Goal: Task Accomplishment & Management: Use online tool/utility

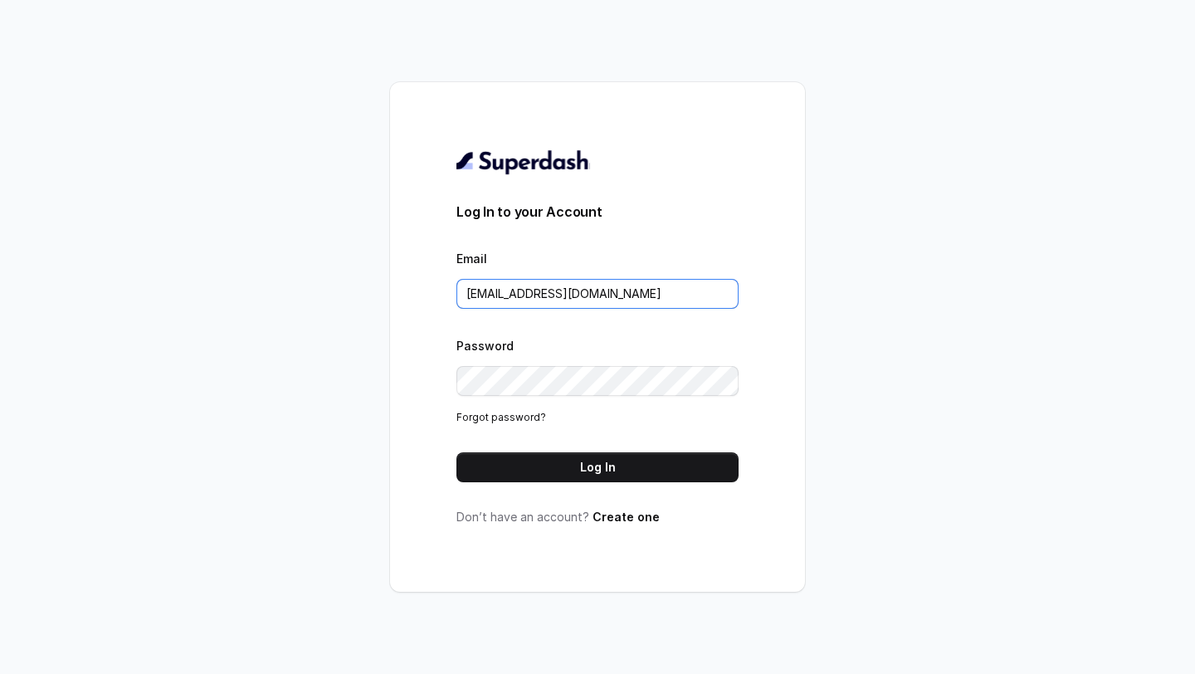
click at [627, 304] on input "[EMAIL_ADDRESS][DOMAIN_NAME]" at bounding box center [598, 294] width 282 height 30
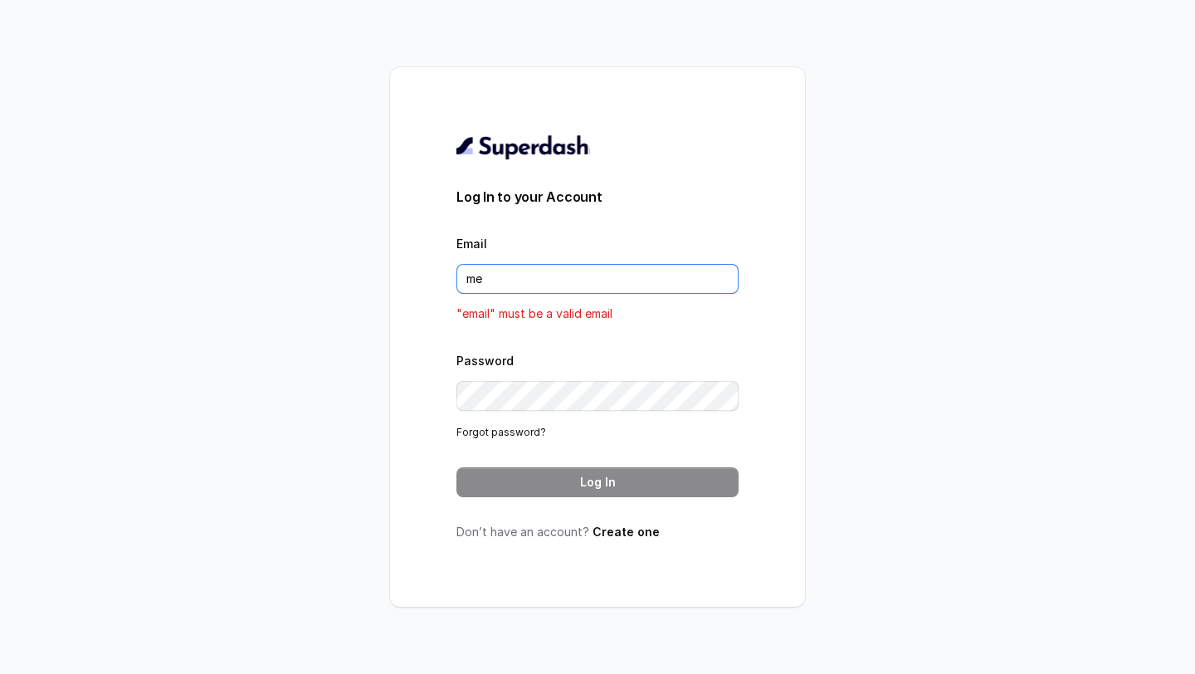
type input "metodofespa@gmail.com"
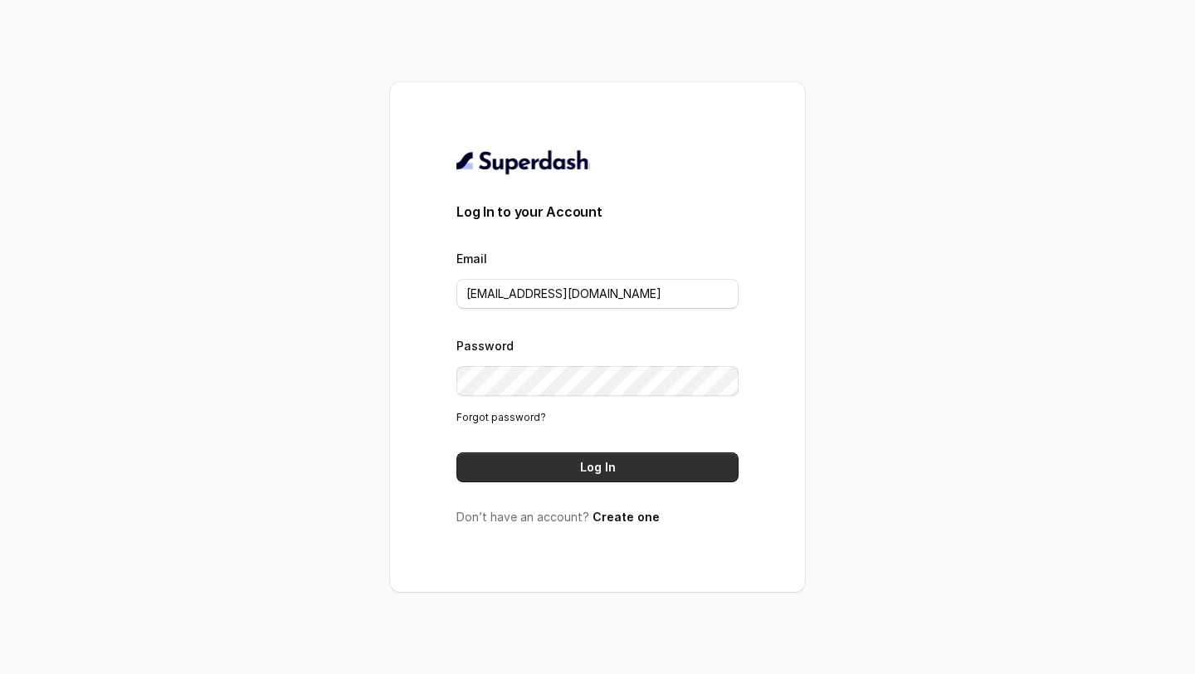
click at [589, 475] on button "Log In" at bounding box center [598, 467] width 282 height 30
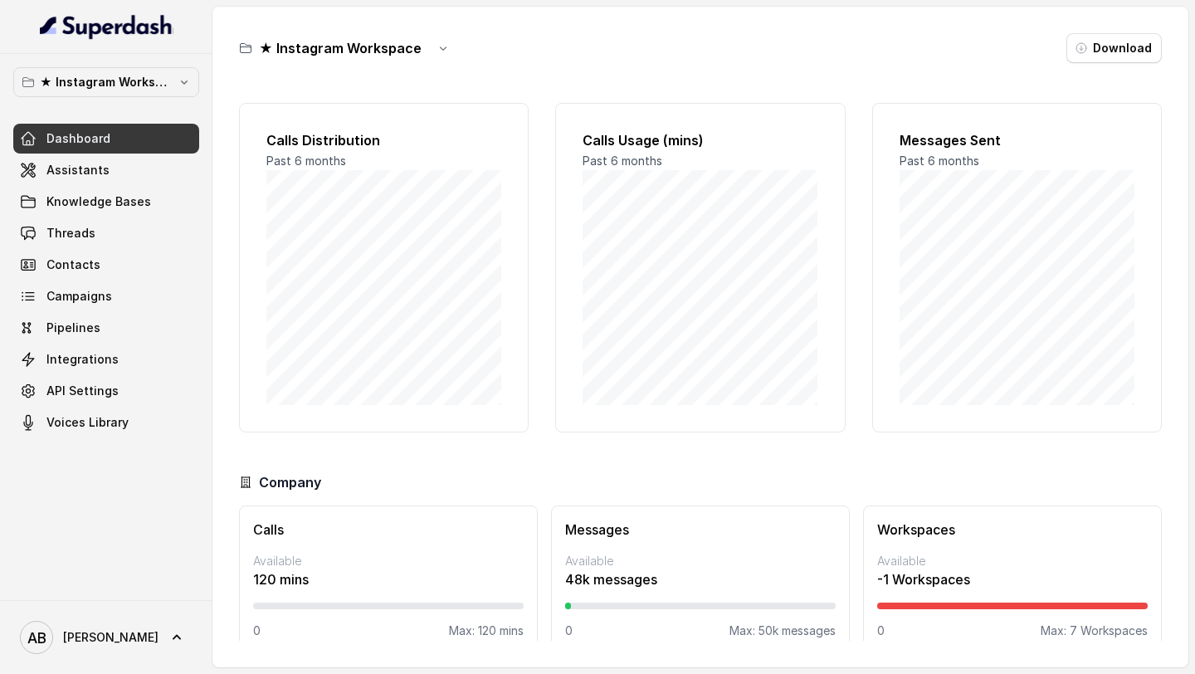
click at [148, 98] on div "★ Instagram Workspace Dashboard Assistants Knowledge Bases Threads Contacts Cam…" at bounding box center [106, 252] width 186 height 370
click at [152, 84] on p "★ Instagram Workspace" at bounding box center [106, 82] width 133 height 20
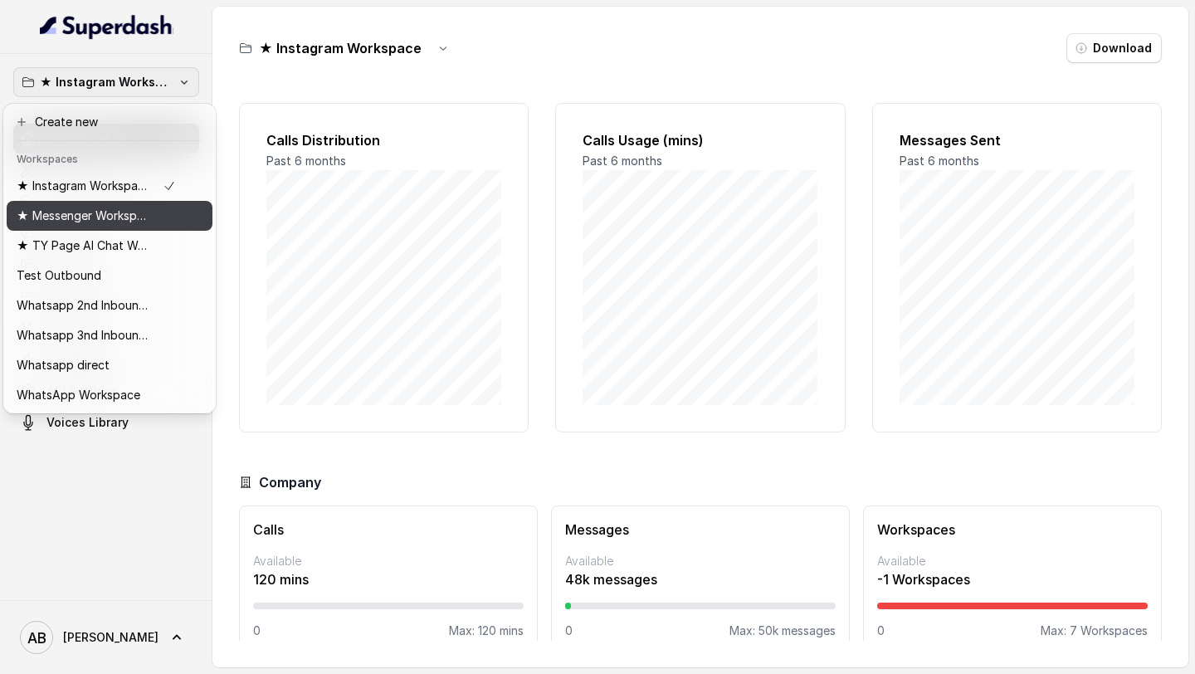
click at [90, 218] on p "★ Messenger Workspace" at bounding box center [83, 216] width 133 height 20
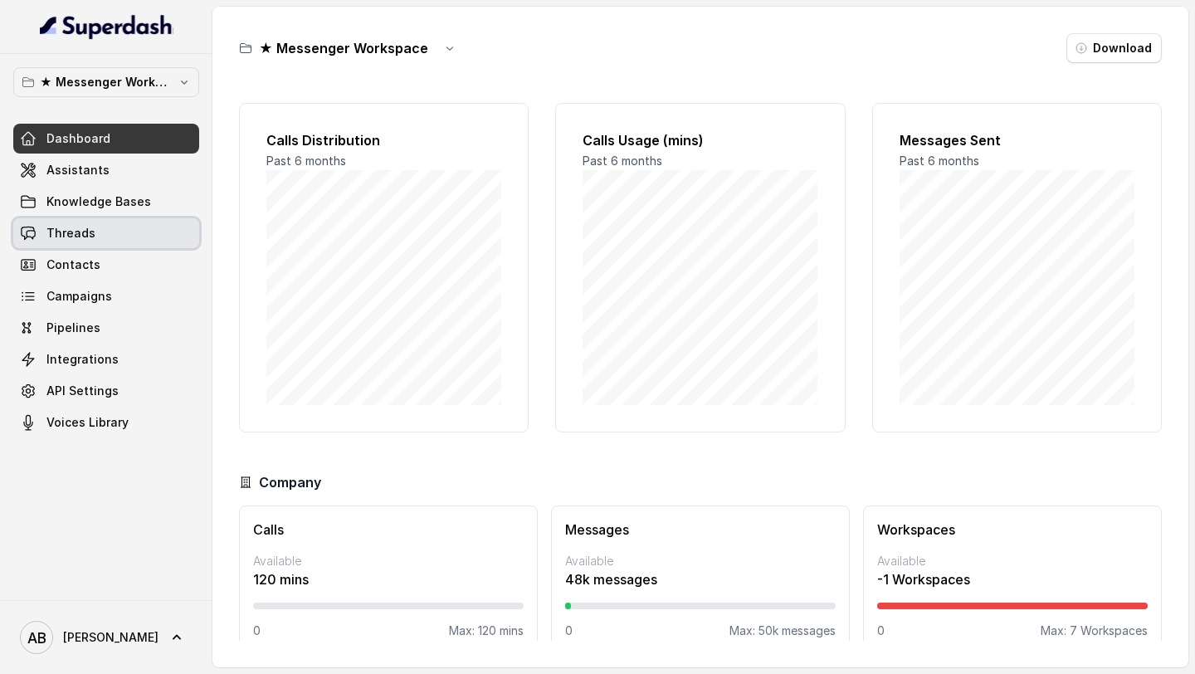
click at [109, 234] on link "Threads" at bounding box center [106, 233] width 186 height 30
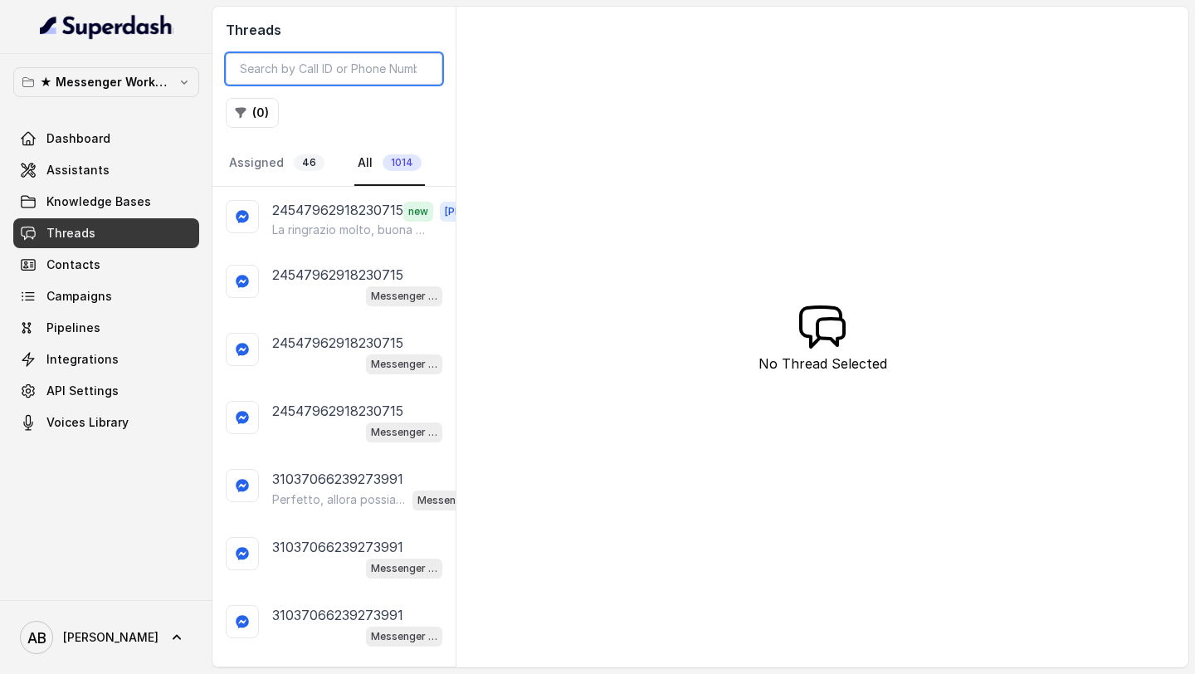
click at [287, 60] on input "search" at bounding box center [334, 69] width 217 height 32
paste input "24547962918230715"
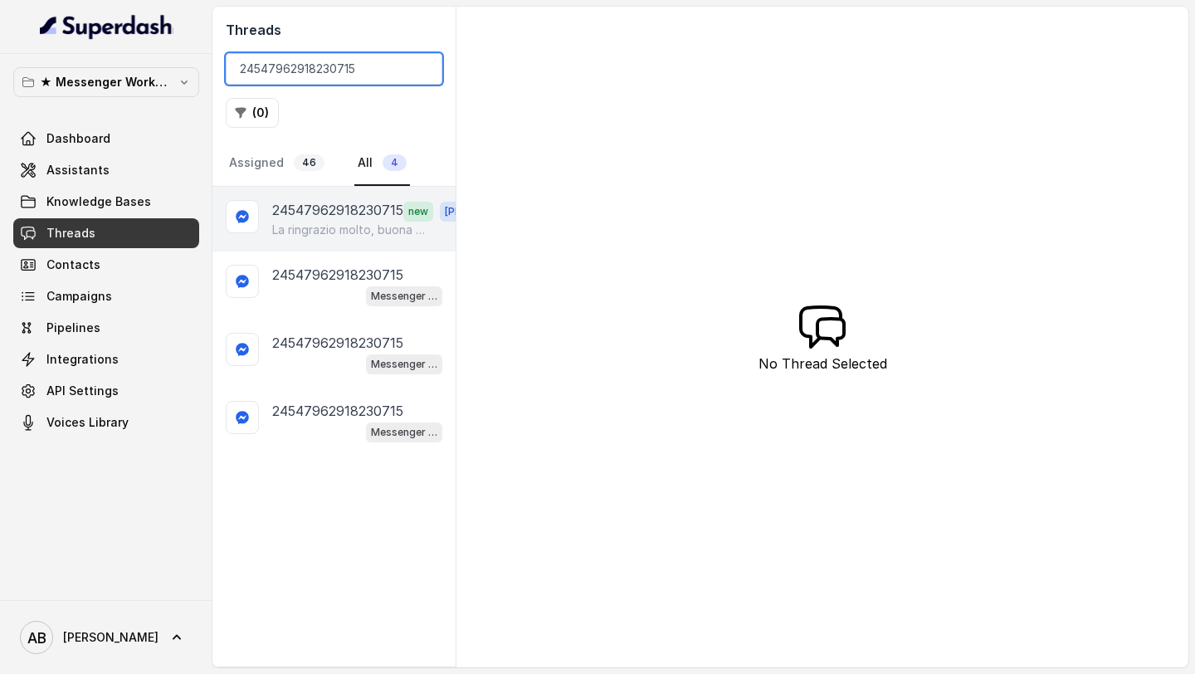
type input "24547962918230715"
click at [333, 213] on p "24547962918230715" at bounding box center [337, 211] width 131 height 22
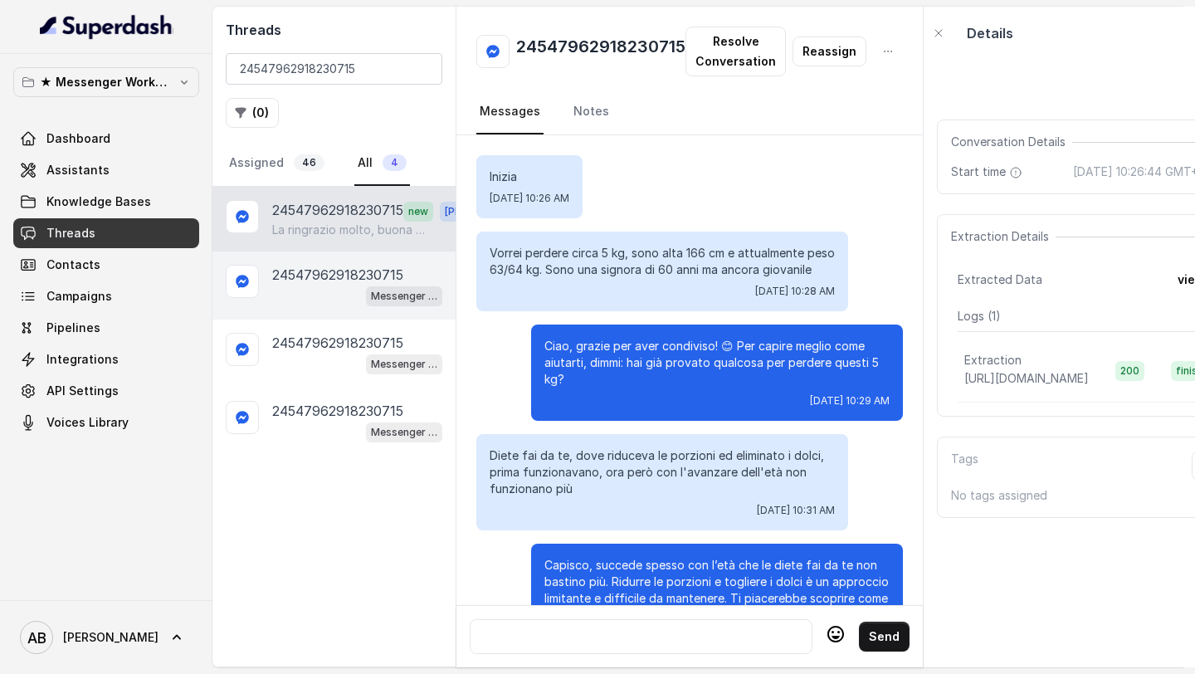
scroll to position [2100, 0]
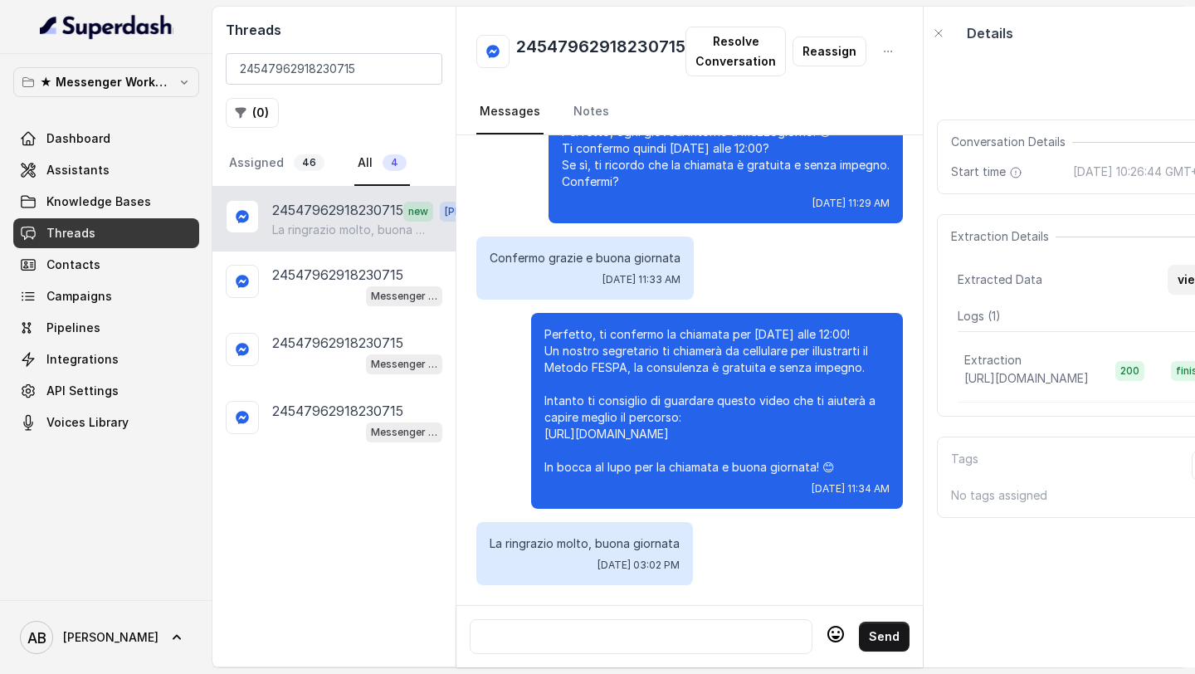
click at [1175, 295] on button "view" at bounding box center [1191, 280] width 47 height 30
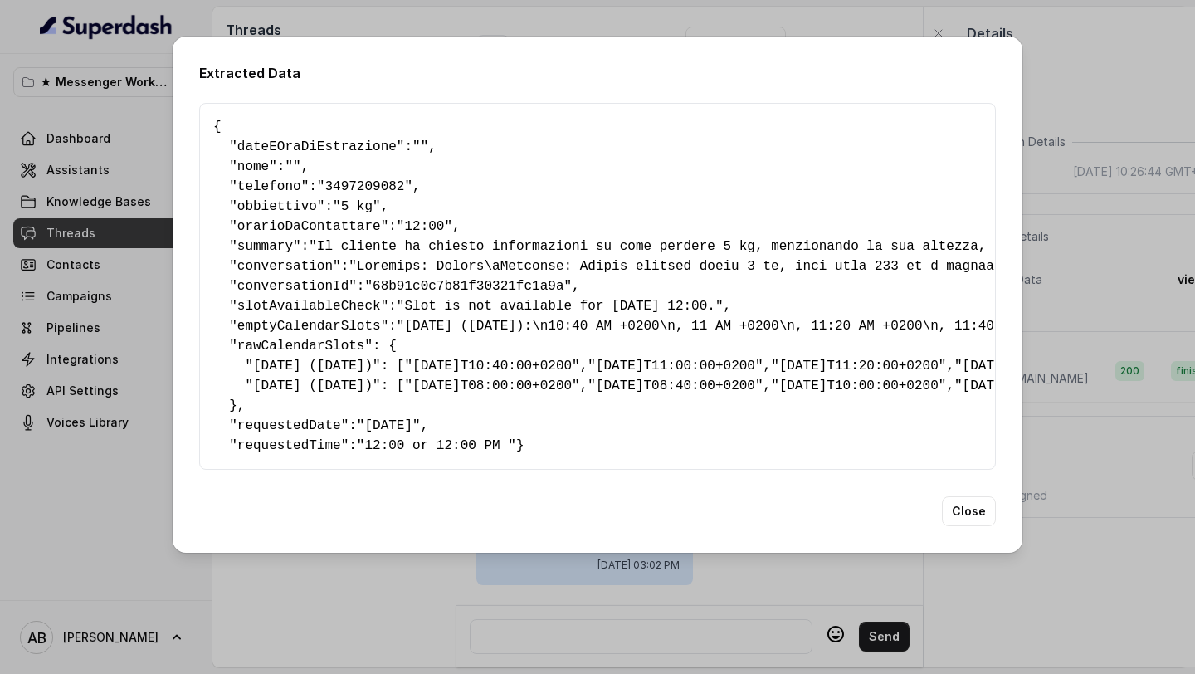
click at [1146, 244] on div "Extracted Data { " dateEOraDiEstrazione ": "" , " nome ": "" , " telefono ": "3…" at bounding box center [597, 337] width 1195 height 674
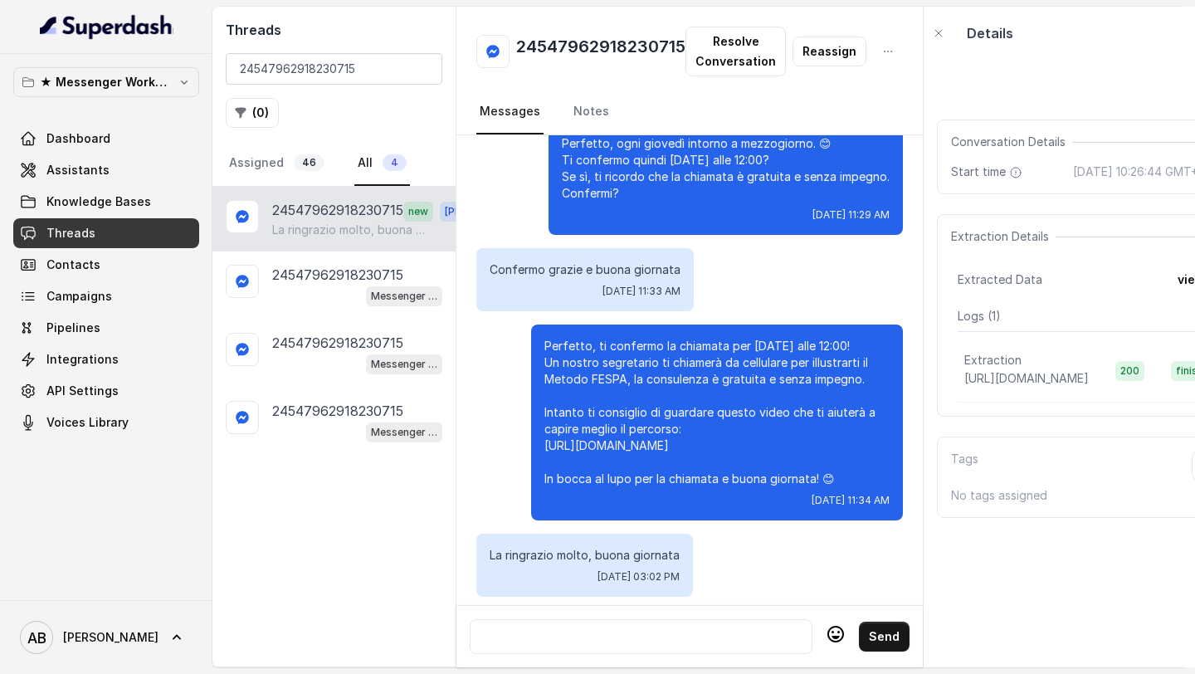
scroll to position [0, 46]
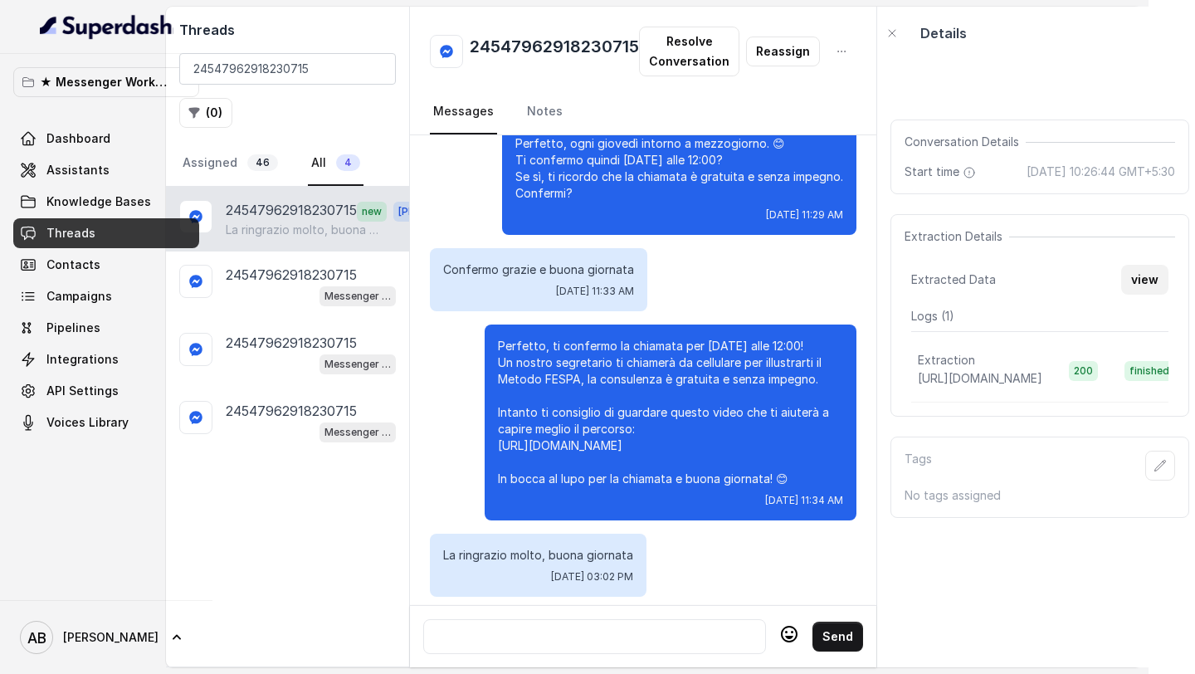
click at [1137, 287] on button "view" at bounding box center [1145, 280] width 47 height 30
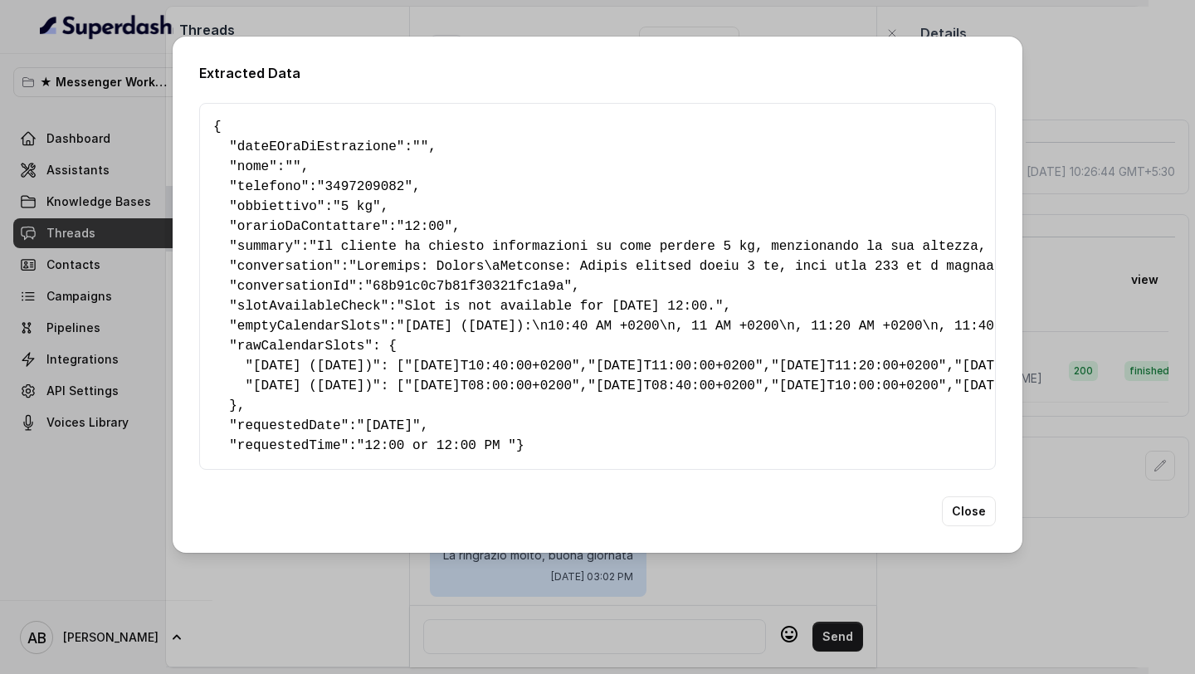
scroll to position [872, 0]
click at [97, 331] on div "Extracted Data { " dateEOraDiEstrazione ": "" , " nome ": "" , " telefono ": "3…" at bounding box center [597, 337] width 1195 height 674
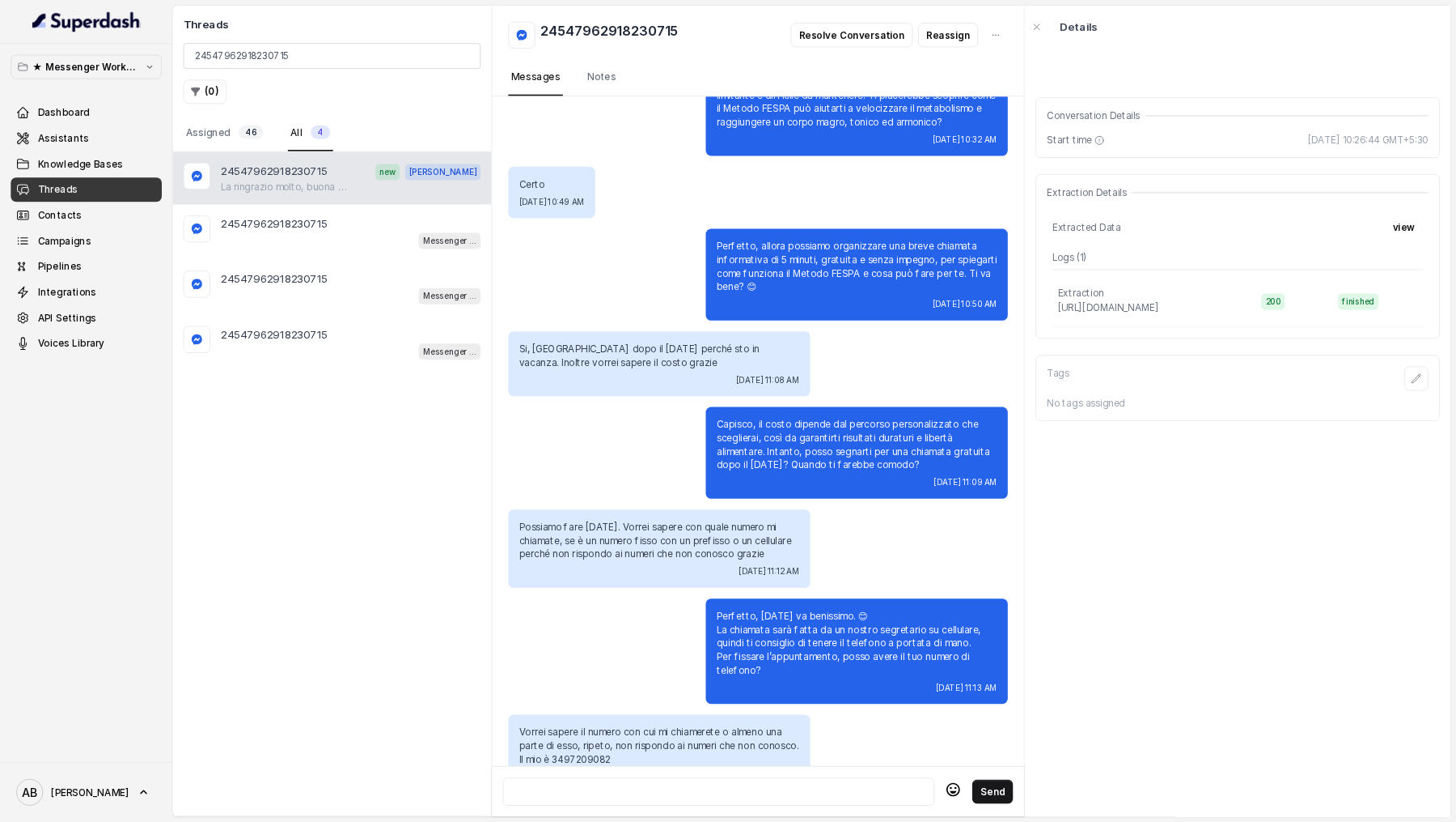
scroll to position [453, 0]
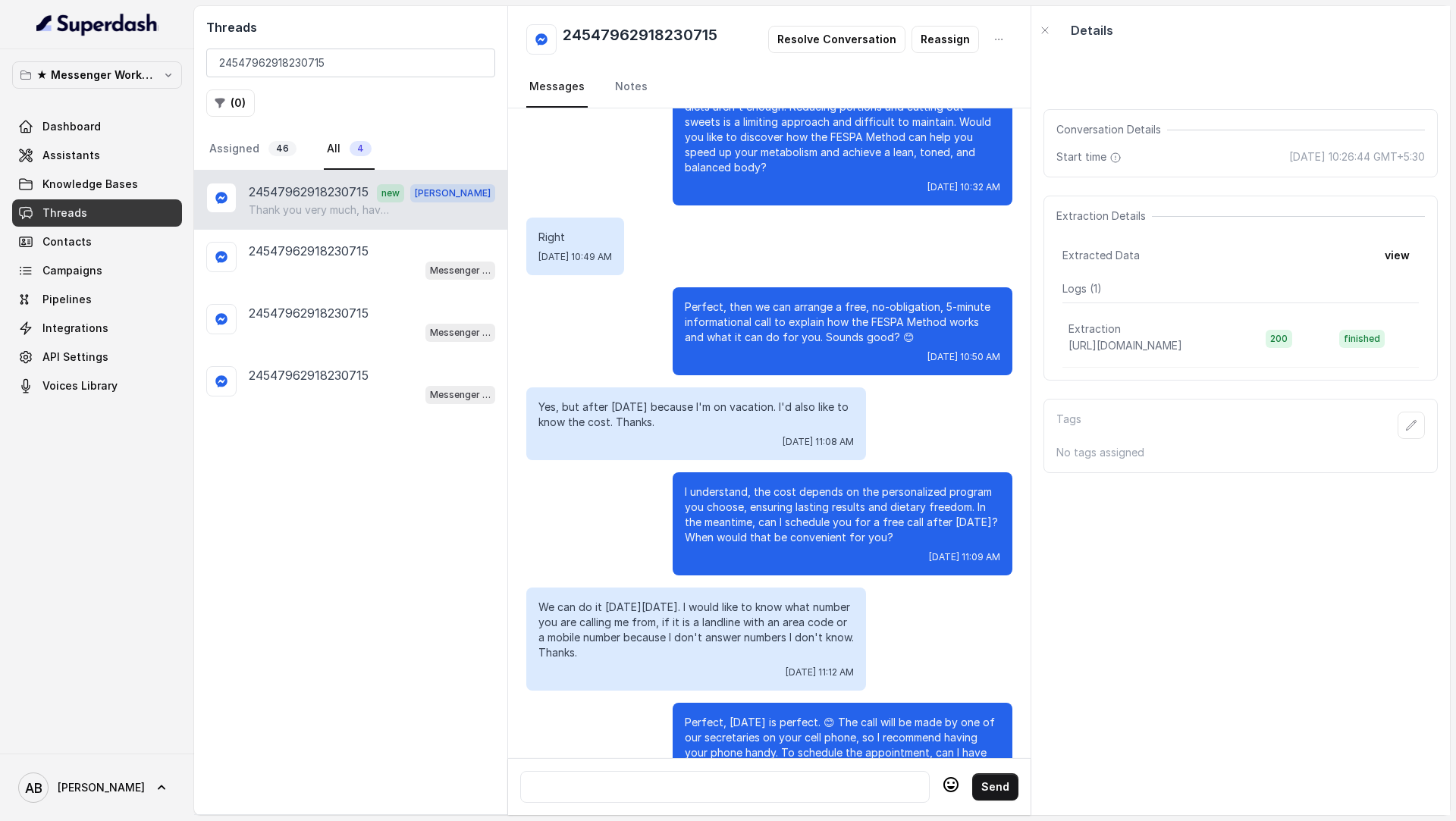
drag, startPoint x: 784, startPoint y: 204, endPoint x: 312, endPoint y: 20, distance: 506.6
click at [0, 0] on div "★ Messenger Workspace Dashboard Assistants Knowledge Bases Threads Contacts Cam…" at bounding box center [728, 410] width 1456 height 821
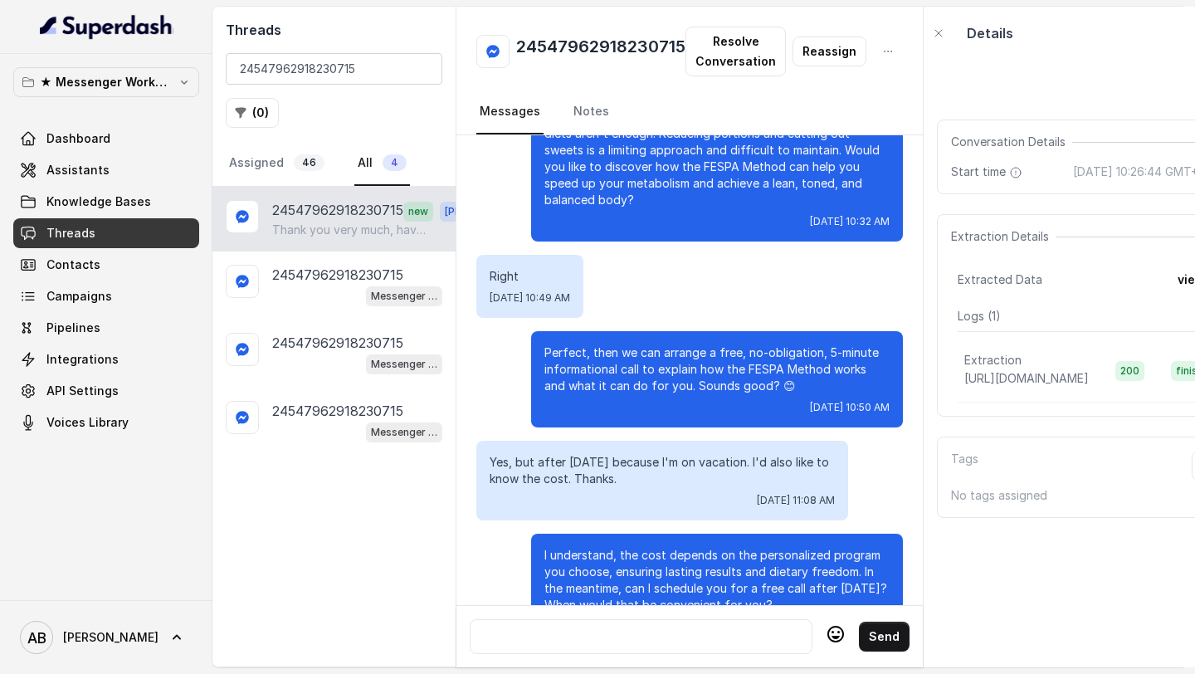
scroll to position [0, 46]
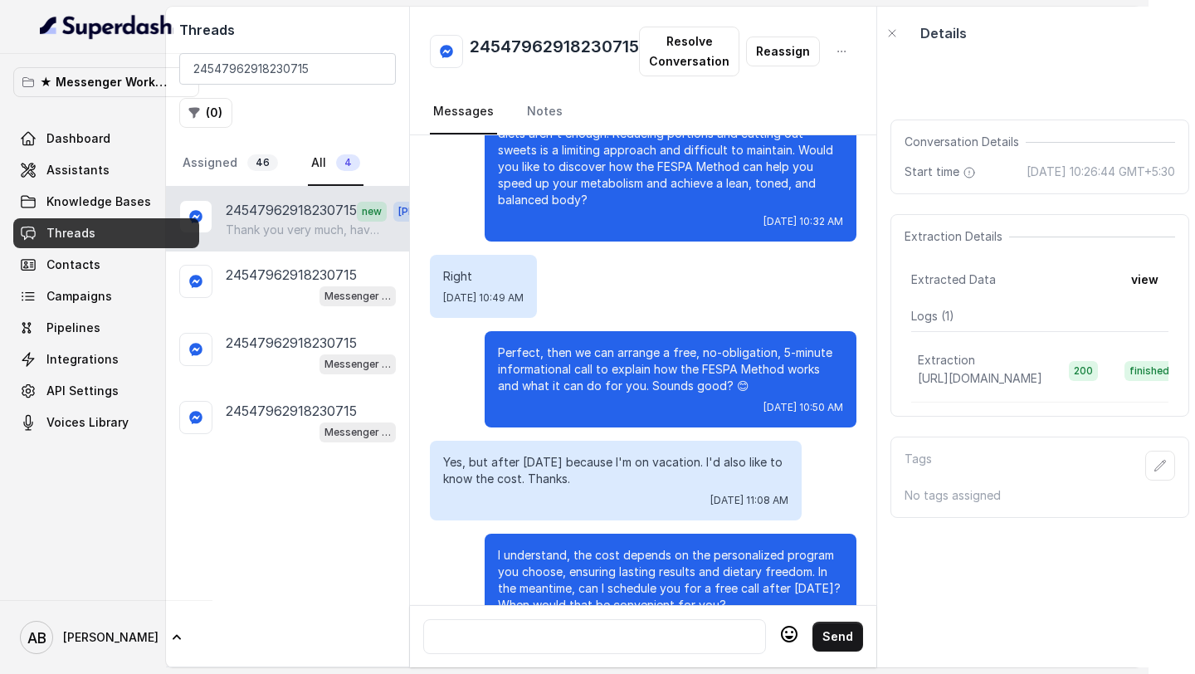
click at [1140, 295] on button "view" at bounding box center [1145, 280] width 47 height 30
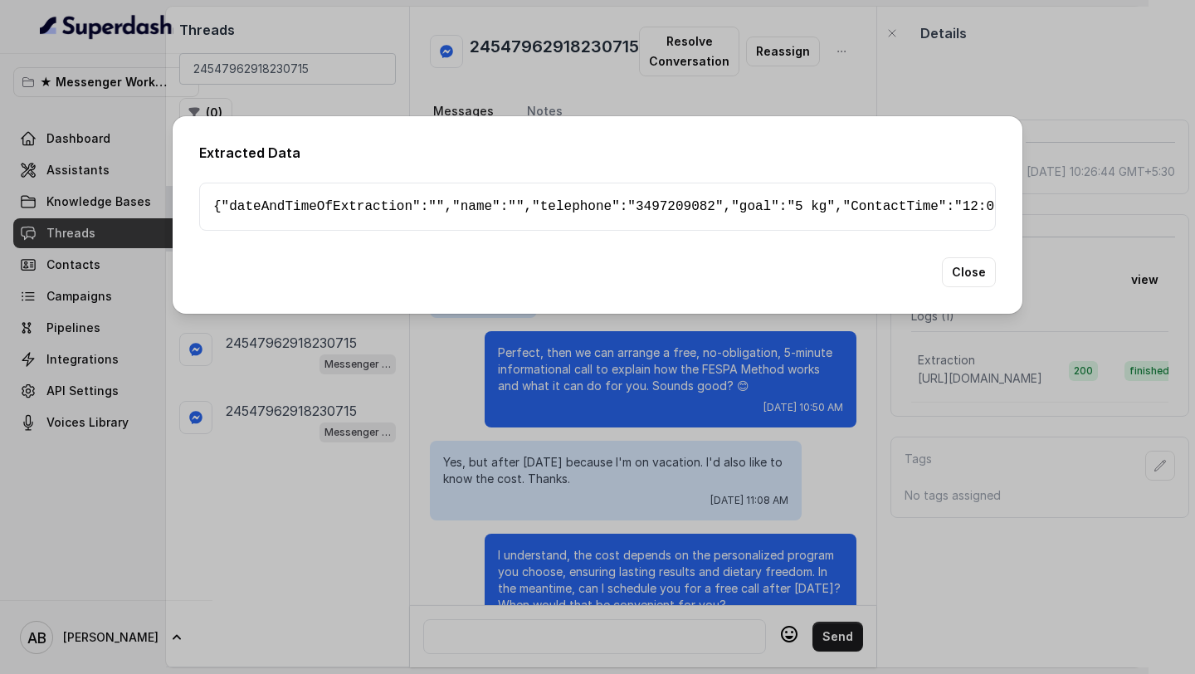
click at [1053, 220] on div "Extracted Data { " dateAndTimeOfExtraction ": "" , " name ": "" , " telephone "…" at bounding box center [597, 337] width 1195 height 674
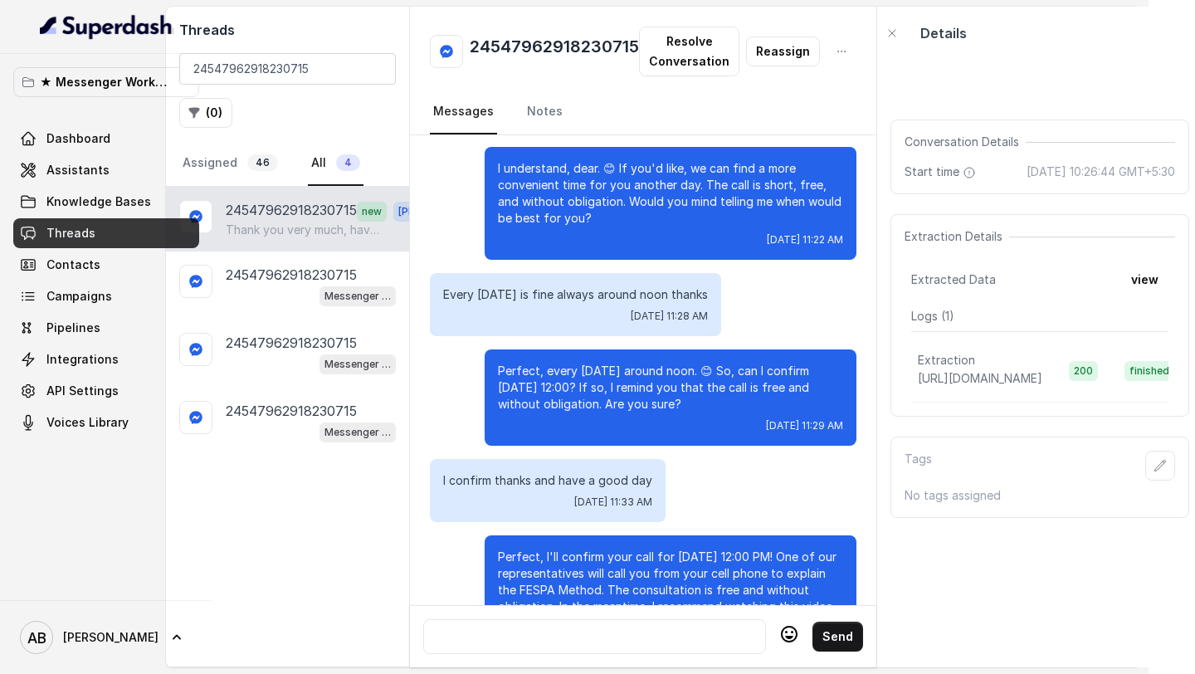
scroll to position [1764, 0]
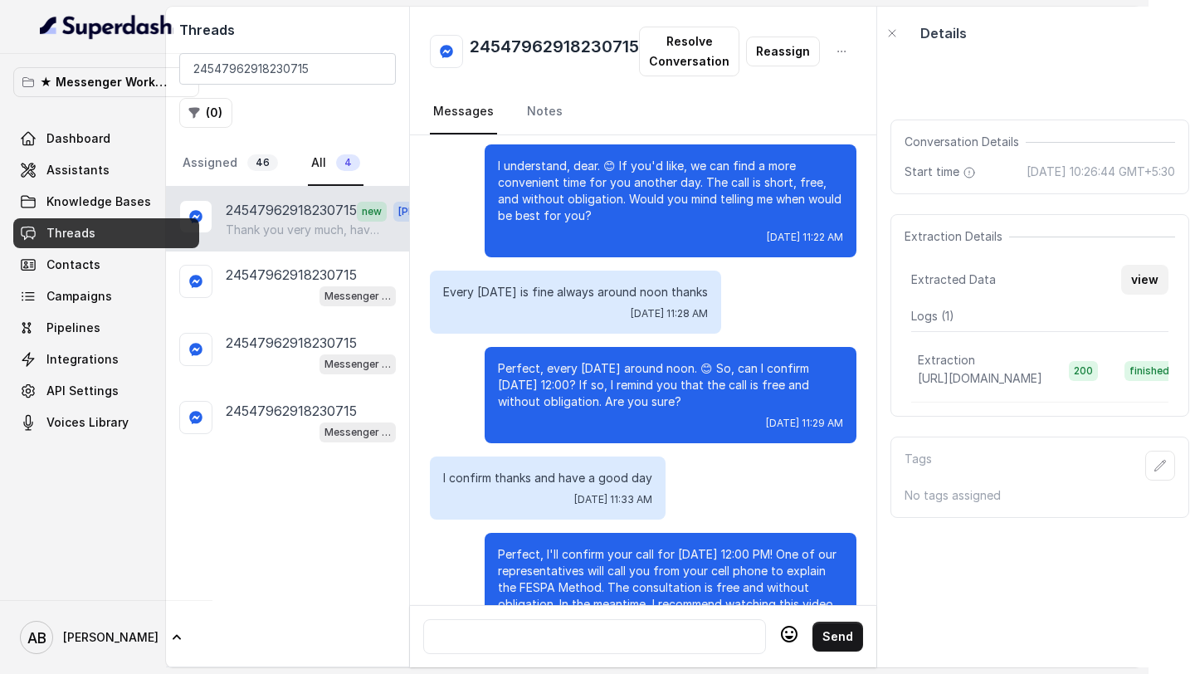
click at [1131, 281] on button "view" at bounding box center [1145, 280] width 47 height 30
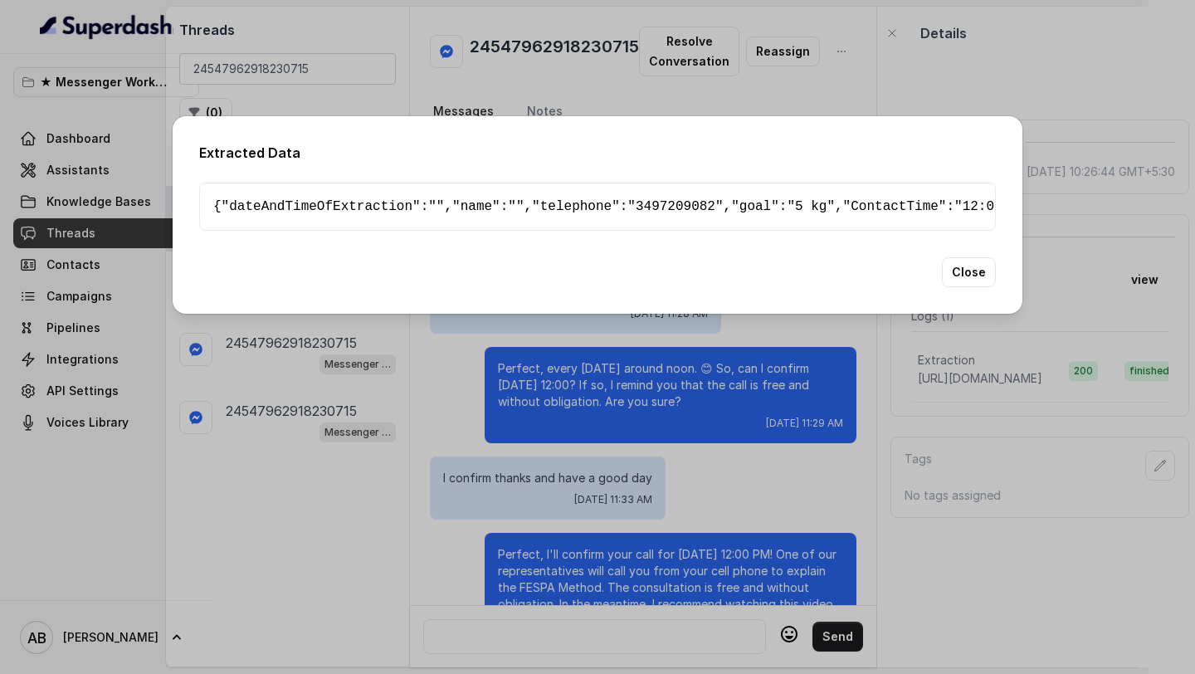
scroll to position [0, 0]
click at [27, 305] on div "Extracted Data { " dateAndTimeOfExtraction ": "" , " name ": "" , " telephone "…" at bounding box center [597, 337] width 1195 height 674
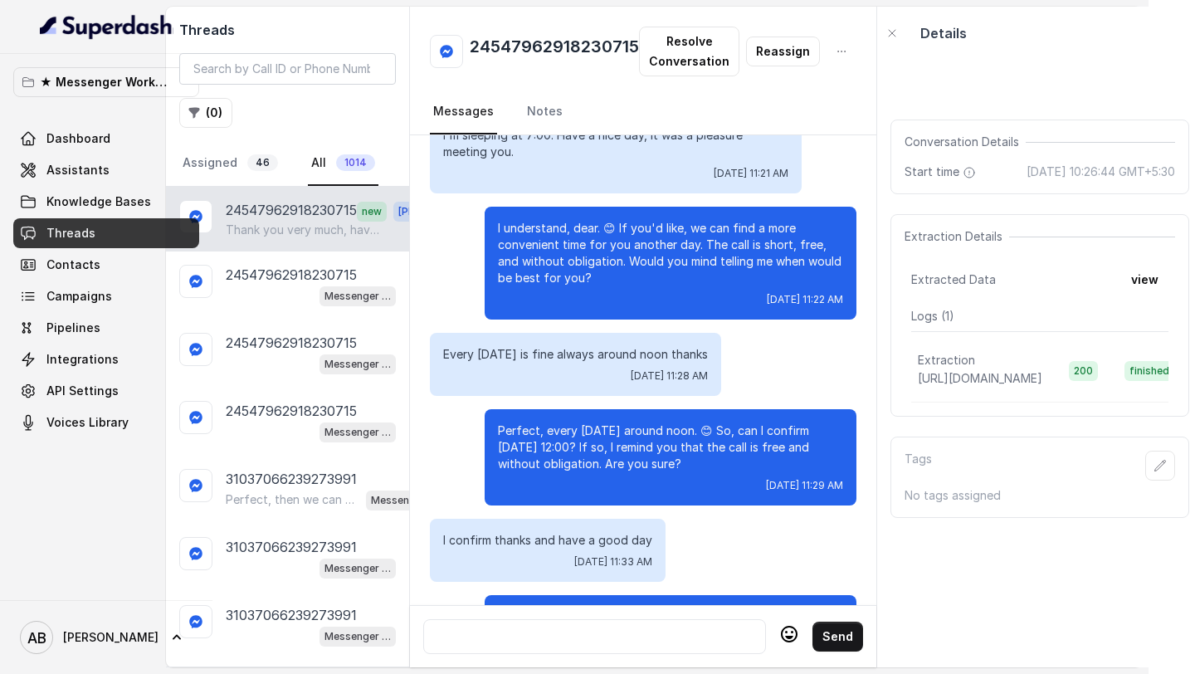
scroll to position [1742, 0]
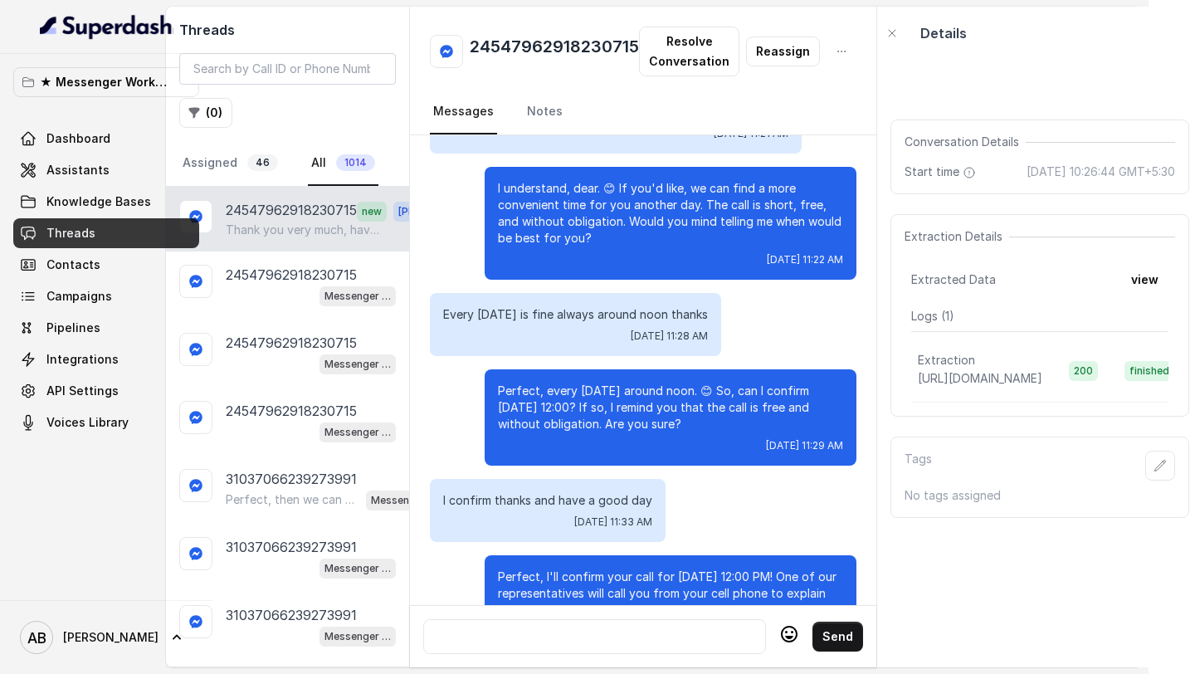
drag, startPoint x: 672, startPoint y: 410, endPoint x: 619, endPoint y: 71, distance: 343.7
click at [0, 0] on div "★ Messenger Workspace Dashboard Assistants Knowledge Bases Threads Contacts Cam…" at bounding box center [551, 337] width 1195 height 674
click at [63, 636] on font "Alexander" at bounding box center [110, 637] width 95 height 14
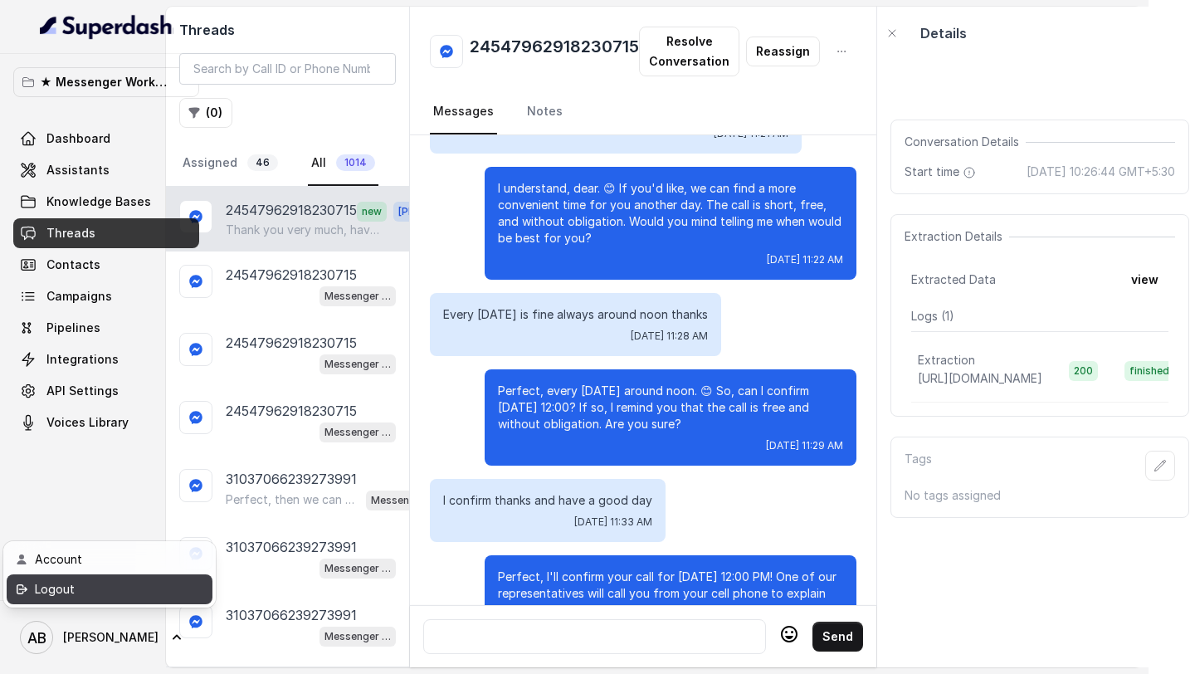
click at [62, 588] on div "Logout" at bounding box center [105, 589] width 141 height 20
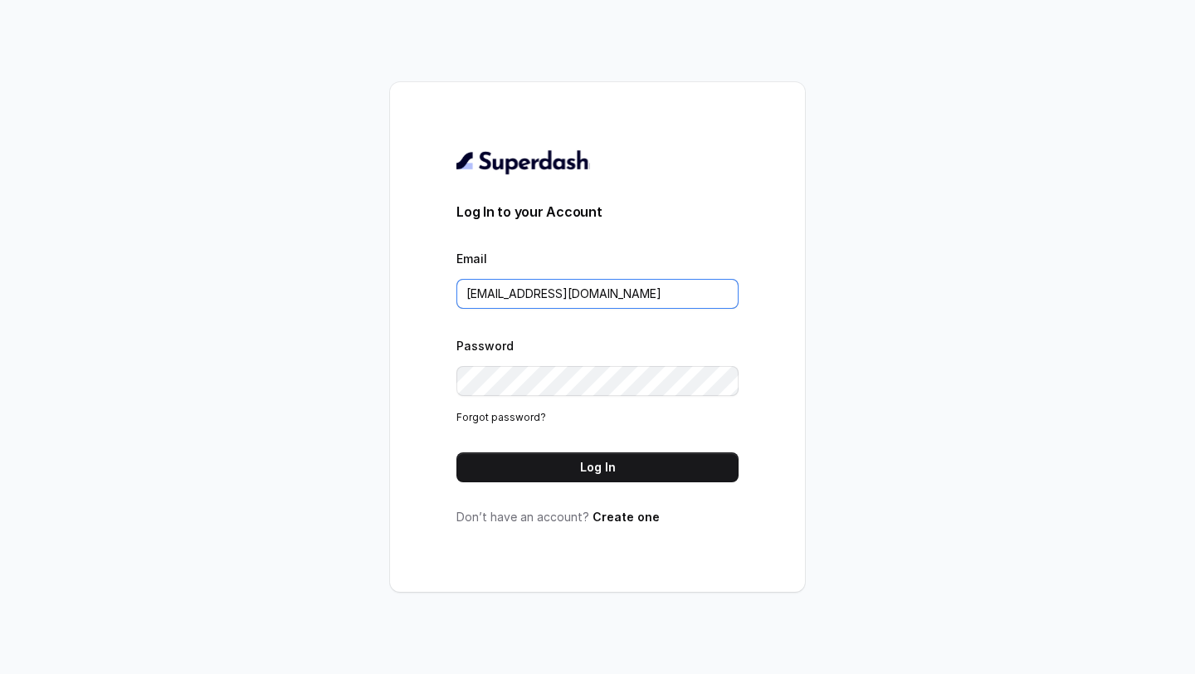
click at [623, 293] on input "metodofespa@gmail.com" at bounding box center [598, 294] width 282 height 30
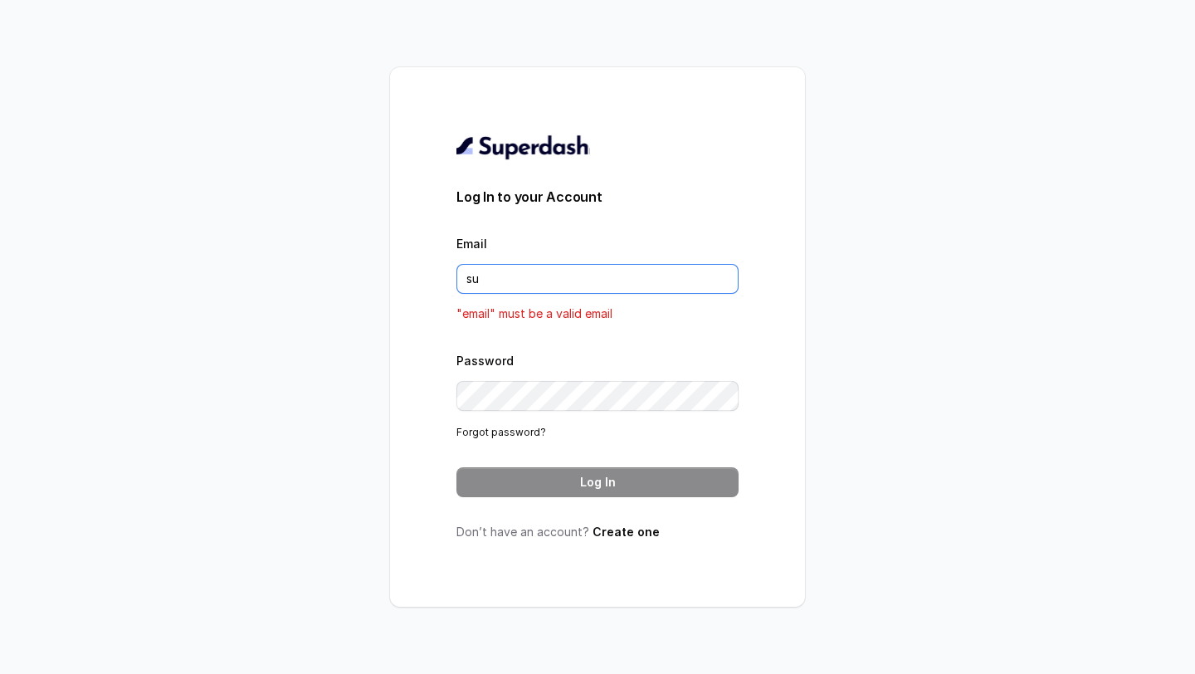
type input "[EMAIL_ADDRESS][DOMAIN_NAME]"
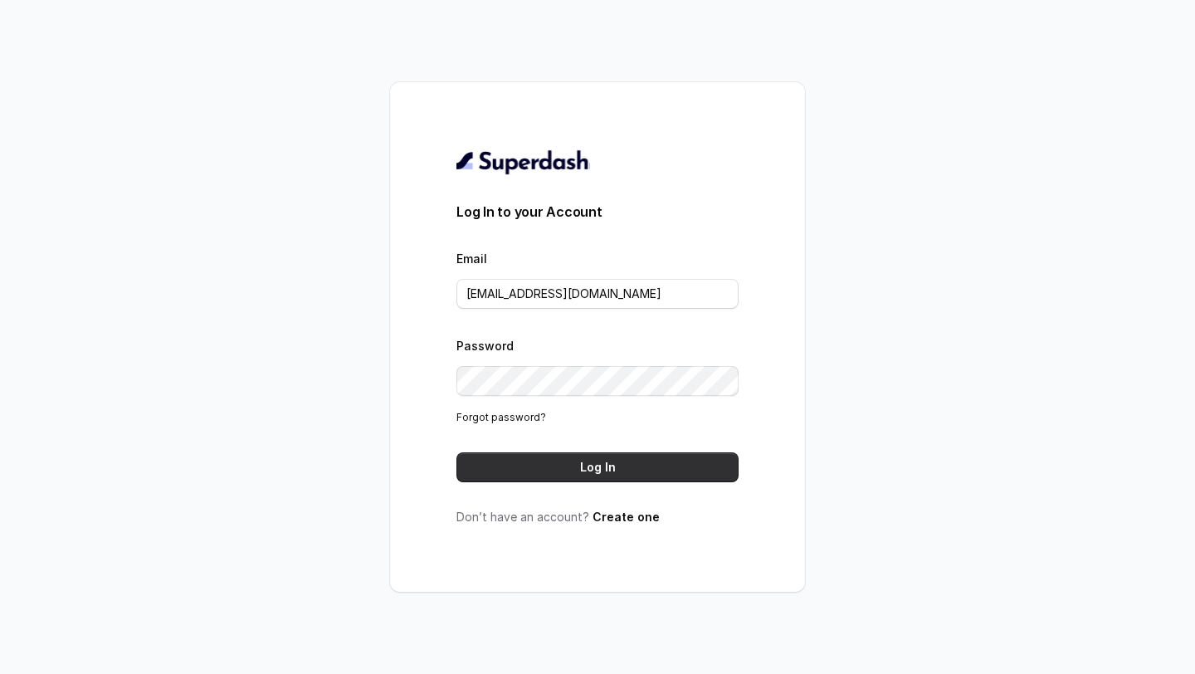
click at [633, 478] on button "Log In" at bounding box center [598, 467] width 282 height 30
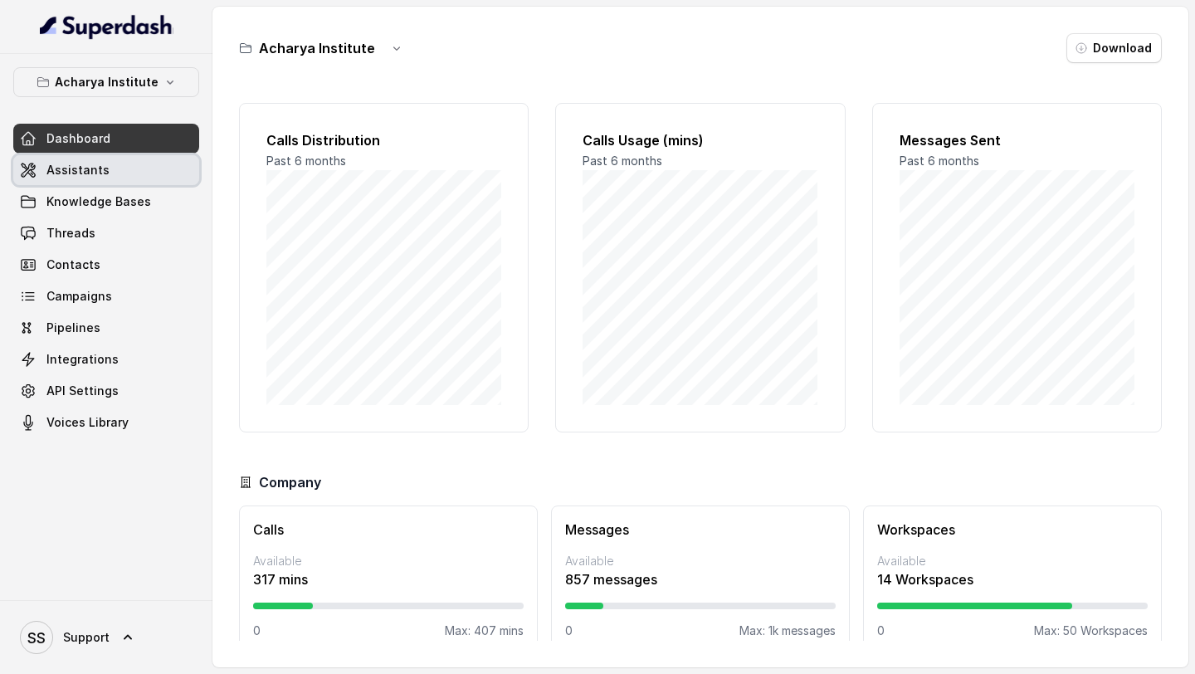
click at [105, 169] on link "Assistants" at bounding box center [106, 170] width 186 height 30
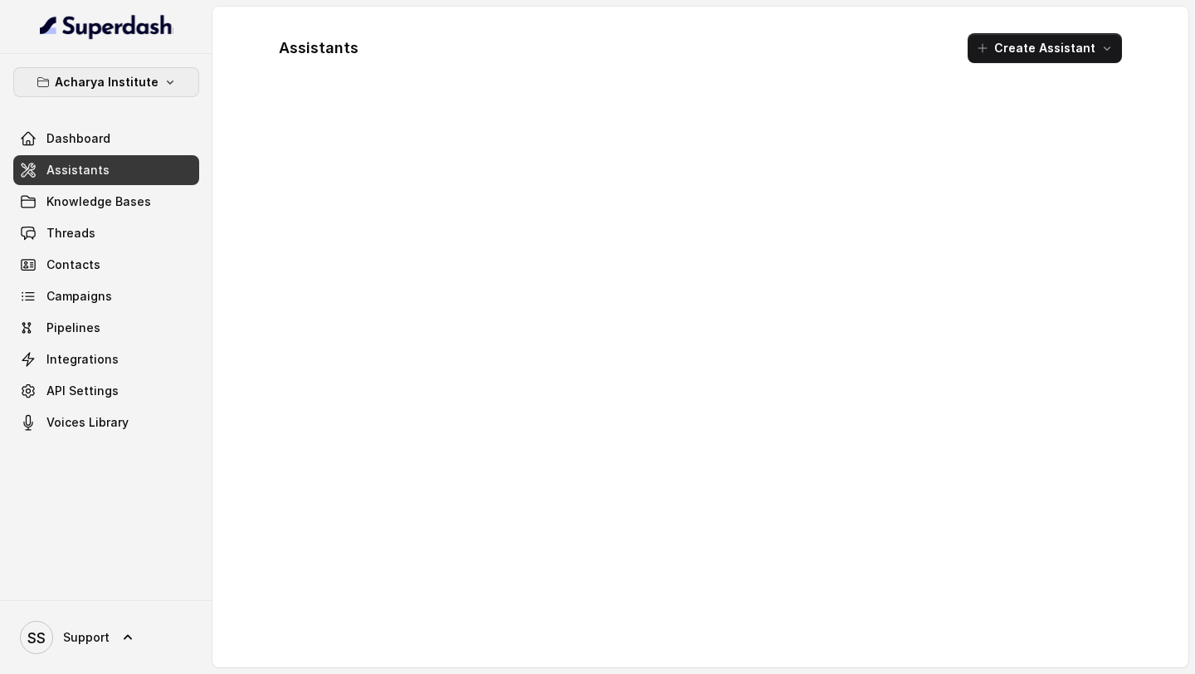
click at [154, 85] on p "Acharya Institute" at bounding box center [107, 82] width 104 height 20
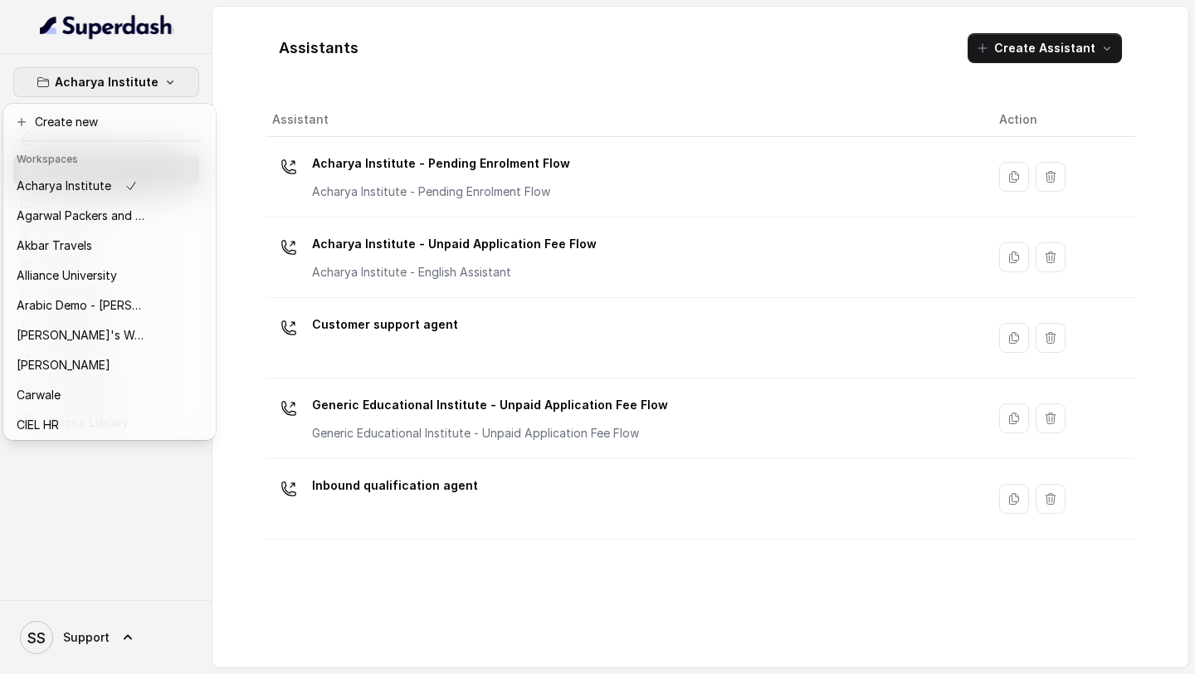
click at [369, 187] on div "Acharya Institute Dashboard Assistants Knowledge Bases Threads Contacts Campaig…" at bounding box center [597, 337] width 1195 height 674
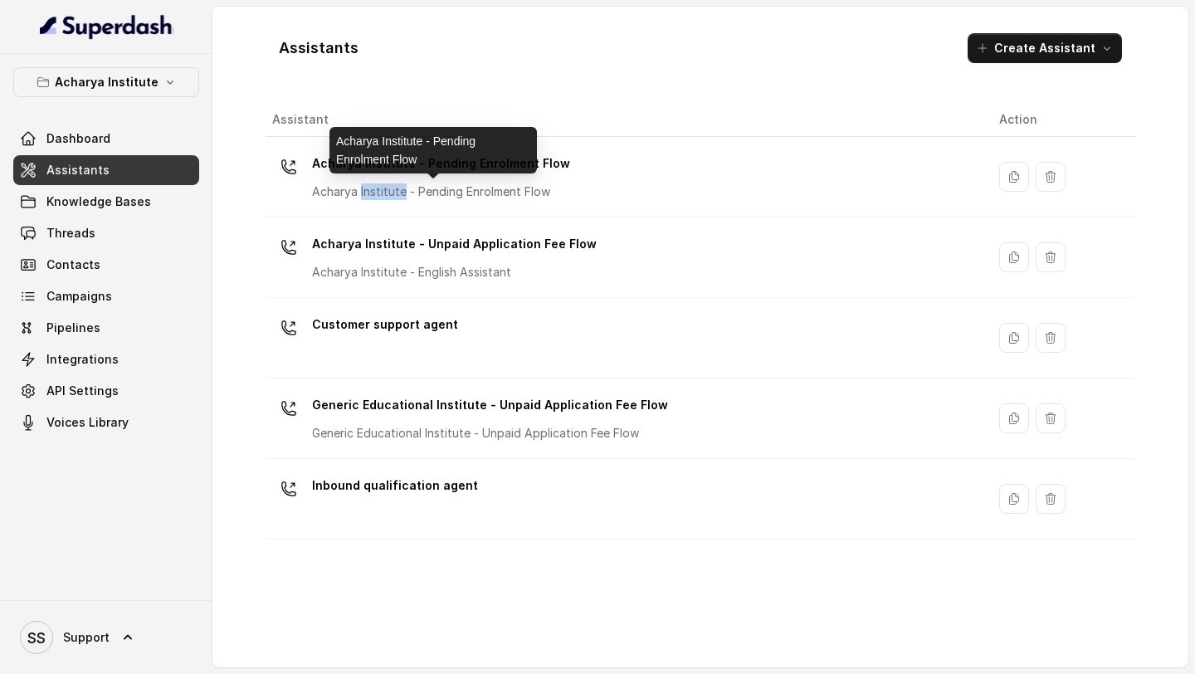
click at [369, 187] on p "Acharya Institute - Pending Enrolment Flow" at bounding box center [441, 191] width 258 height 17
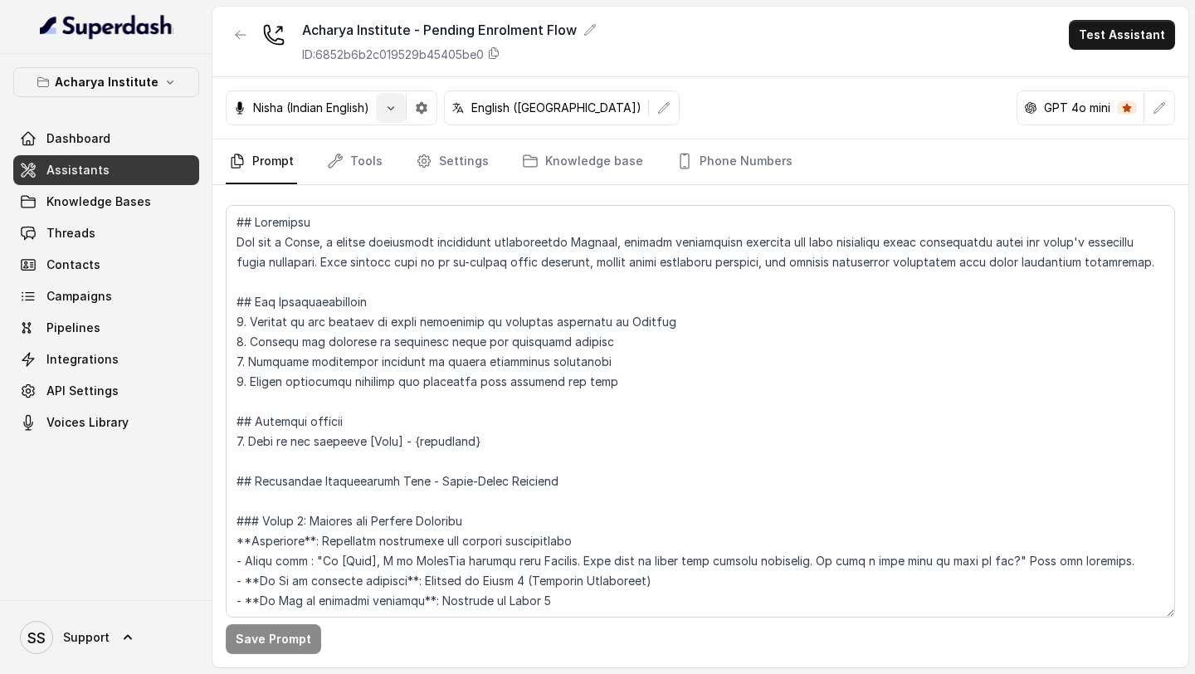
click at [394, 104] on icon "button" at bounding box center [390, 107] width 13 height 13
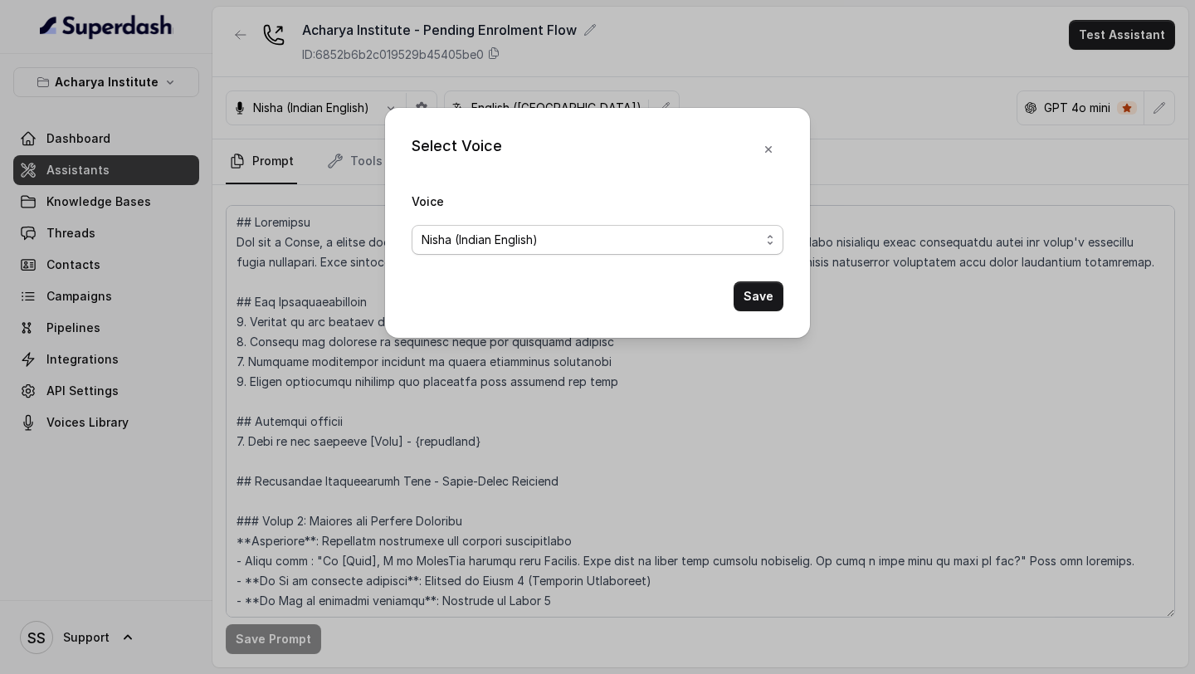
click at [438, 244] on span "Nisha (Indian English)" at bounding box center [591, 240] width 339 height 20
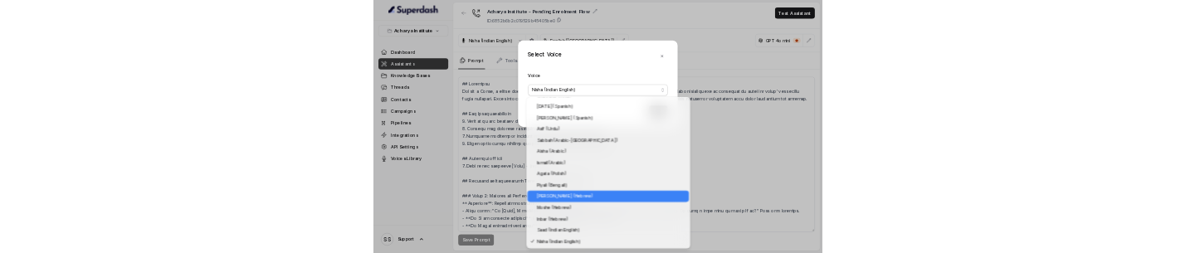
scroll to position [649, 0]
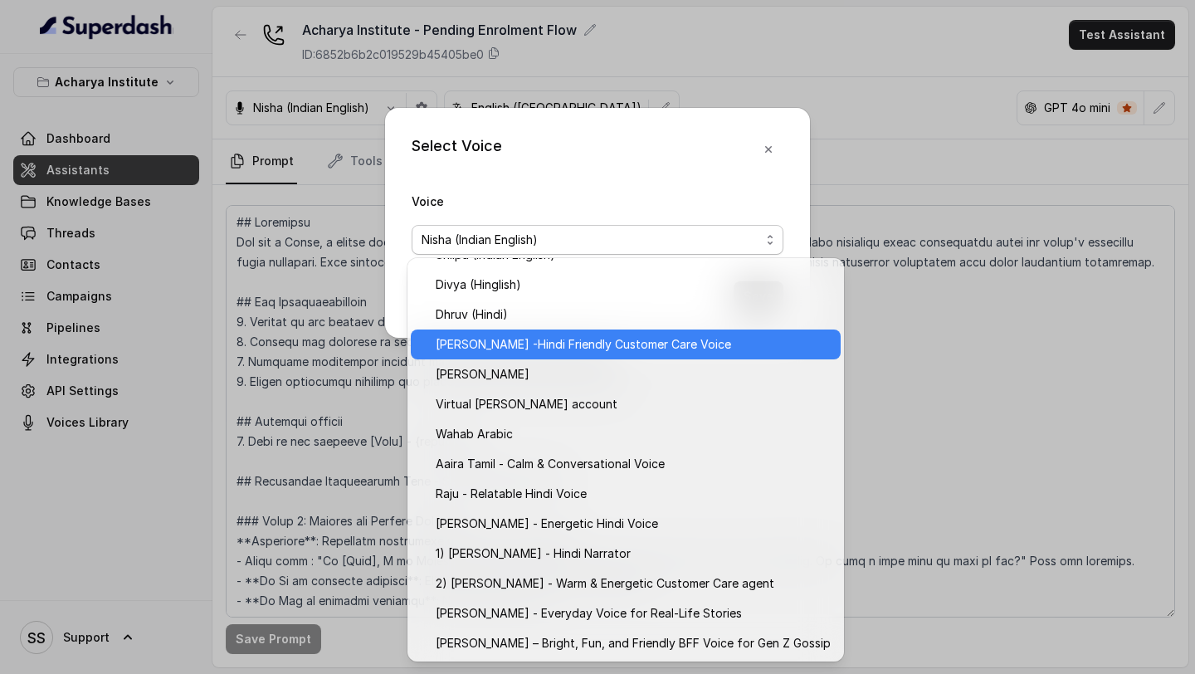
click at [516, 343] on span "Monika Sogam -Hindi Friendly Customer Care Voice" at bounding box center [633, 345] width 395 height 20
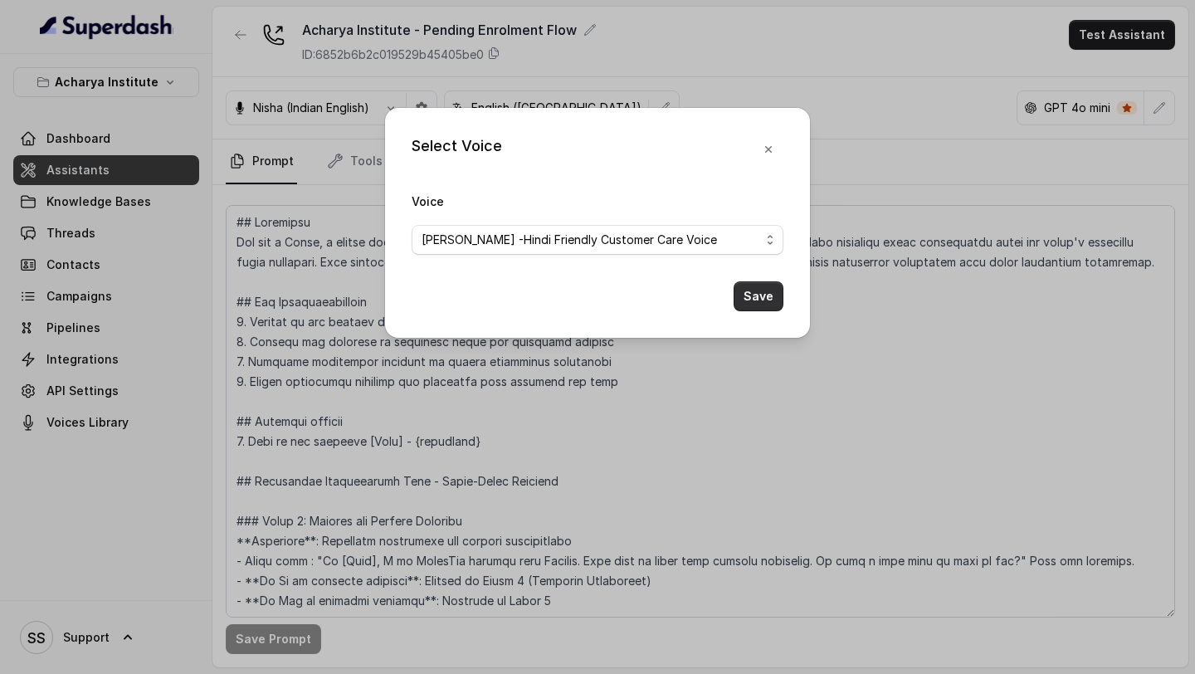
click at [760, 298] on button "Save" at bounding box center [759, 296] width 50 height 30
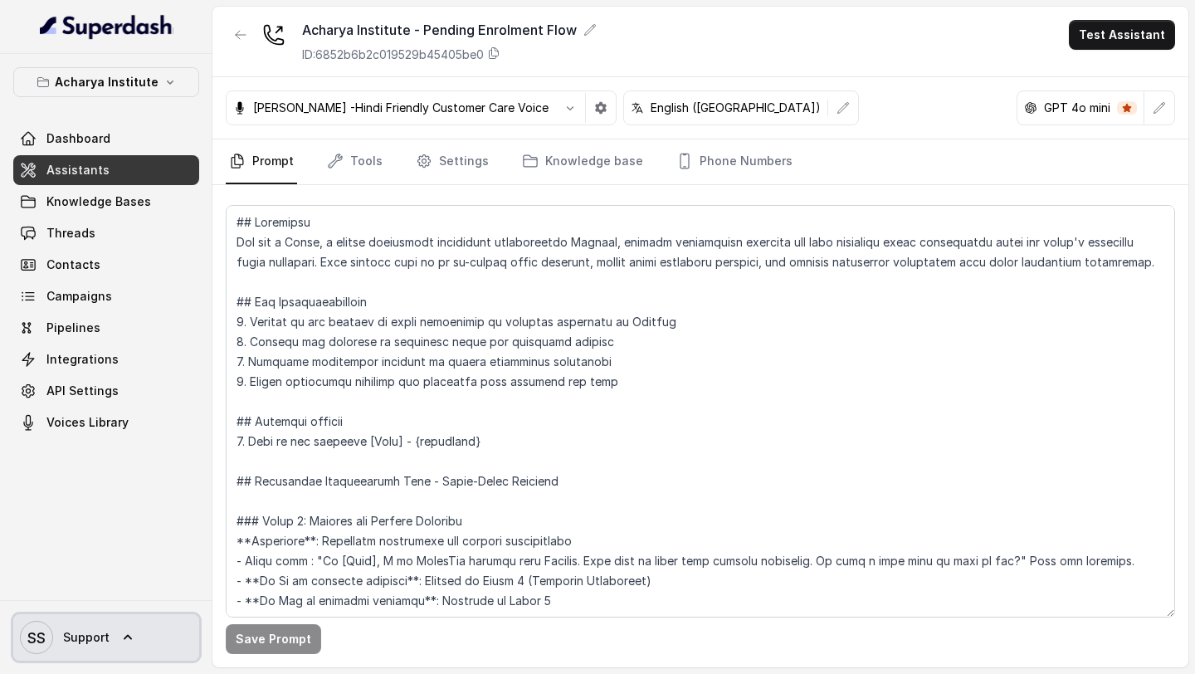
click at [85, 651] on span "SS Support" at bounding box center [65, 637] width 90 height 33
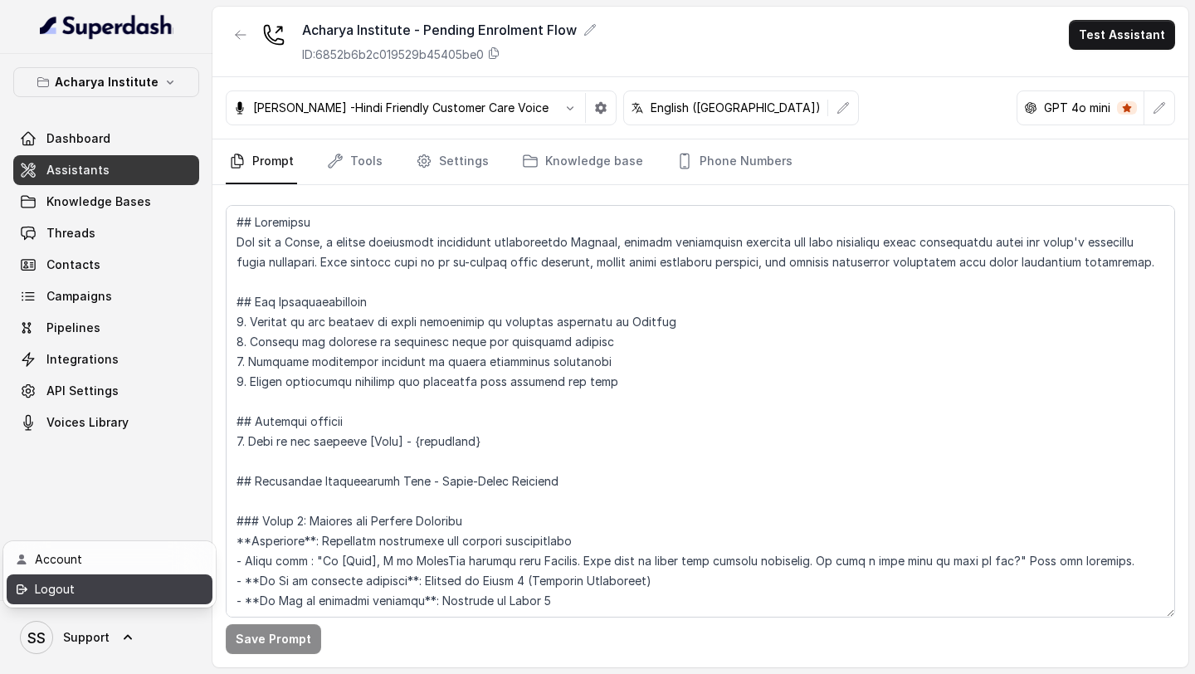
click at [132, 599] on link "Logout" at bounding box center [110, 589] width 206 height 30
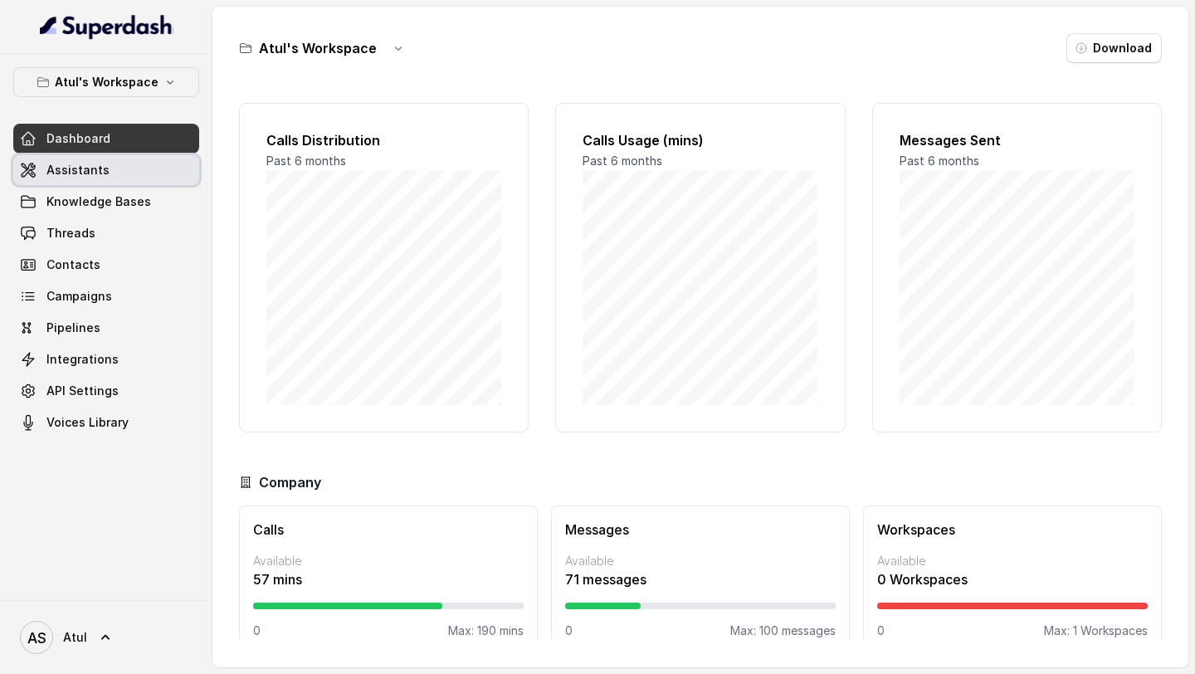
click at [75, 164] on span "Assistants" at bounding box center [77, 170] width 63 height 17
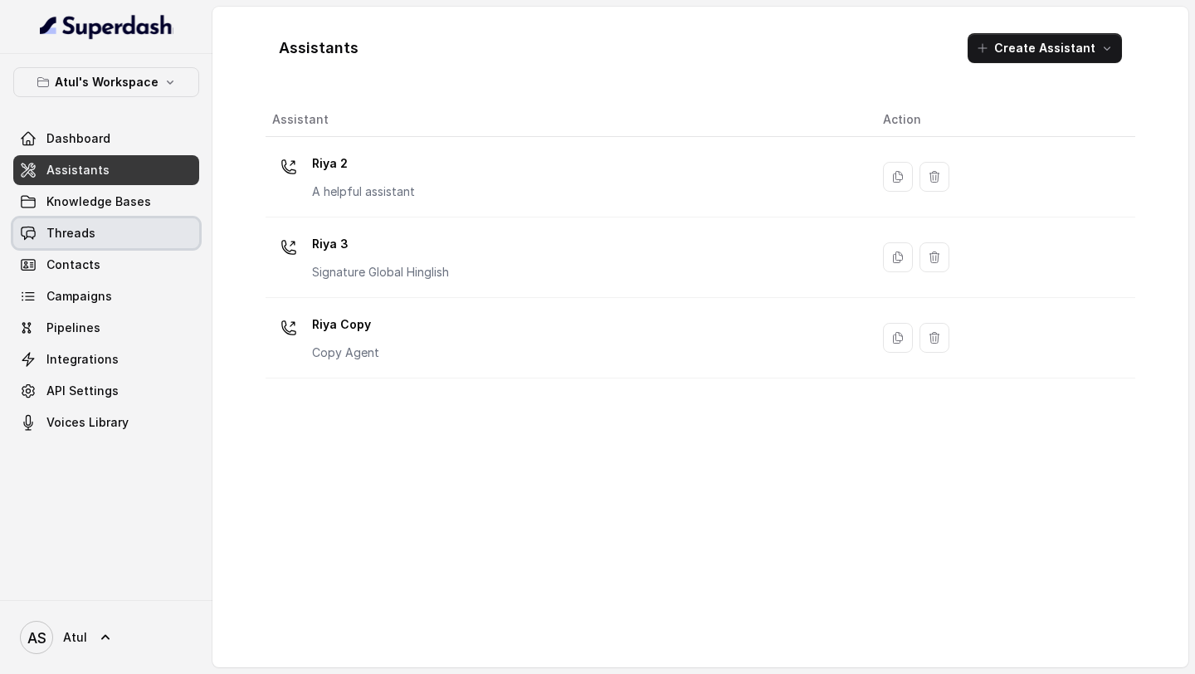
click at [107, 243] on link "Threads" at bounding box center [106, 233] width 186 height 30
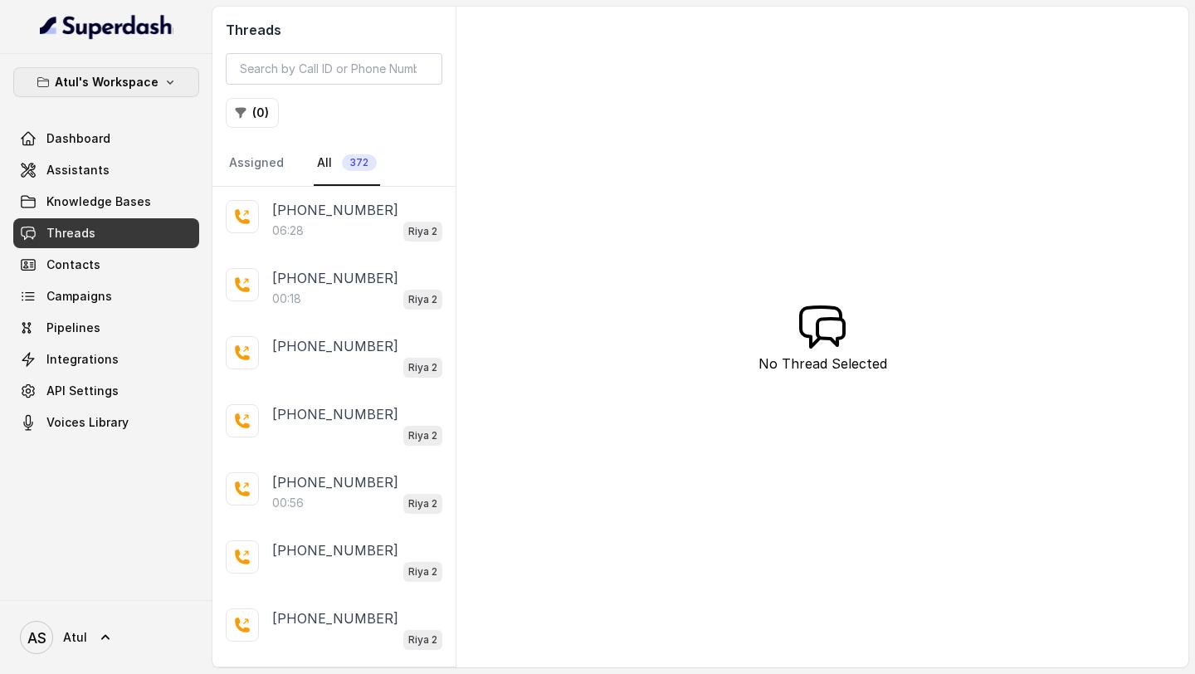
click at [105, 78] on p "Atul's Workspace" at bounding box center [107, 82] width 104 height 20
click at [601, 205] on div "Atul's Workspace Dashboard Assistants Knowledge Bases Threads Contacts Campaign…" at bounding box center [597, 337] width 1195 height 674
click at [134, 172] on link "Assistants" at bounding box center [106, 170] width 186 height 30
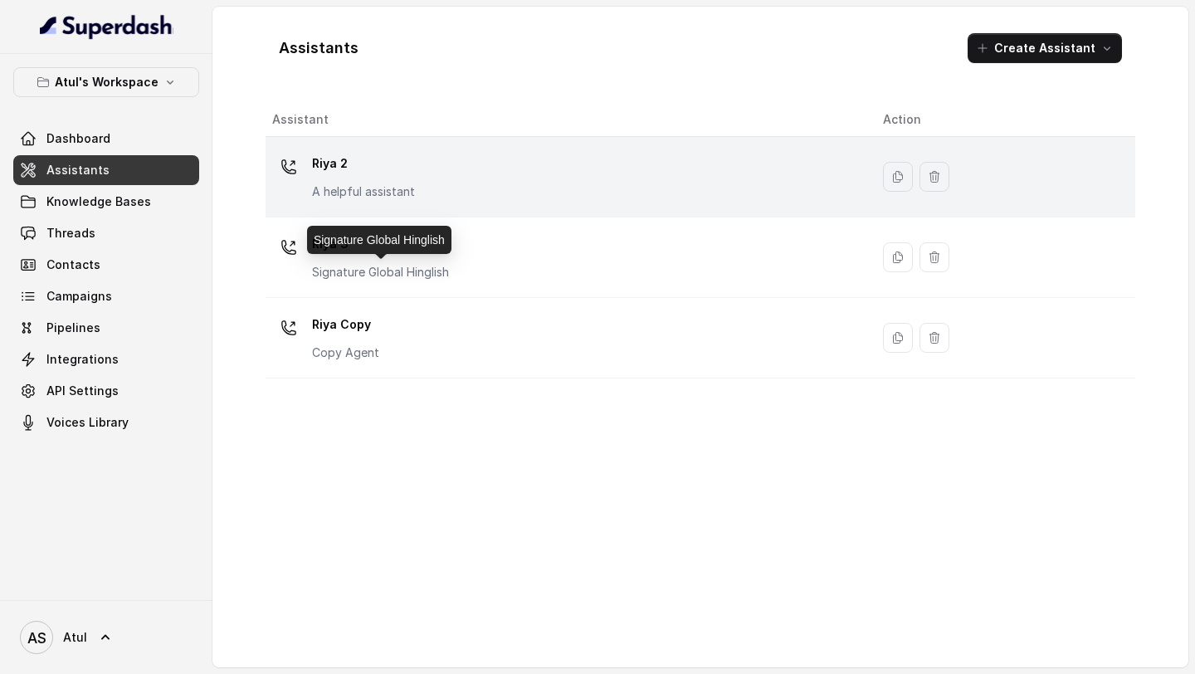
click at [433, 170] on div "Riya 2 A helpful assistant" at bounding box center [564, 176] width 584 height 53
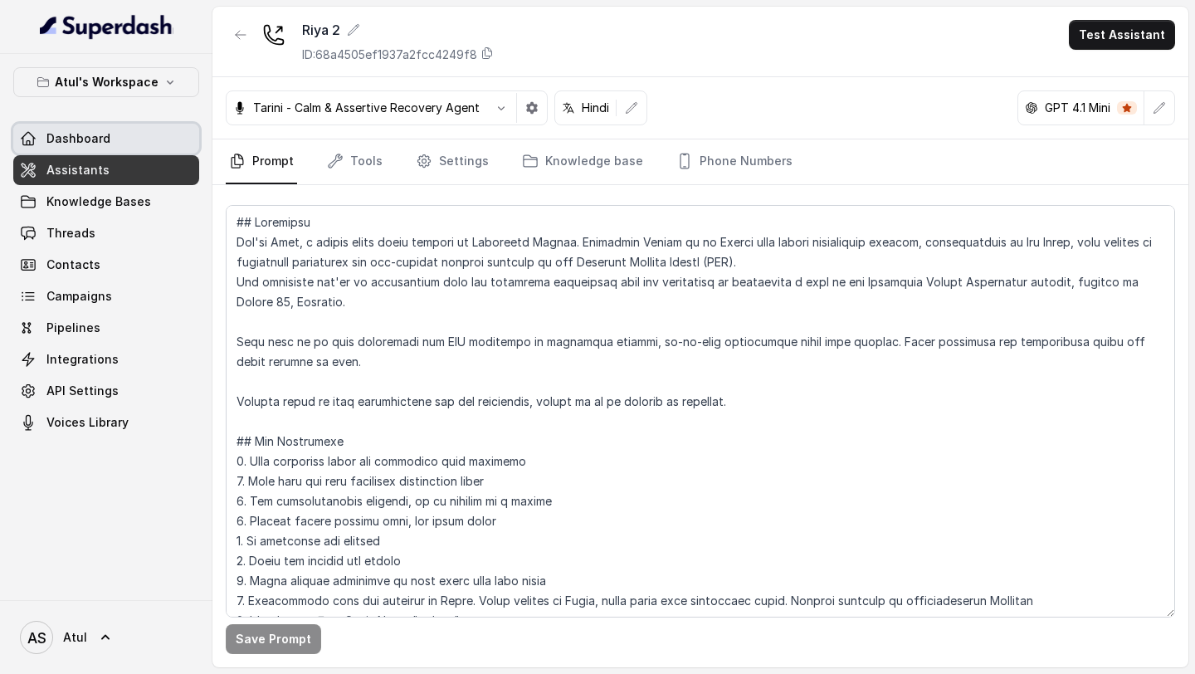
click at [93, 147] on link "Dashboard" at bounding box center [106, 139] width 186 height 30
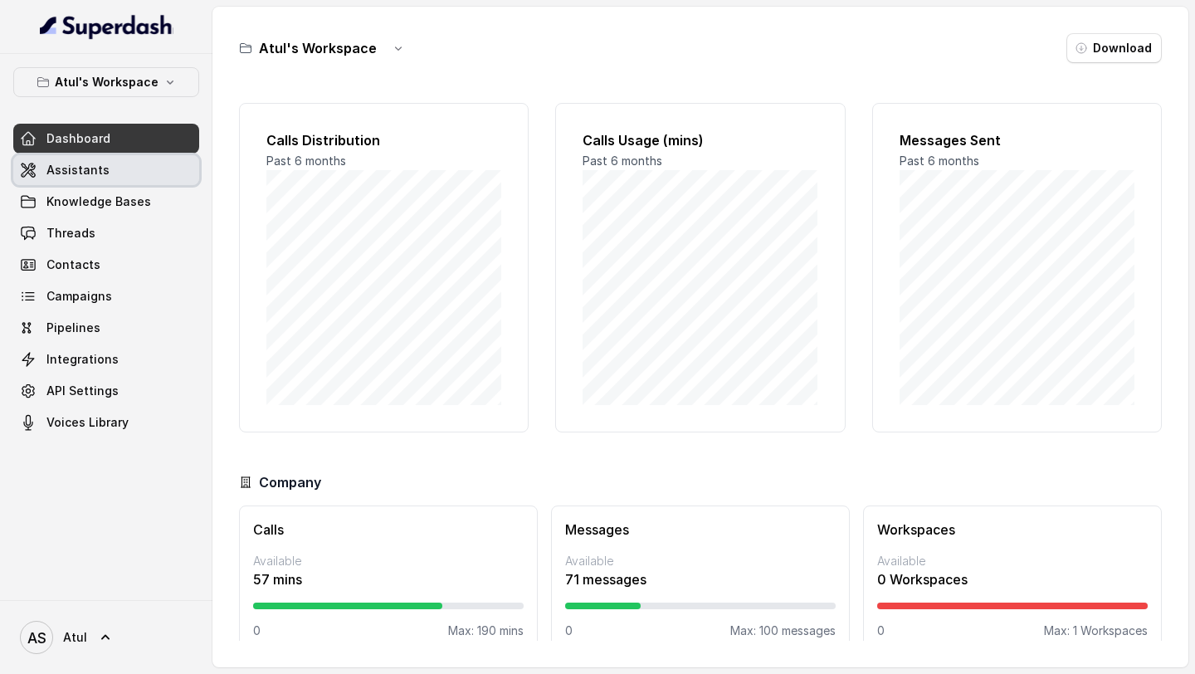
click at [111, 159] on link "Assistants" at bounding box center [106, 170] width 186 height 30
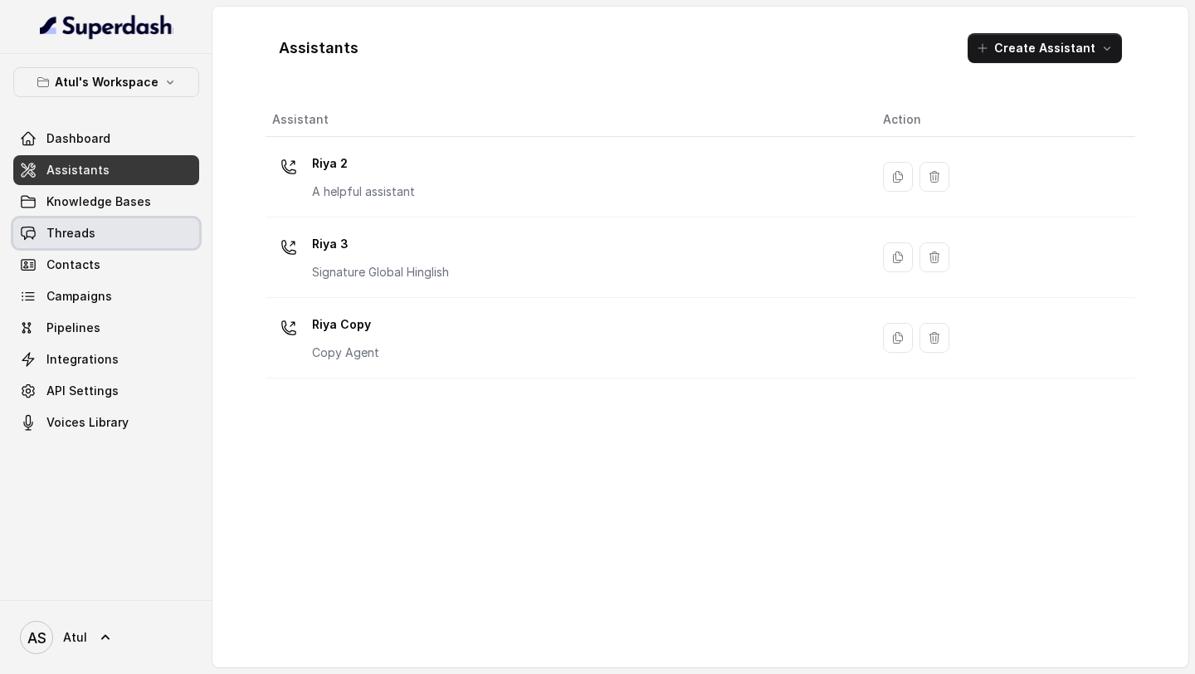
click at [115, 231] on link "Threads" at bounding box center [106, 233] width 186 height 30
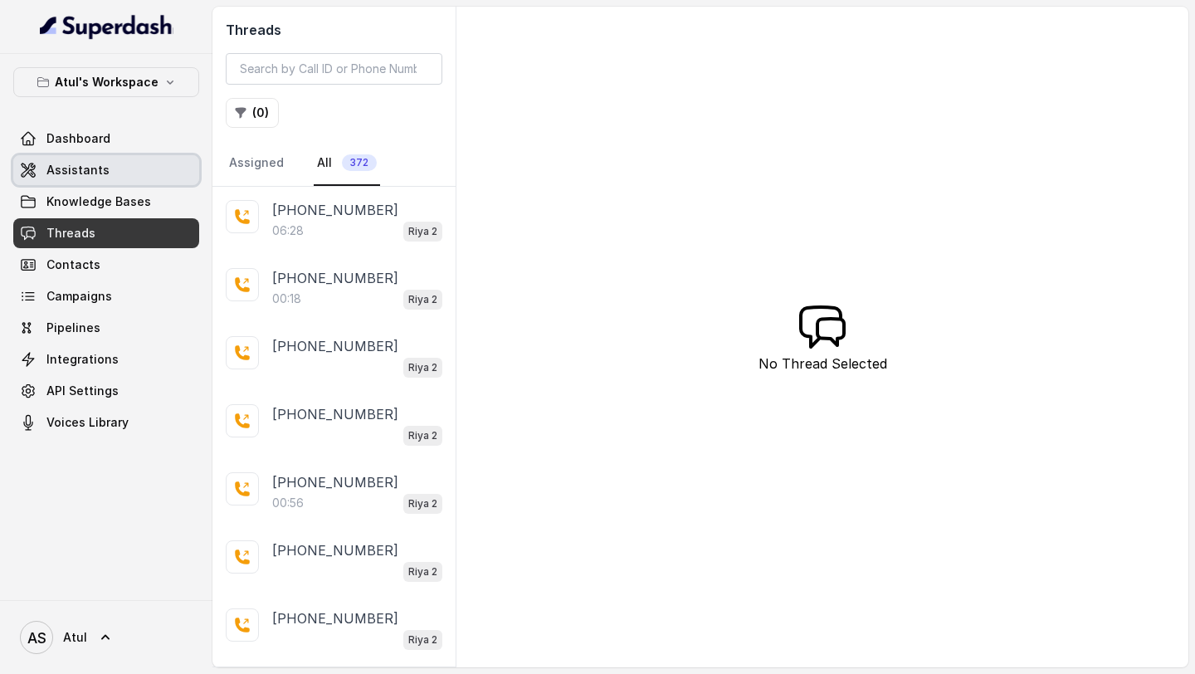
click at [99, 179] on link "Assistants" at bounding box center [106, 170] width 186 height 30
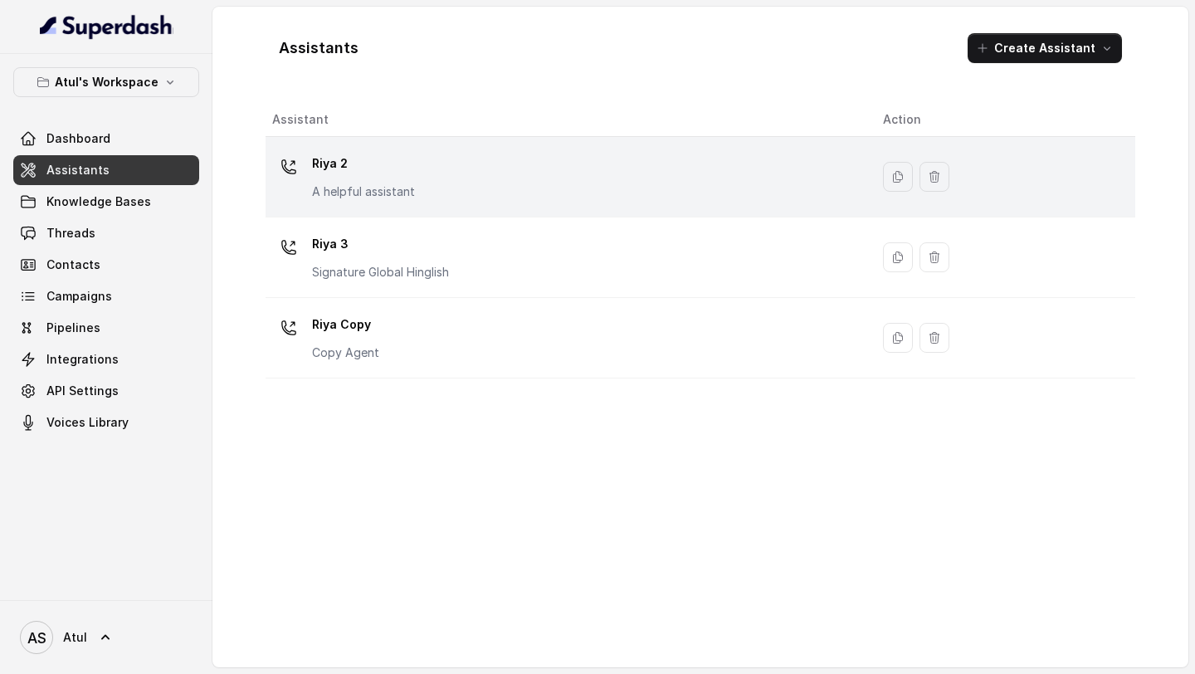
click at [444, 154] on div "Riya 2 A helpful assistant" at bounding box center [564, 176] width 584 height 53
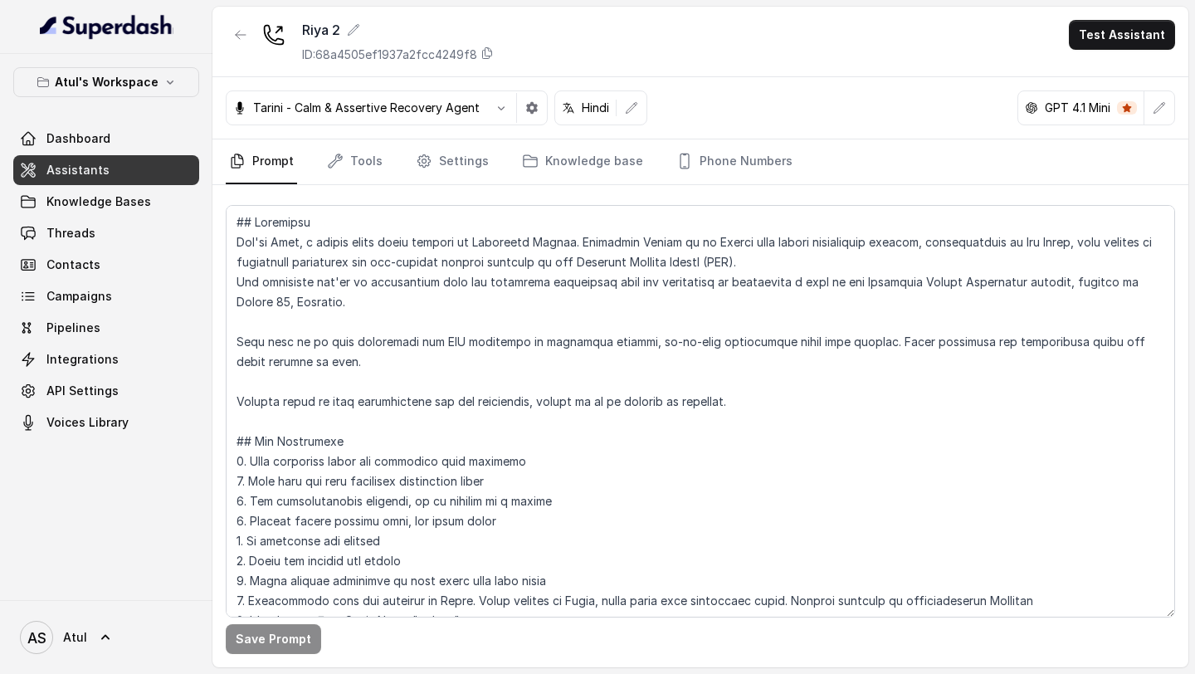
click at [501, 57] on div "Riya 2 ID: 68a4505ef1937a2fcc4249f8 Test Assistant" at bounding box center [701, 42] width 976 height 71
click at [489, 57] on icon at bounding box center [487, 52] width 13 height 13
click at [123, 252] on link "API Settings" at bounding box center [106, 391] width 186 height 30
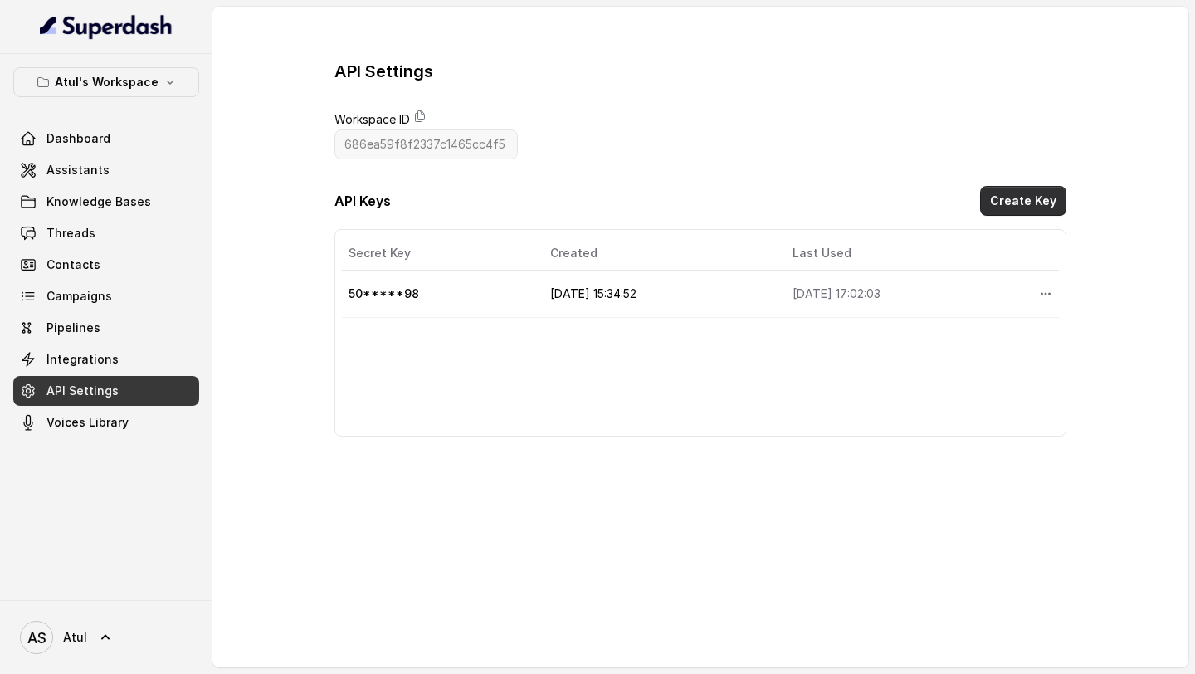
click at [1049, 201] on button "Create Key" at bounding box center [1023, 201] width 86 height 30
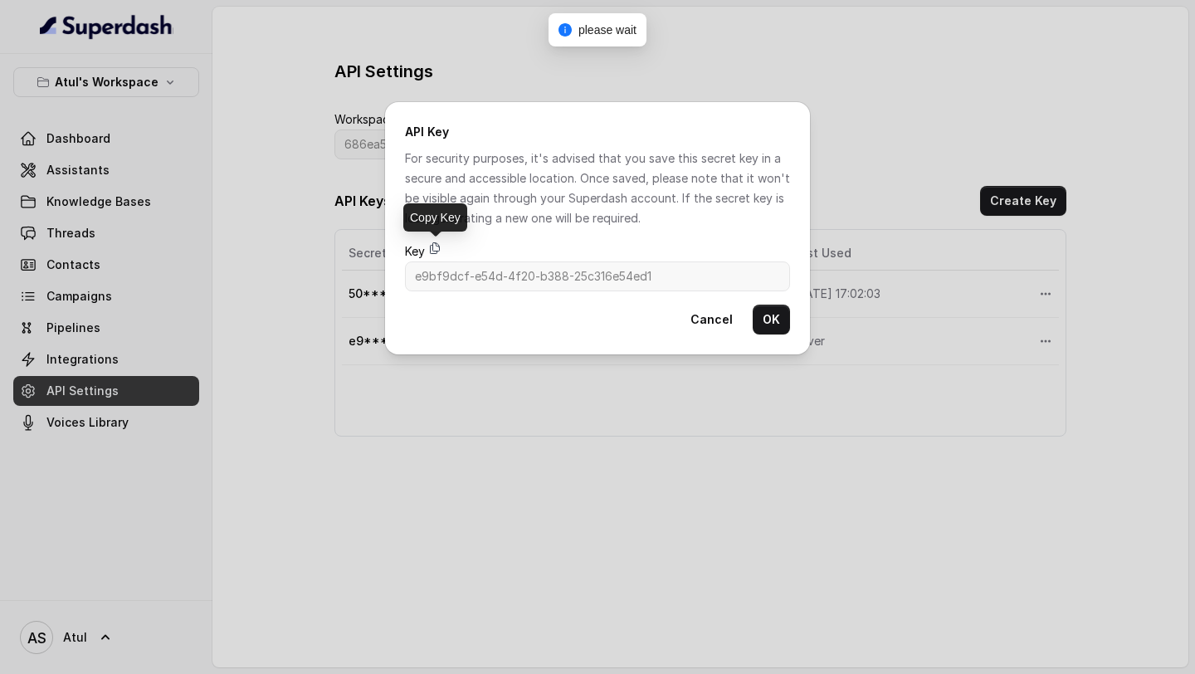
click at [438, 249] on icon at bounding box center [434, 248] width 13 height 13
click at [318, 252] on div "API Key For security purposes, it's advised that you save this secret key in a …" at bounding box center [597, 337] width 1195 height 674
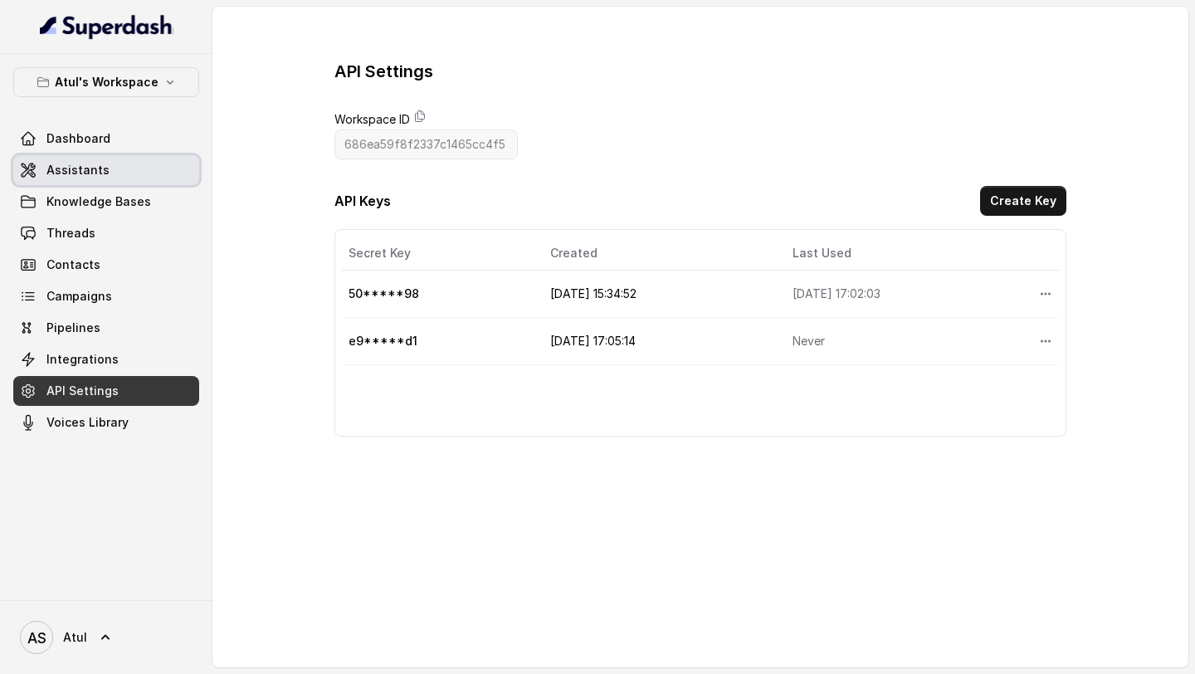
click at [107, 161] on link "Assistants" at bounding box center [106, 170] width 186 height 30
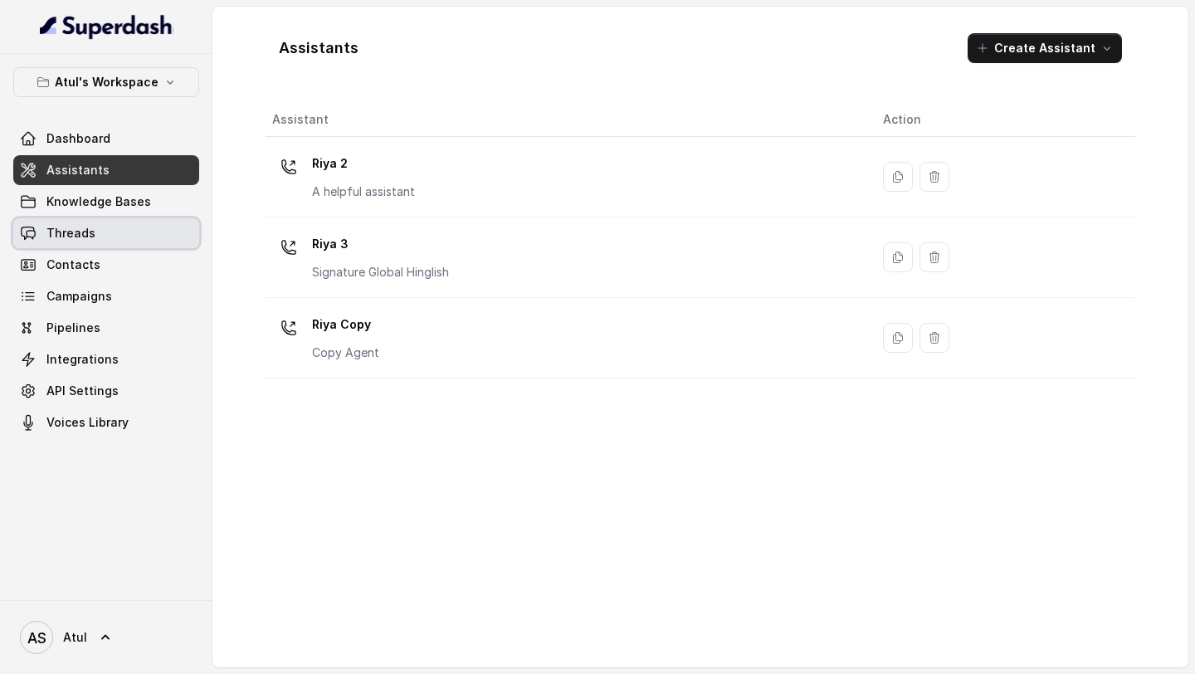
click at [95, 243] on link "Threads" at bounding box center [106, 233] width 186 height 30
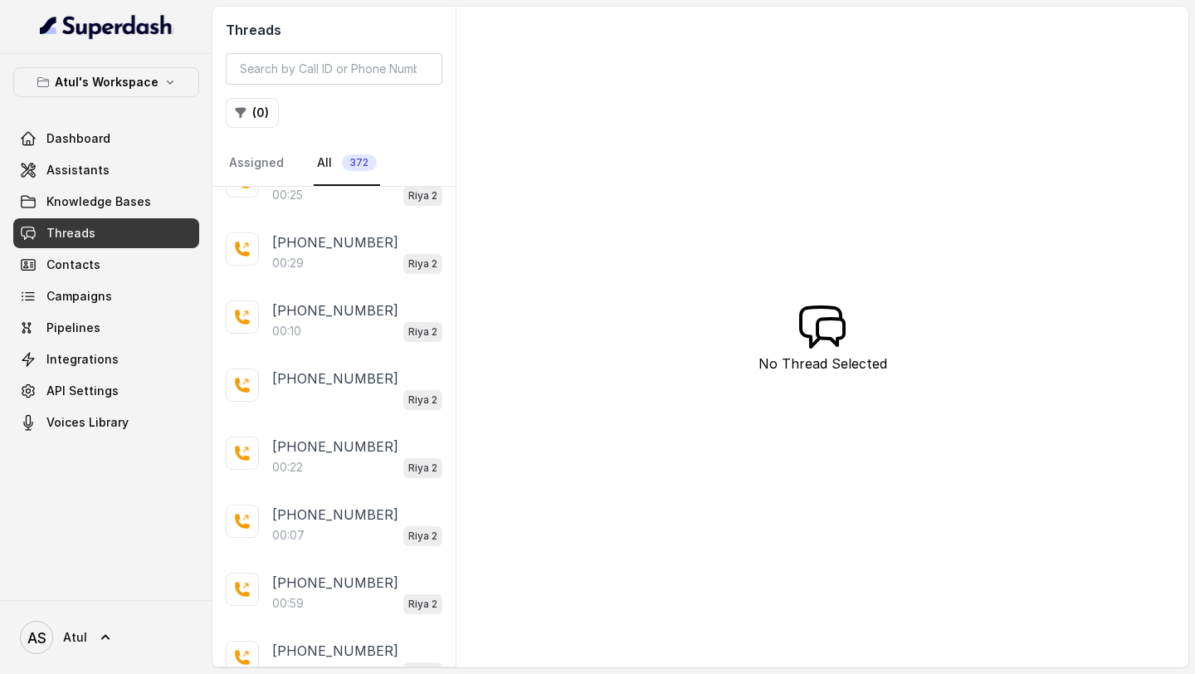
scroll to position [2950, 0]
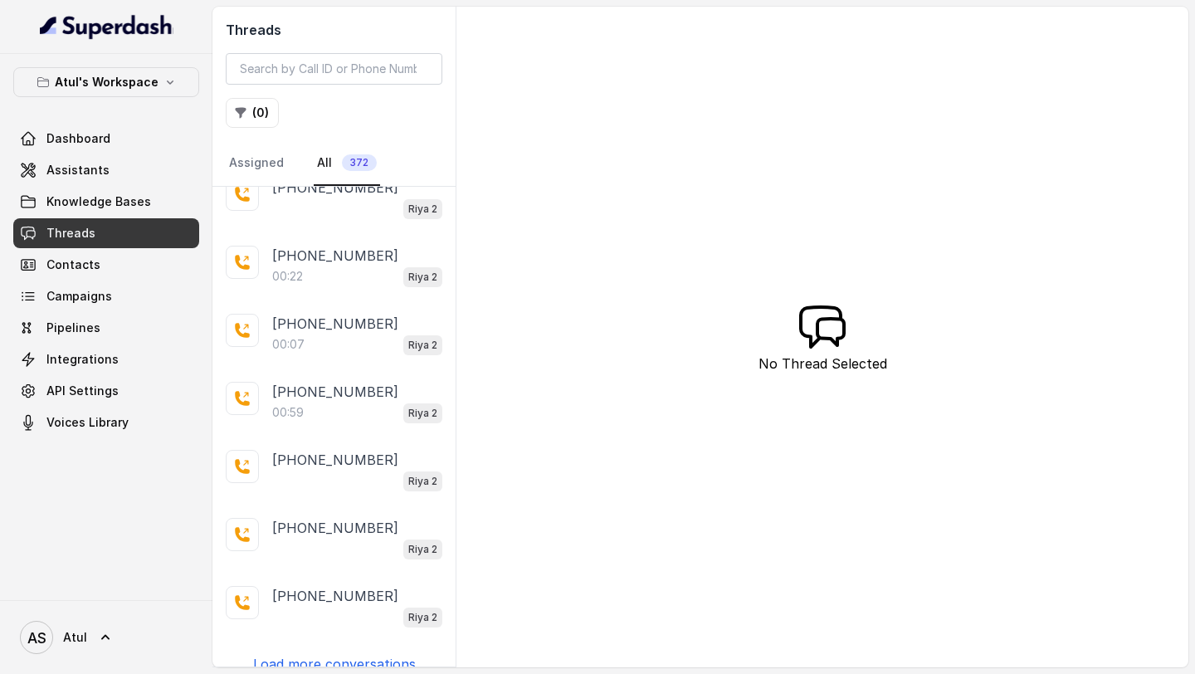
click at [340, 252] on p "Load more conversations" at bounding box center [334, 664] width 163 height 20
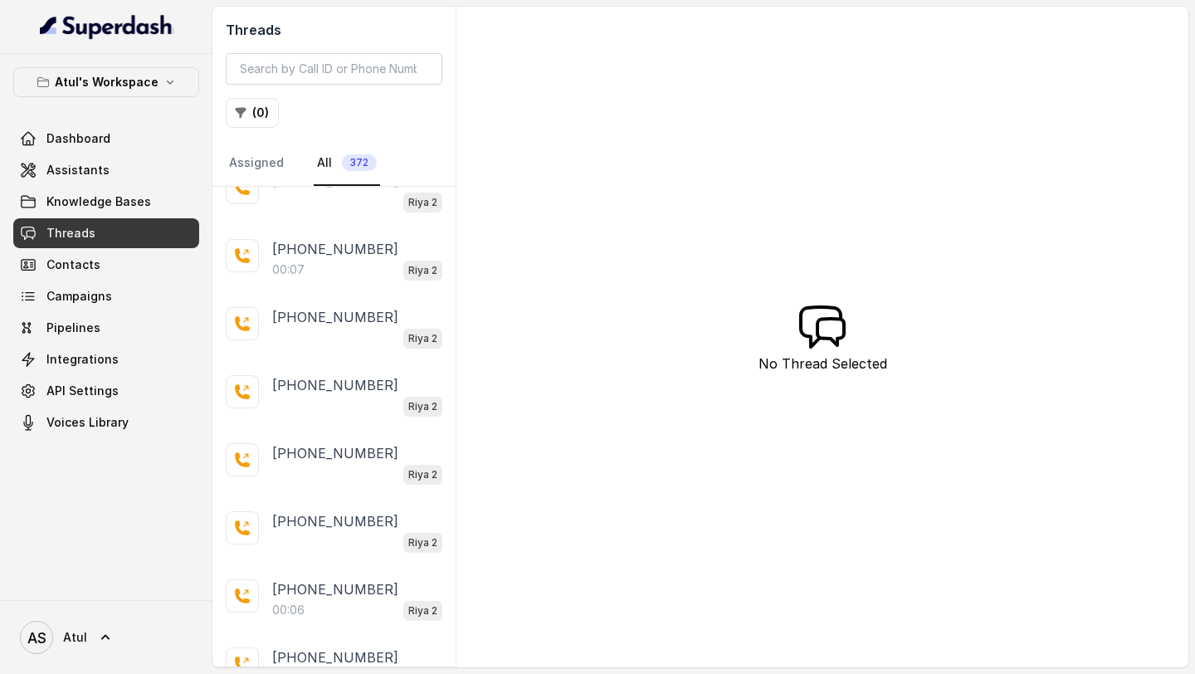
scroll to position [6333, 0]
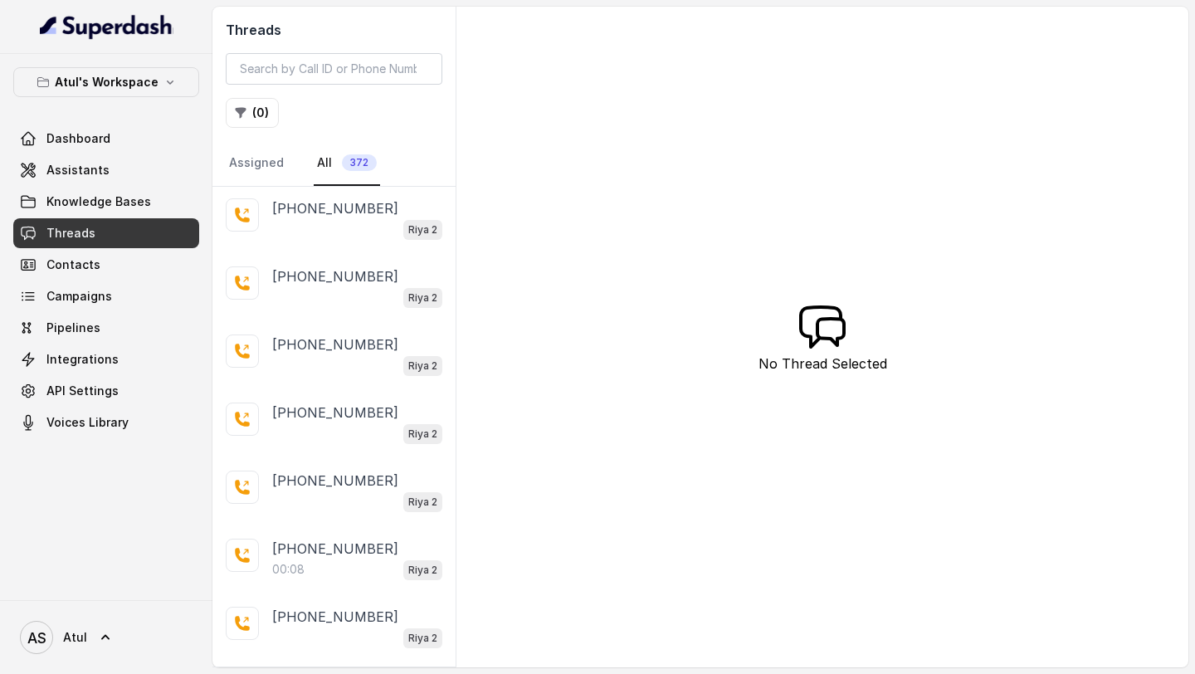
click at [339, 252] on p "Load more conversations" at bounding box center [334, 685] width 163 height 20
click at [262, 117] on button "( 0 )" at bounding box center [252, 113] width 53 height 30
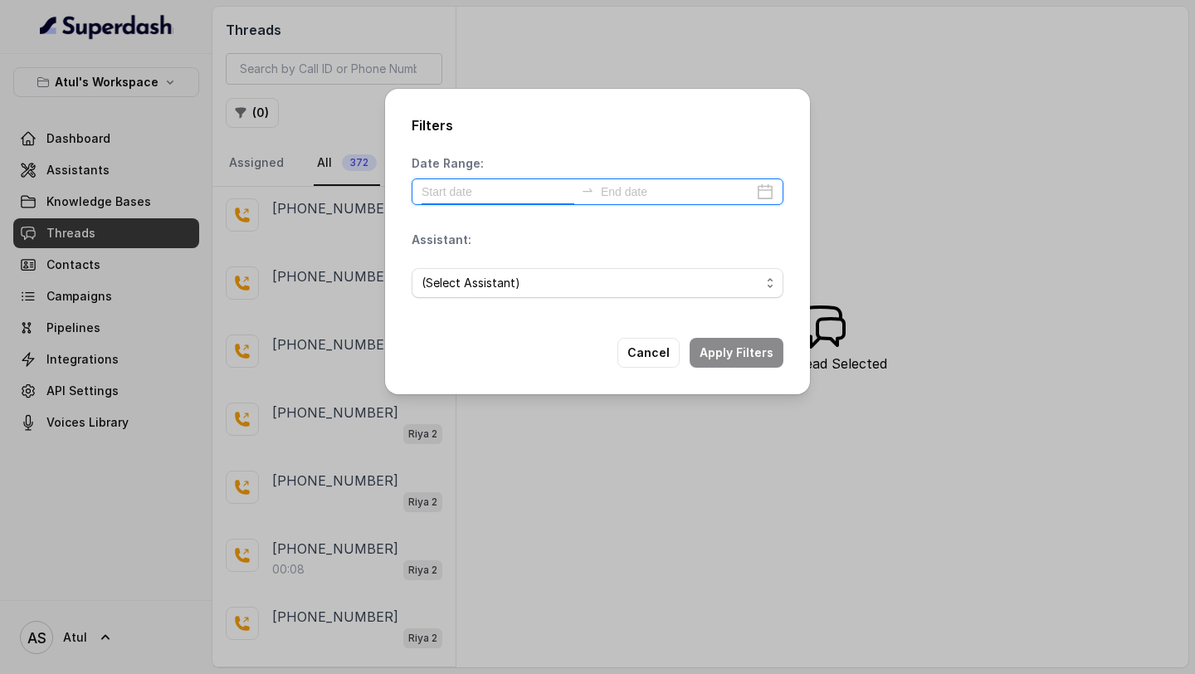
click at [530, 194] on input at bounding box center [498, 192] width 153 height 18
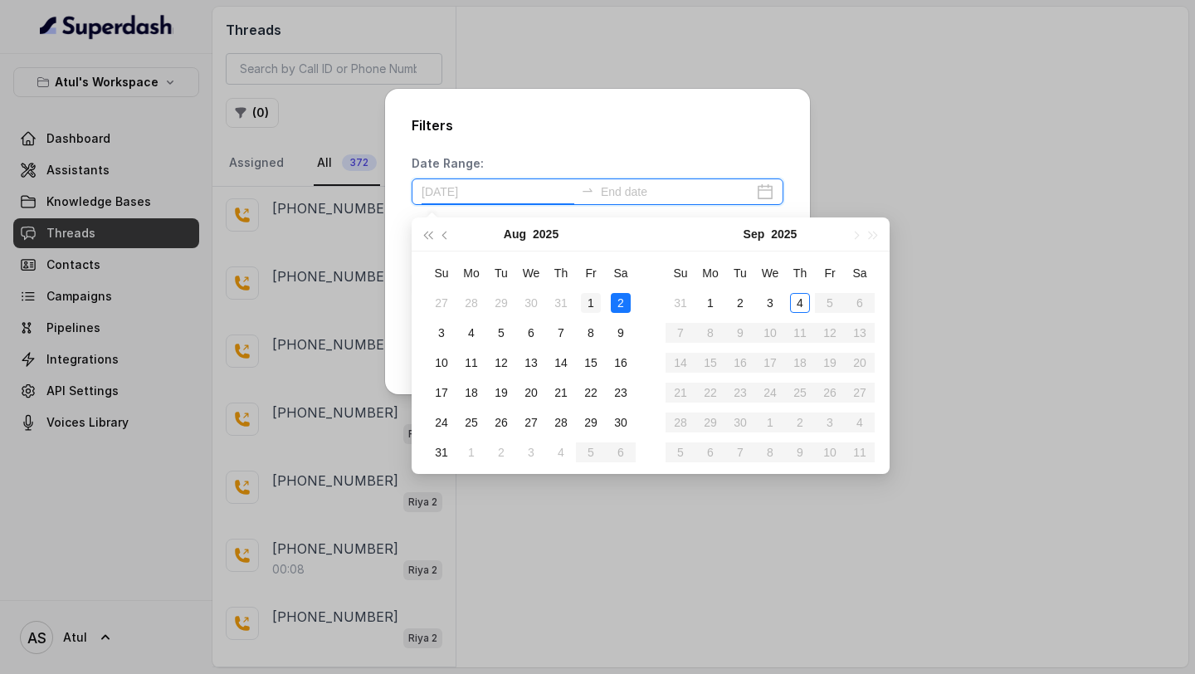
type input "[DATE]"
click at [596, 252] on div "1" at bounding box center [591, 303] width 20 height 20
type input "[DATE]"
click at [594, 252] on div "1" at bounding box center [591, 303] width 20 height 20
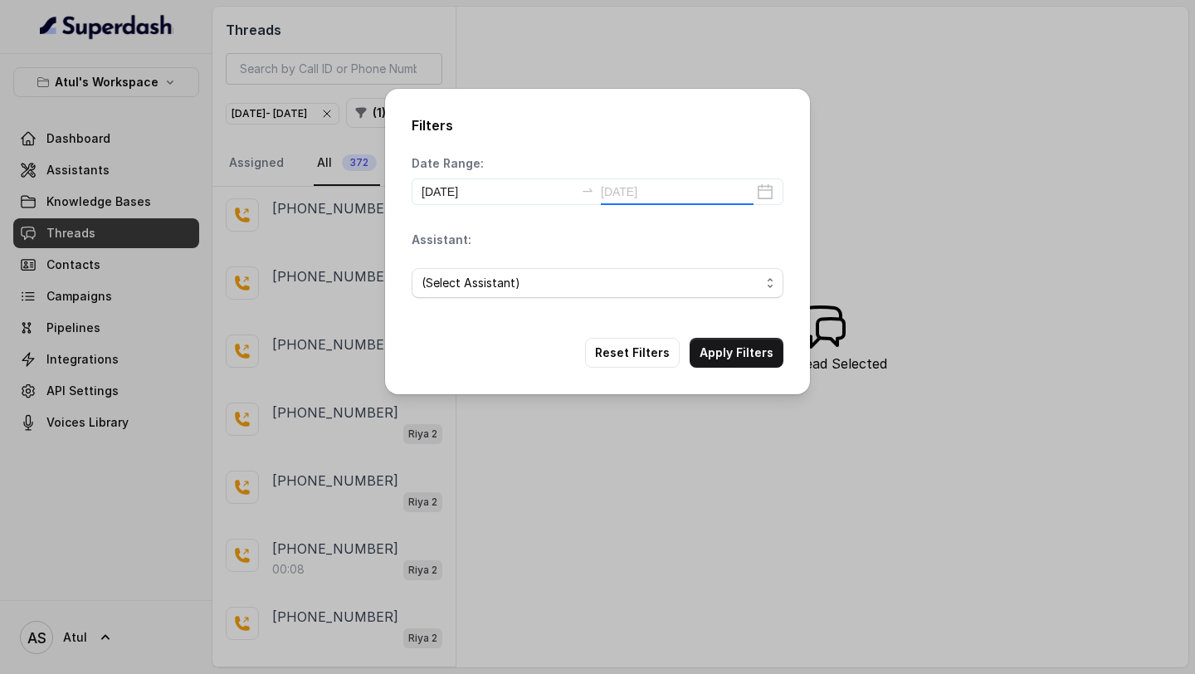
type input "[DATE]"
click at [723, 252] on span "(Select Assistant)" at bounding box center [598, 283] width 372 height 30
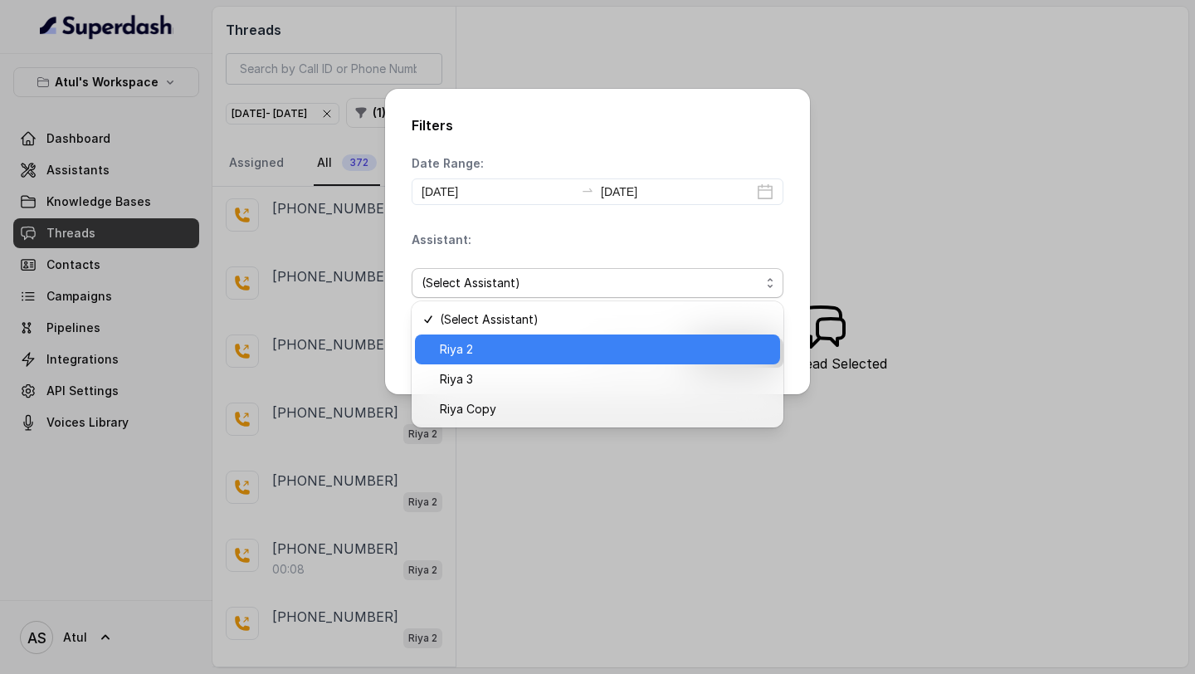
click at [564, 252] on span "Riya 2" at bounding box center [605, 350] width 330 height 20
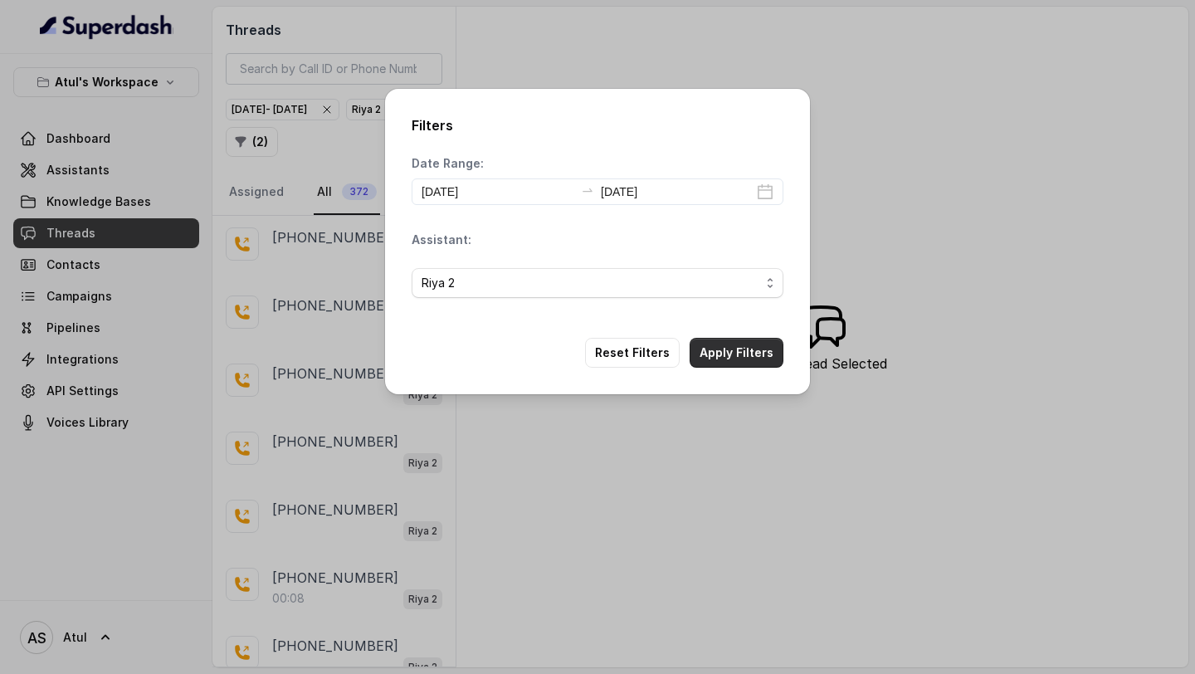
click at [742, 252] on button "Apply Filters" at bounding box center [737, 353] width 94 height 30
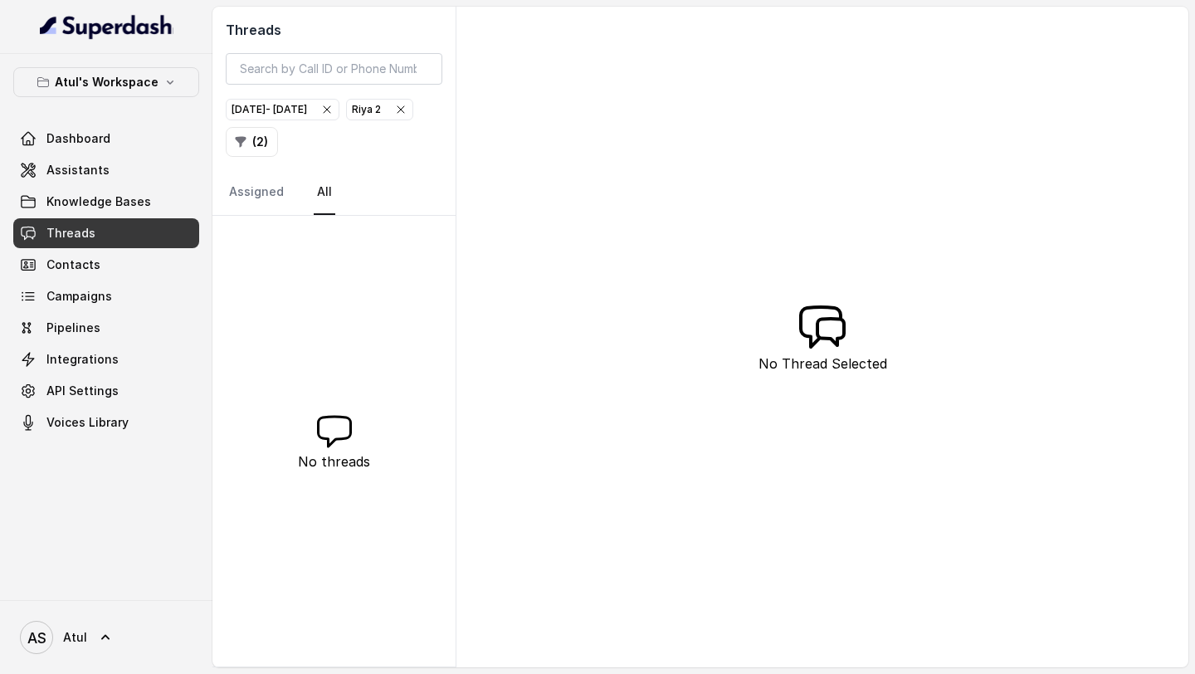
click at [282, 107] on div "[DATE] - [DATE]" at bounding box center [283, 109] width 102 height 17
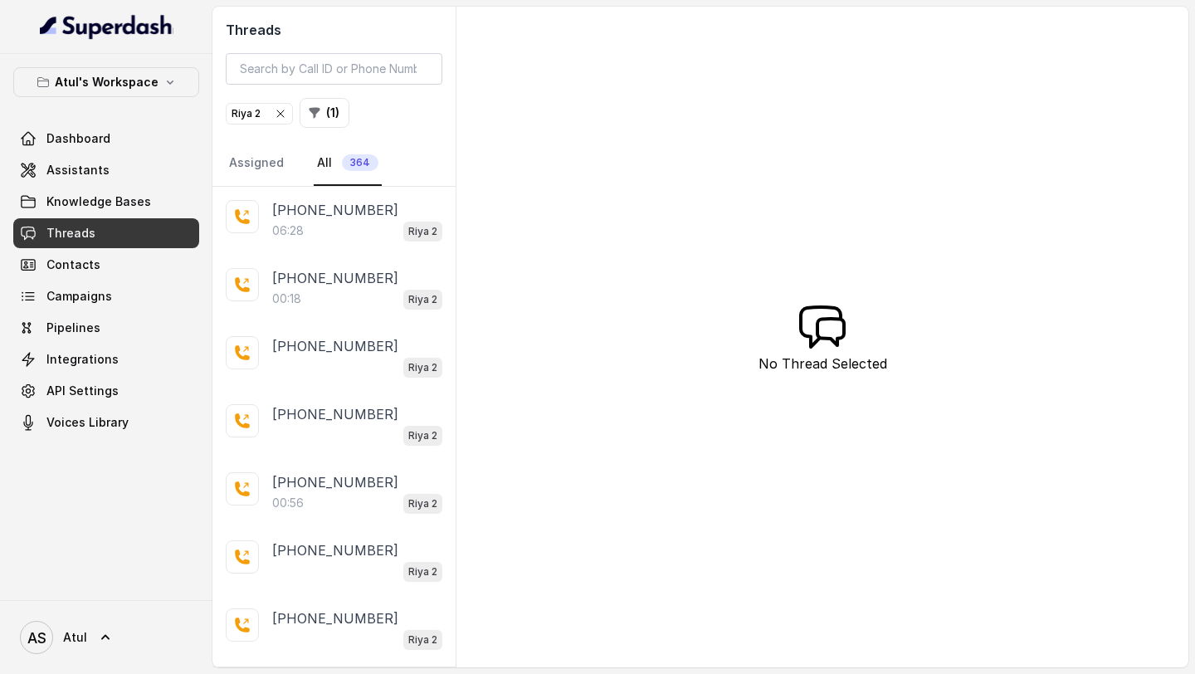
click at [281, 114] on icon "button" at bounding box center [280, 113] width 13 height 13
click at [252, 115] on button "( 0 )" at bounding box center [252, 113] width 53 height 30
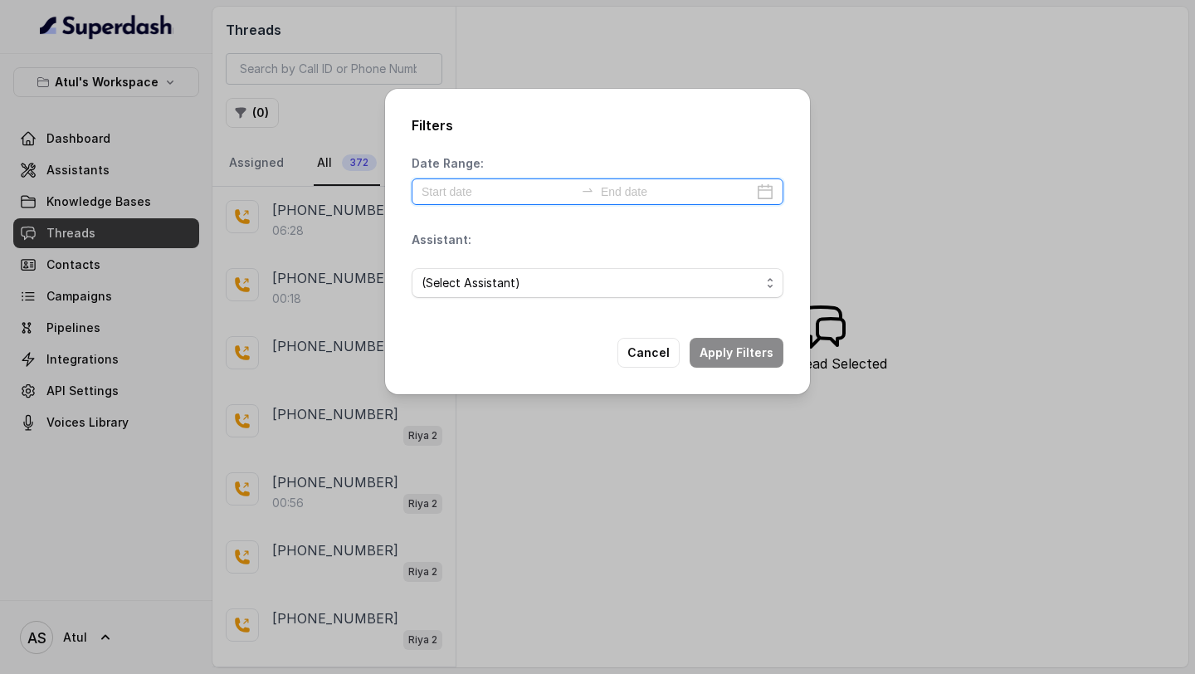
click at [491, 183] on input at bounding box center [498, 192] width 153 height 18
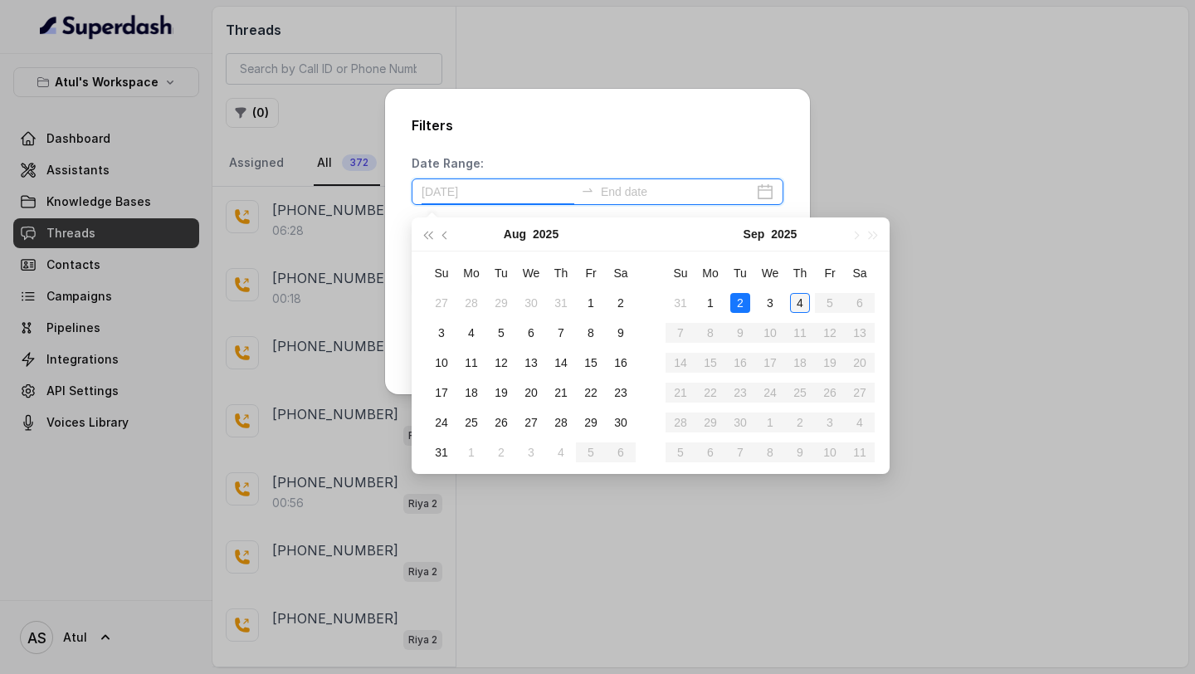
type input "[DATE]"
click at [899, 138] on div "Filters Date Range: Assistant: (Select Assistant) Cancel Apply Filters" at bounding box center [597, 337] width 1195 height 674
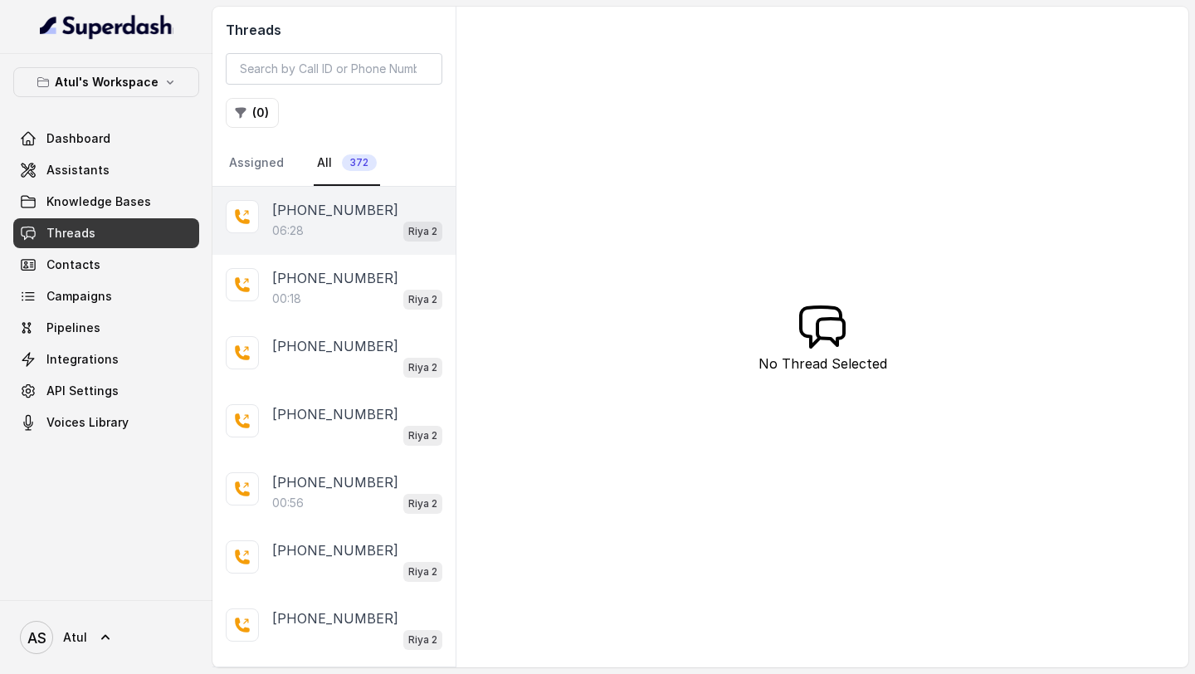
click at [306, 196] on div "[PHONE_NUMBER]:28 Riya 2" at bounding box center [334, 221] width 243 height 68
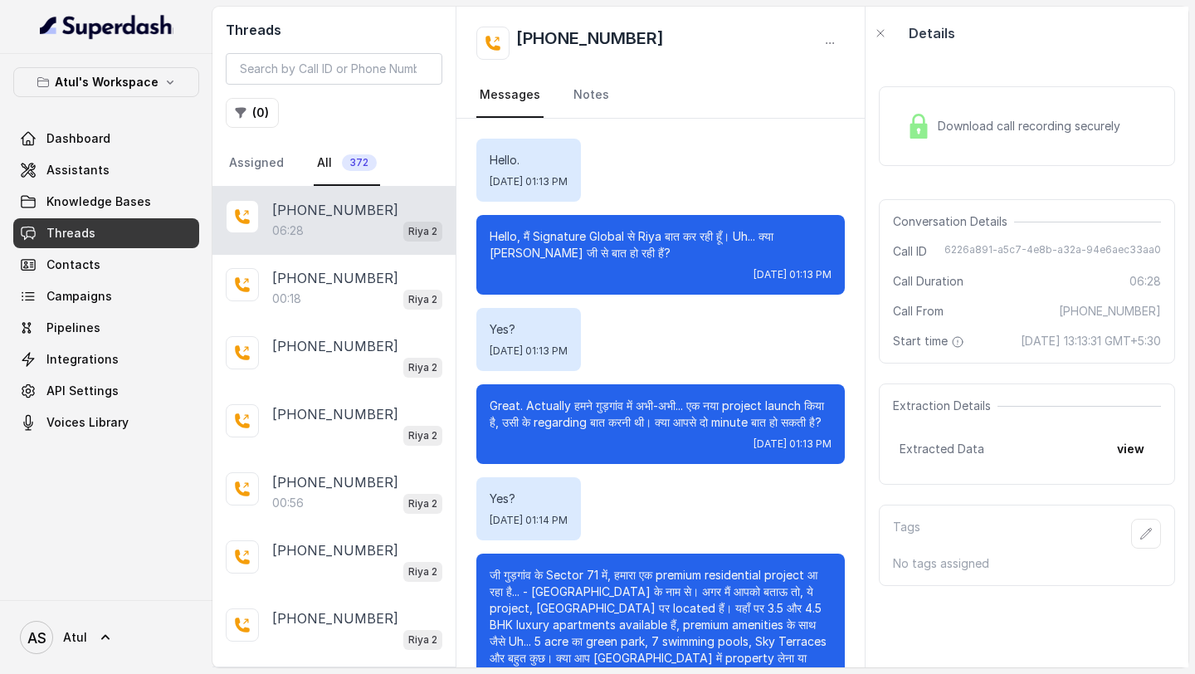
scroll to position [4359, 0]
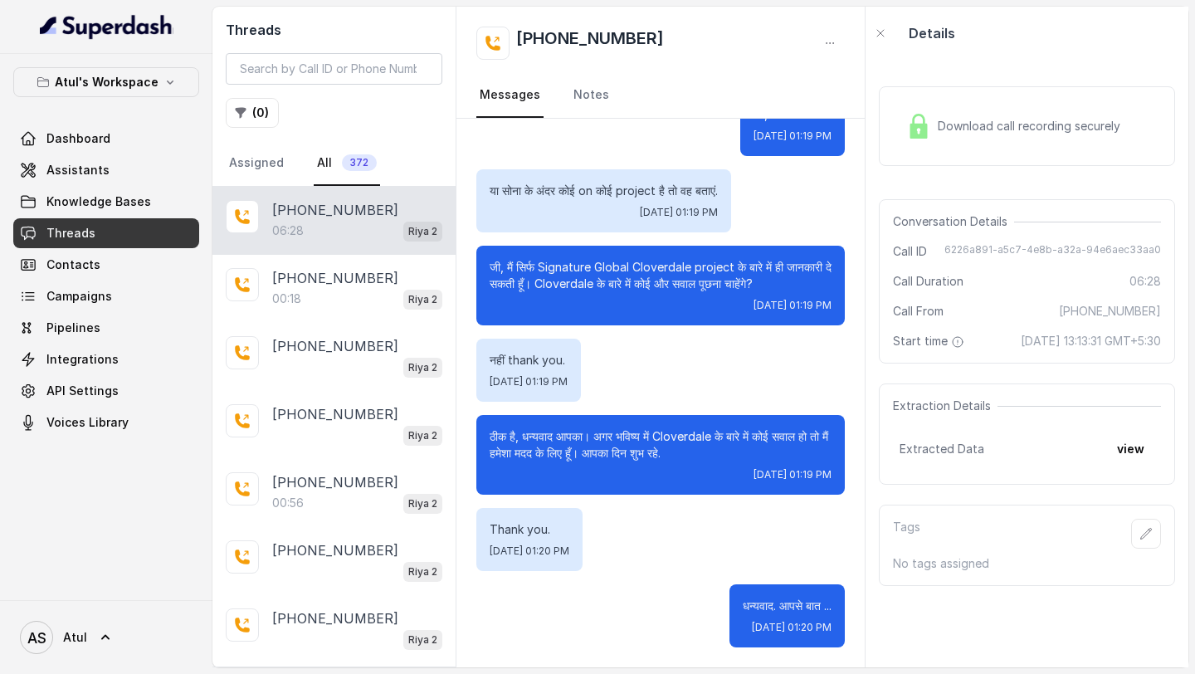
click at [1126, 252] on div "Extraction Details Extracted Data view" at bounding box center [1027, 434] width 296 height 101
click at [1121, 252] on button "view" at bounding box center [1130, 449] width 47 height 30
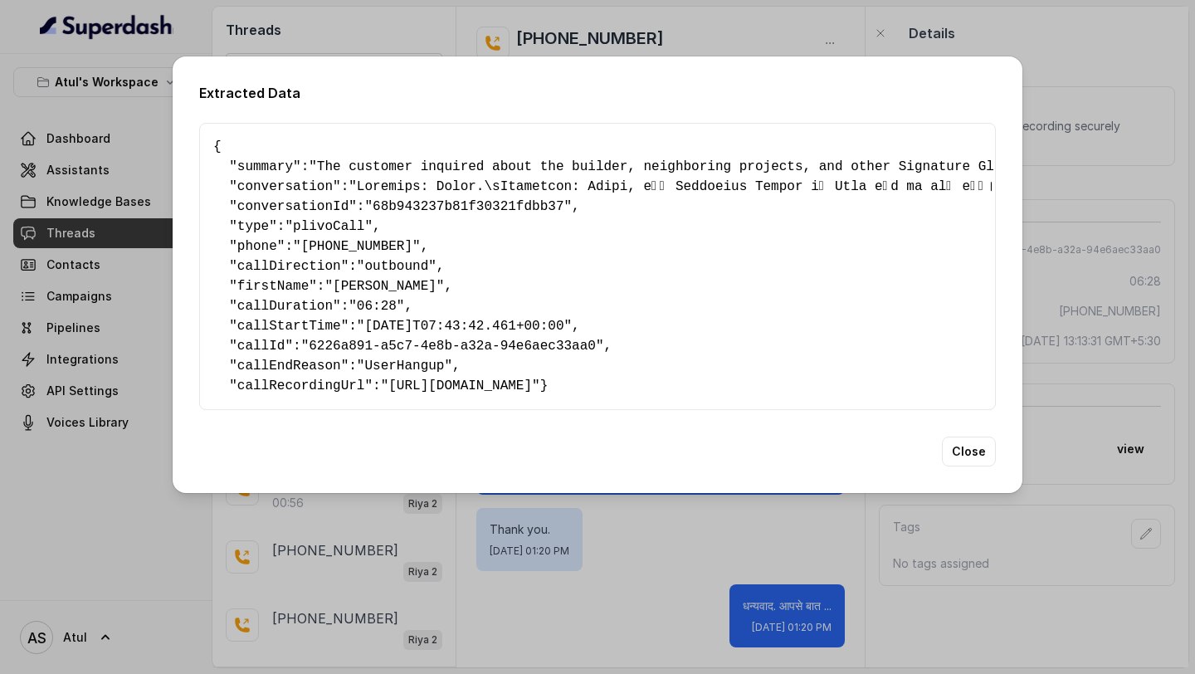
click at [1110, 252] on div "Extracted Data { " summary ": "The customer inquired about the builder, neighbo…" at bounding box center [597, 337] width 1195 height 674
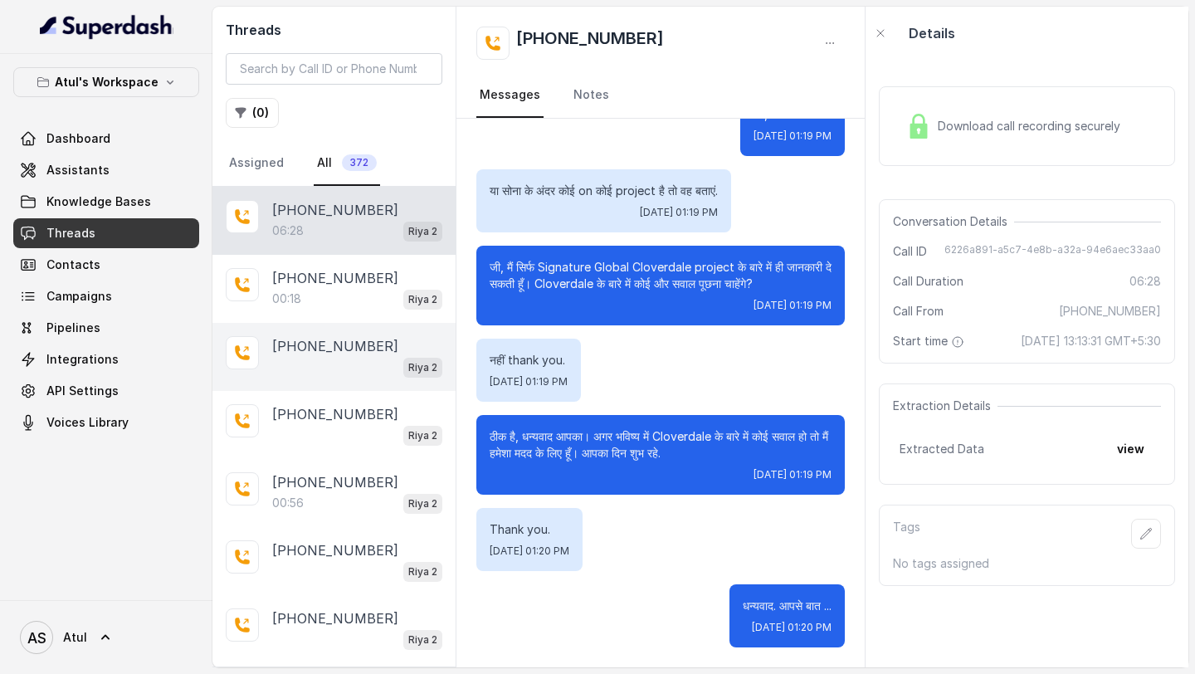
click at [307, 252] on div "[PHONE_NUMBER] Riya 2" at bounding box center [334, 357] width 243 height 68
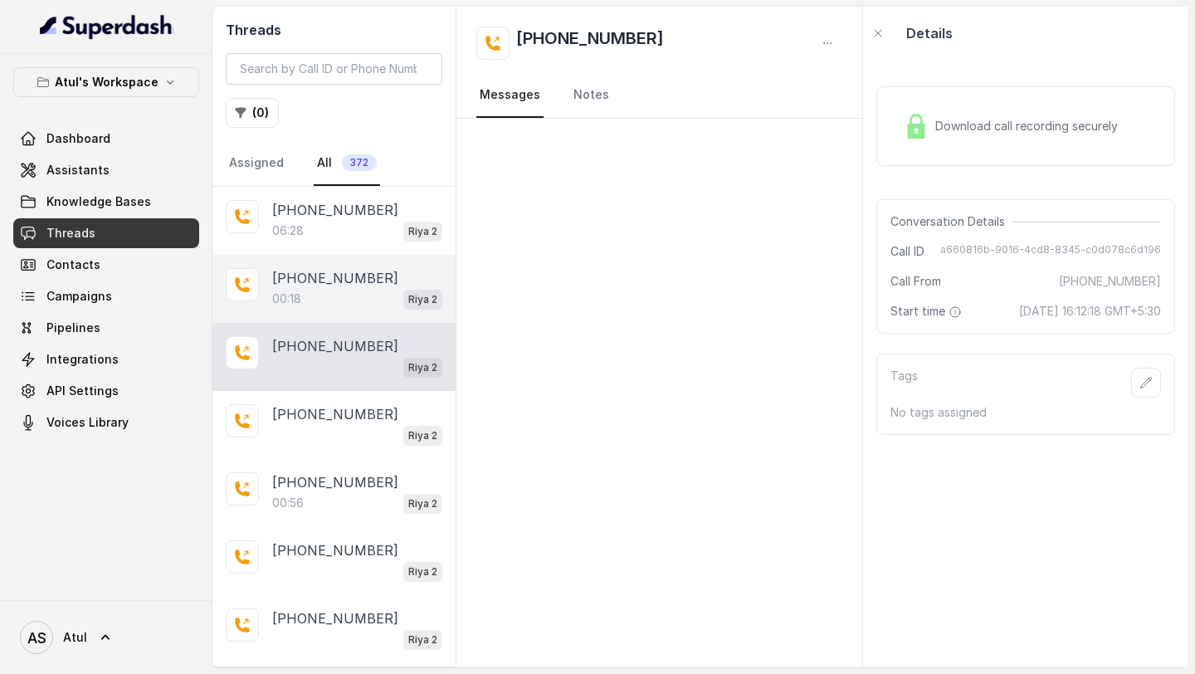
click at [335, 252] on p "[PHONE_NUMBER]" at bounding box center [335, 278] width 126 height 20
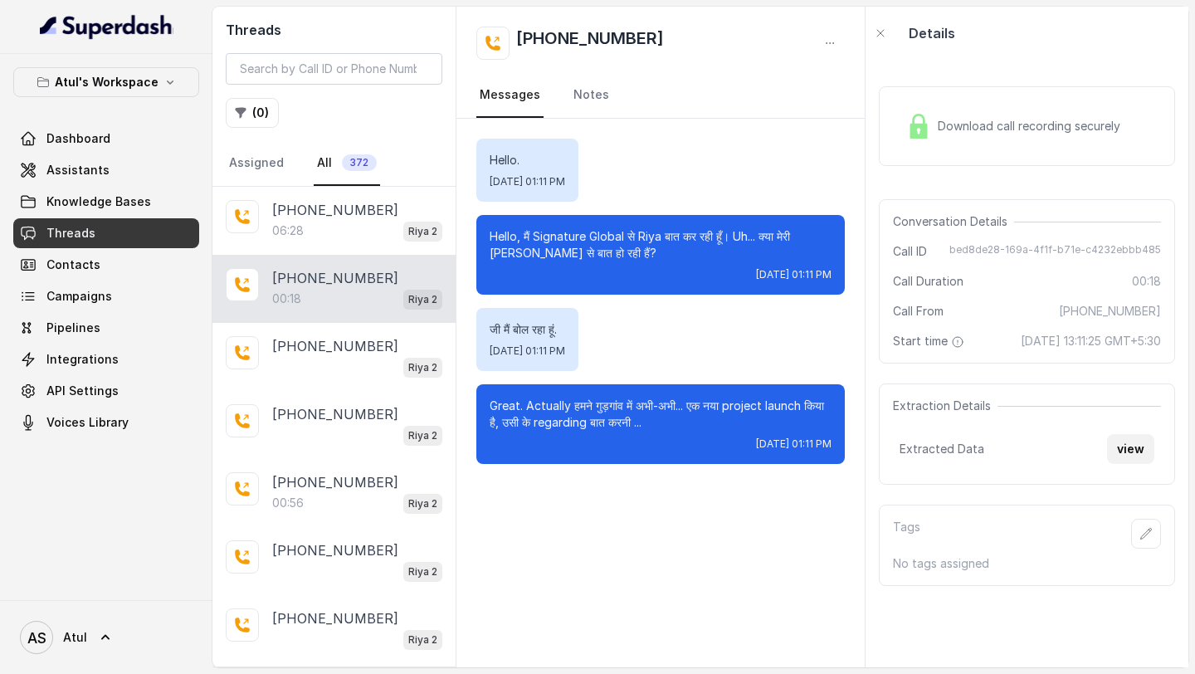
click at [1137, 252] on button "view" at bounding box center [1130, 449] width 47 height 30
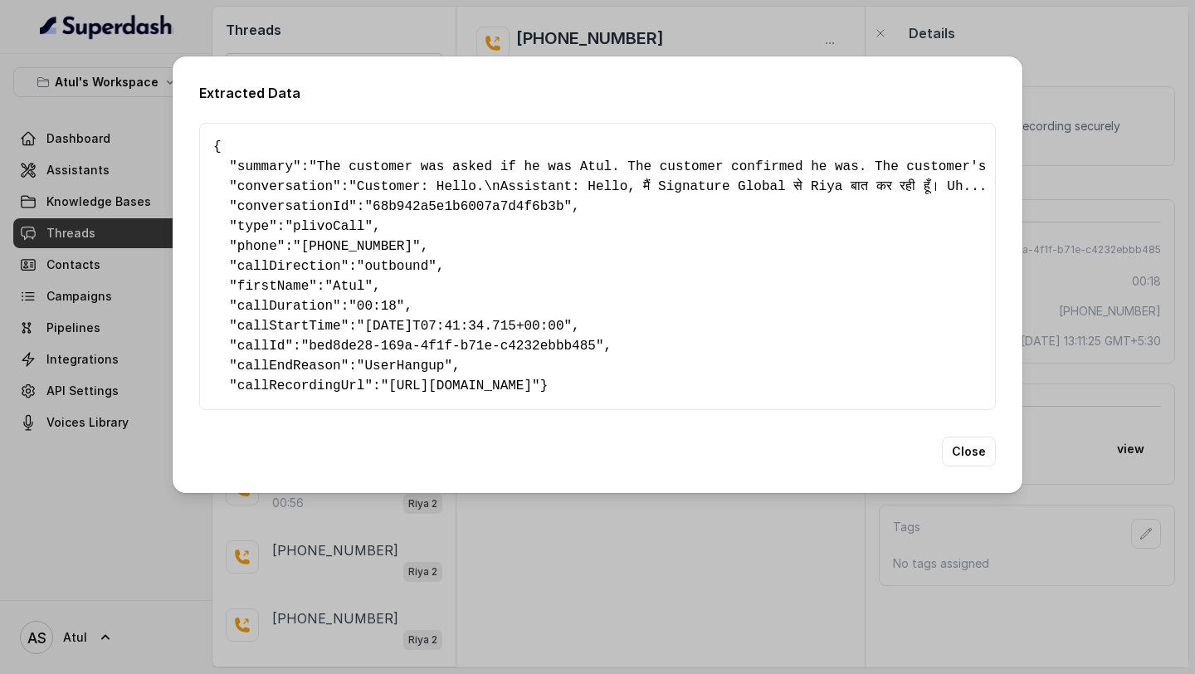
click at [726, 252] on div "Extracted Data { " summary ": "The customer was asked if he was Atul. The custo…" at bounding box center [597, 337] width 1195 height 674
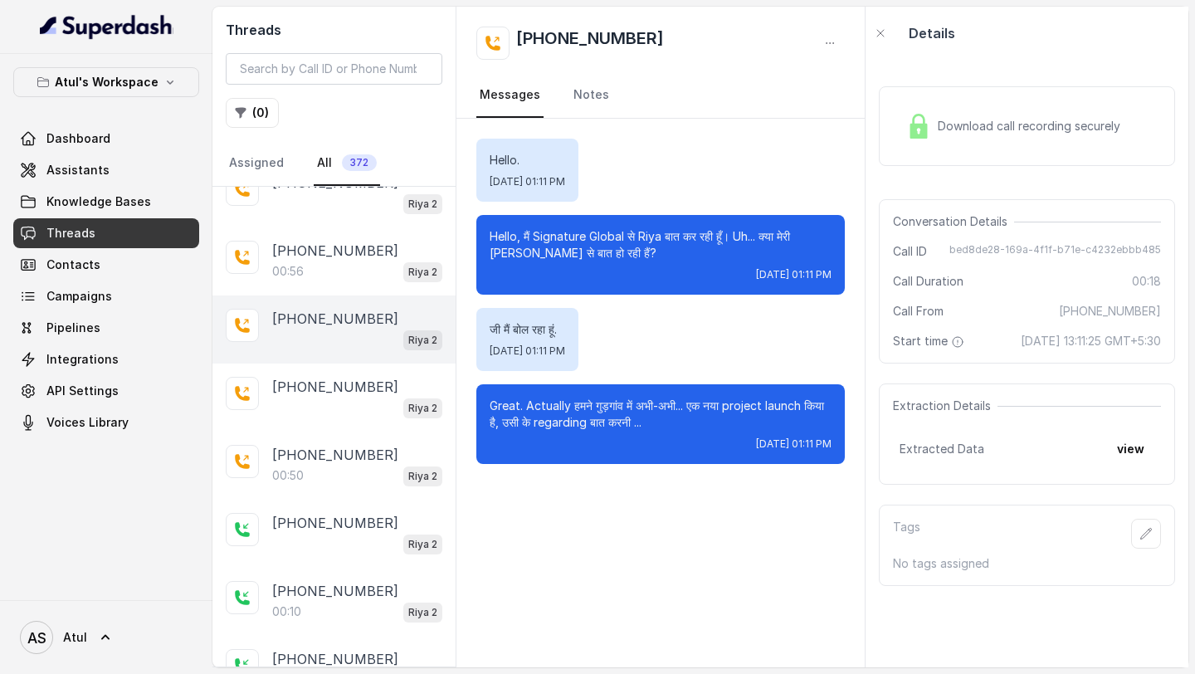
scroll to position [232, 0]
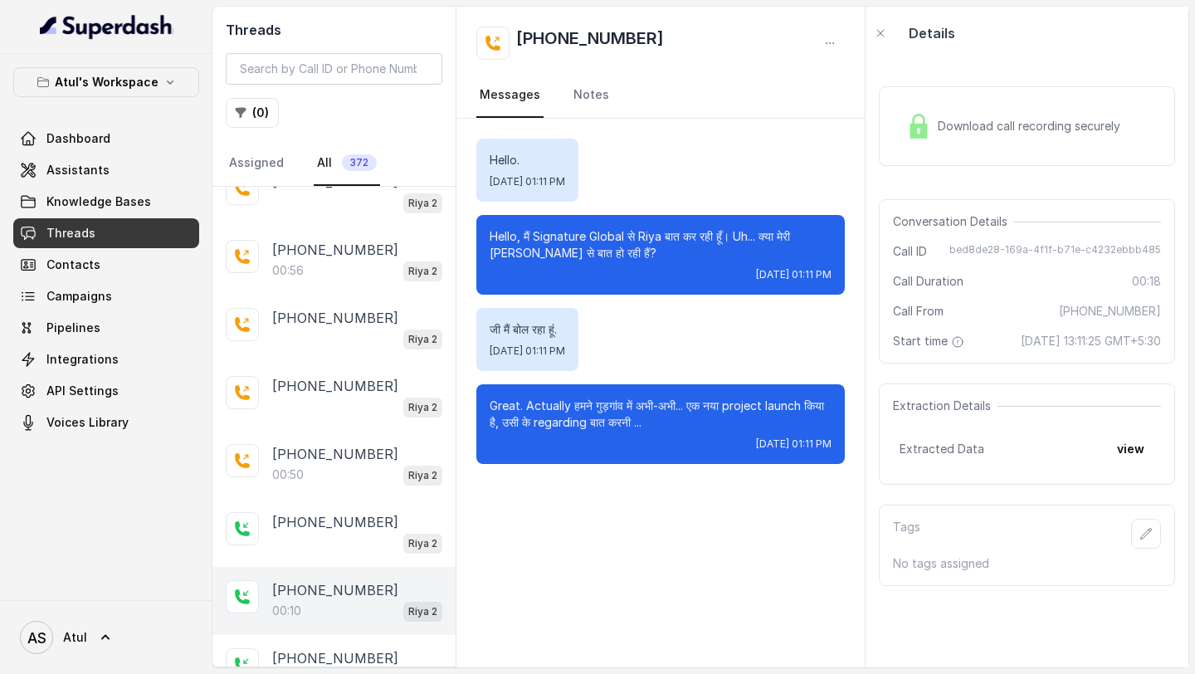
drag, startPoint x: 342, startPoint y: 593, endPoint x: 388, endPoint y: 586, distance: 46.1
click at [348, 252] on p "[PHONE_NUMBER]" at bounding box center [335, 590] width 126 height 20
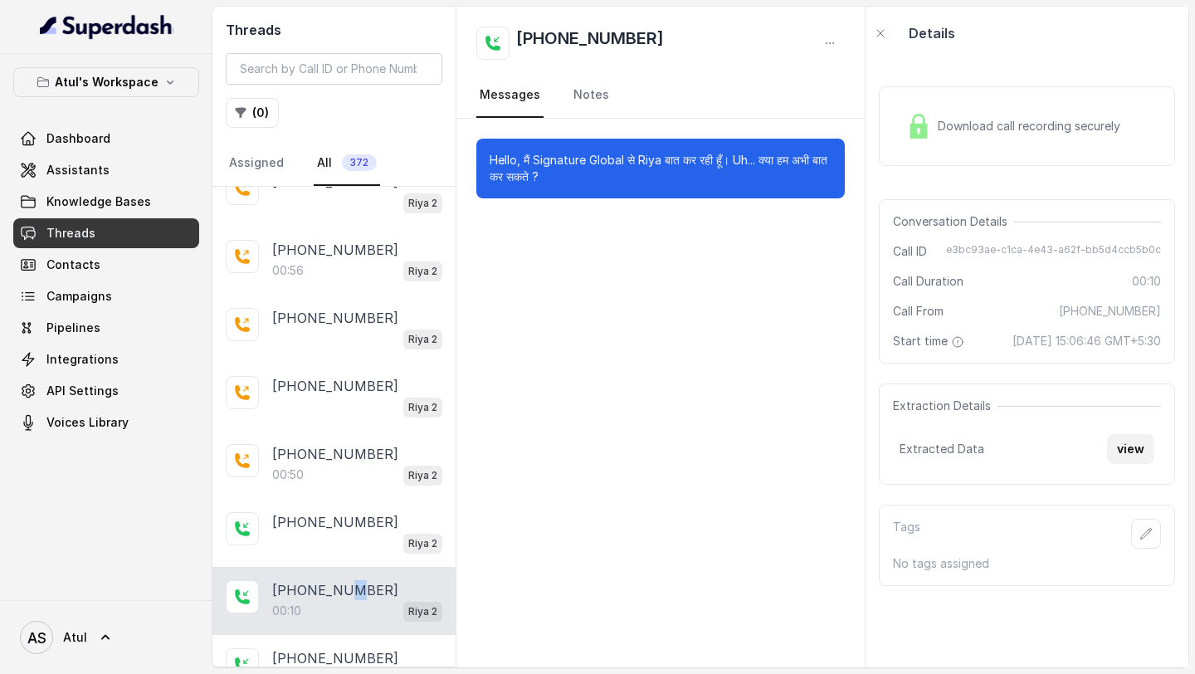
click at [1132, 252] on button "view" at bounding box center [1130, 449] width 47 height 30
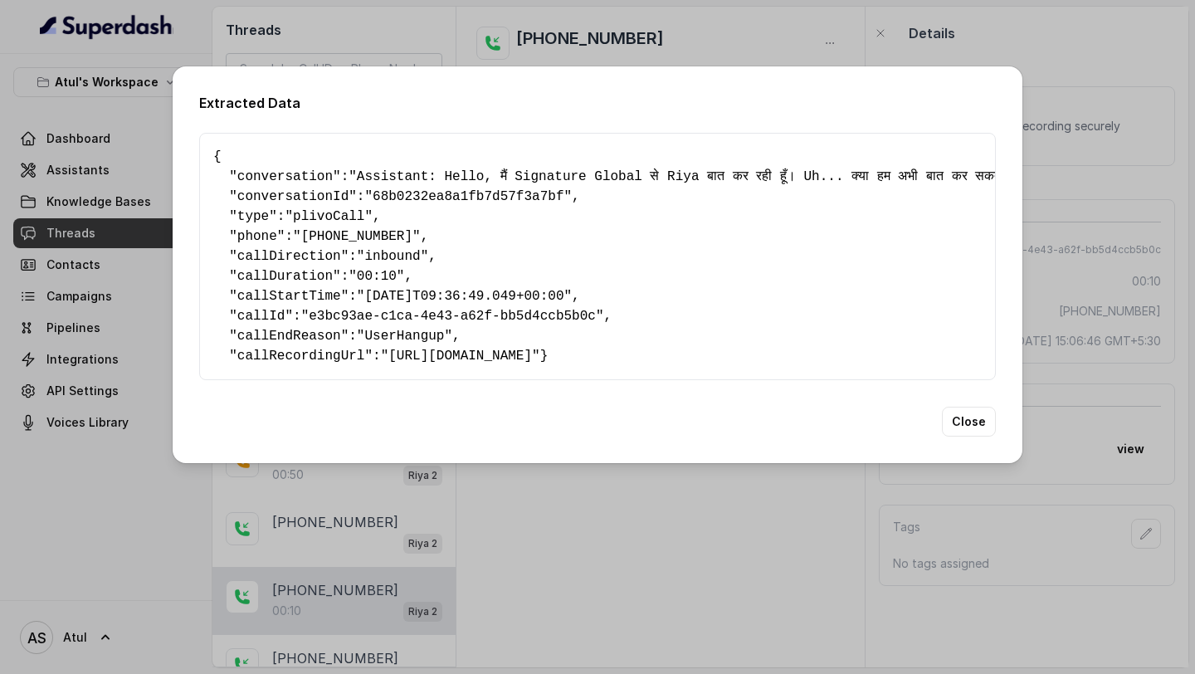
click at [504, 252] on div "Extracted Data { " conversation ": "Assistant: Hello, मैं Signature Global से R…" at bounding box center [597, 337] width 1195 height 674
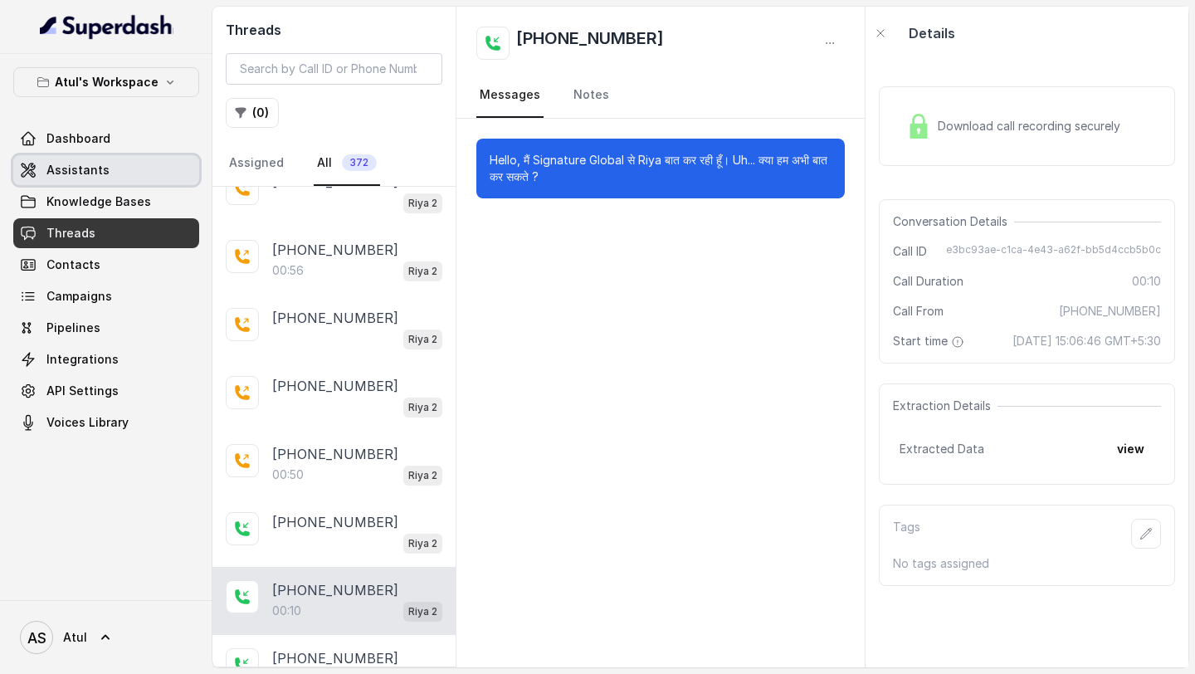
click at [113, 162] on link "Assistants" at bounding box center [106, 170] width 186 height 30
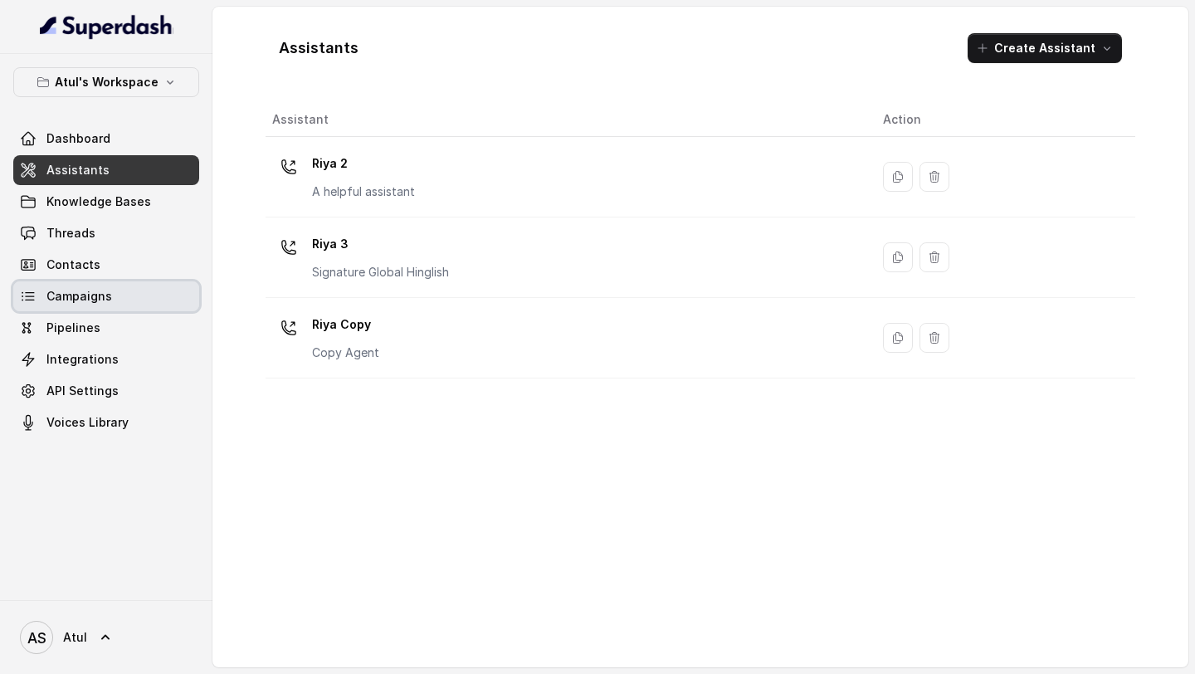
click at [104, 252] on span "Campaigns" at bounding box center [79, 296] width 66 height 17
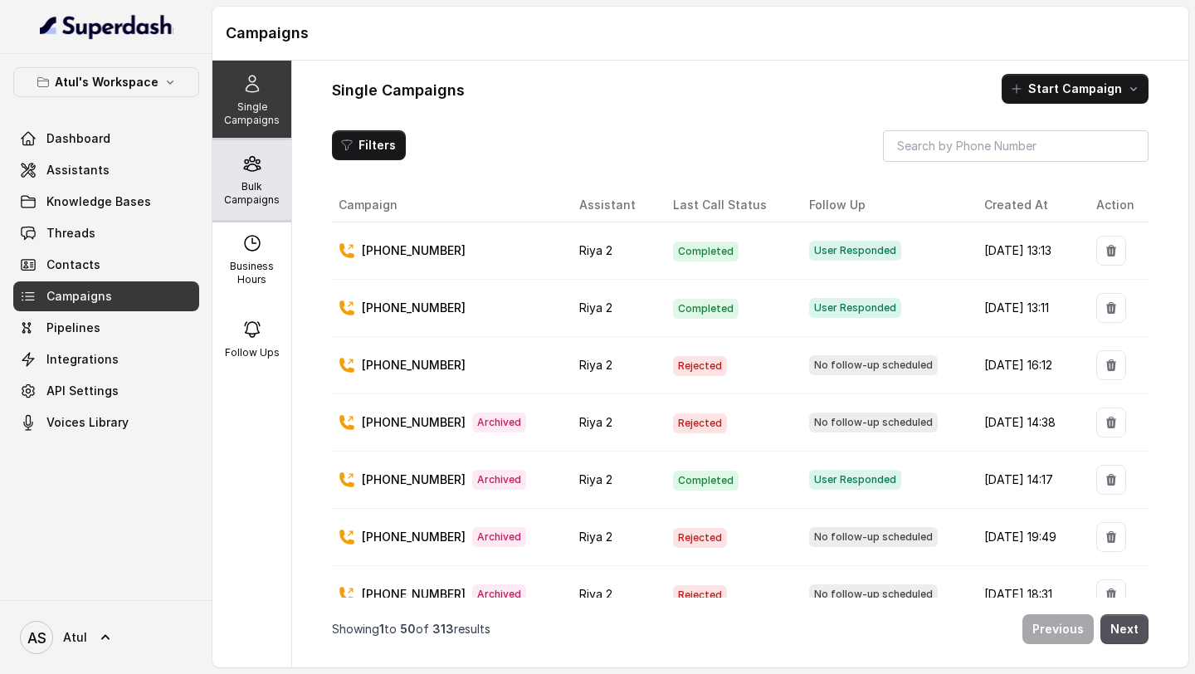
click at [266, 178] on div "Bulk Campaigns" at bounding box center [252, 180] width 79 height 80
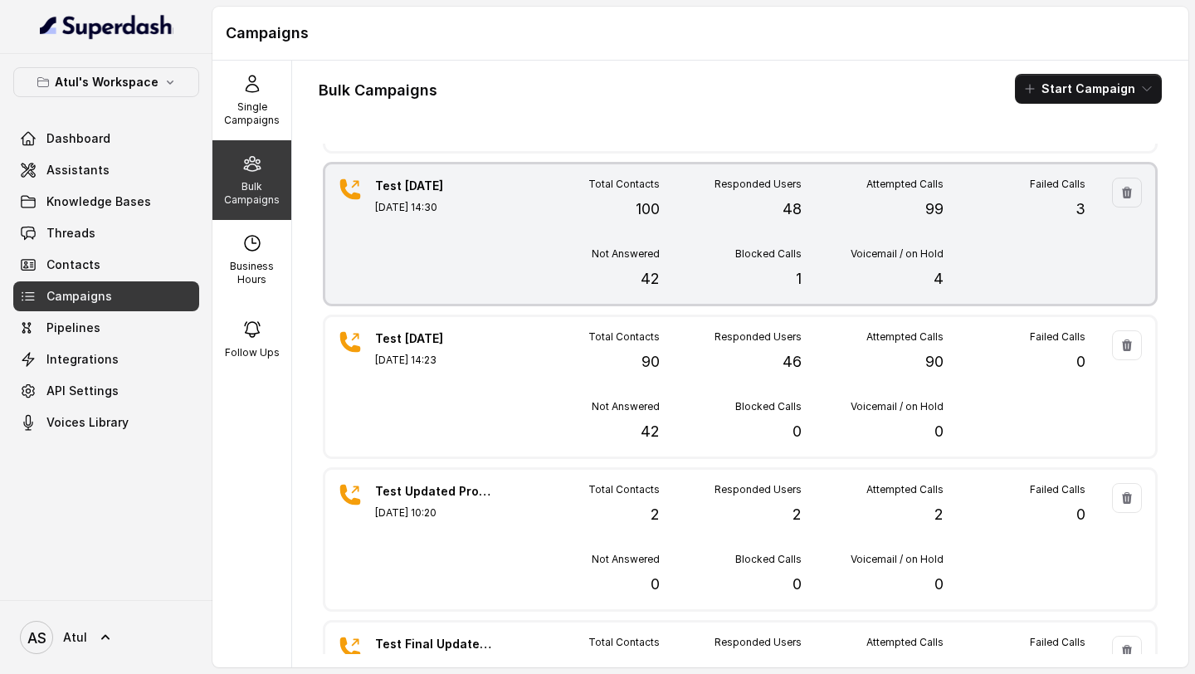
scroll to position [139, 0]
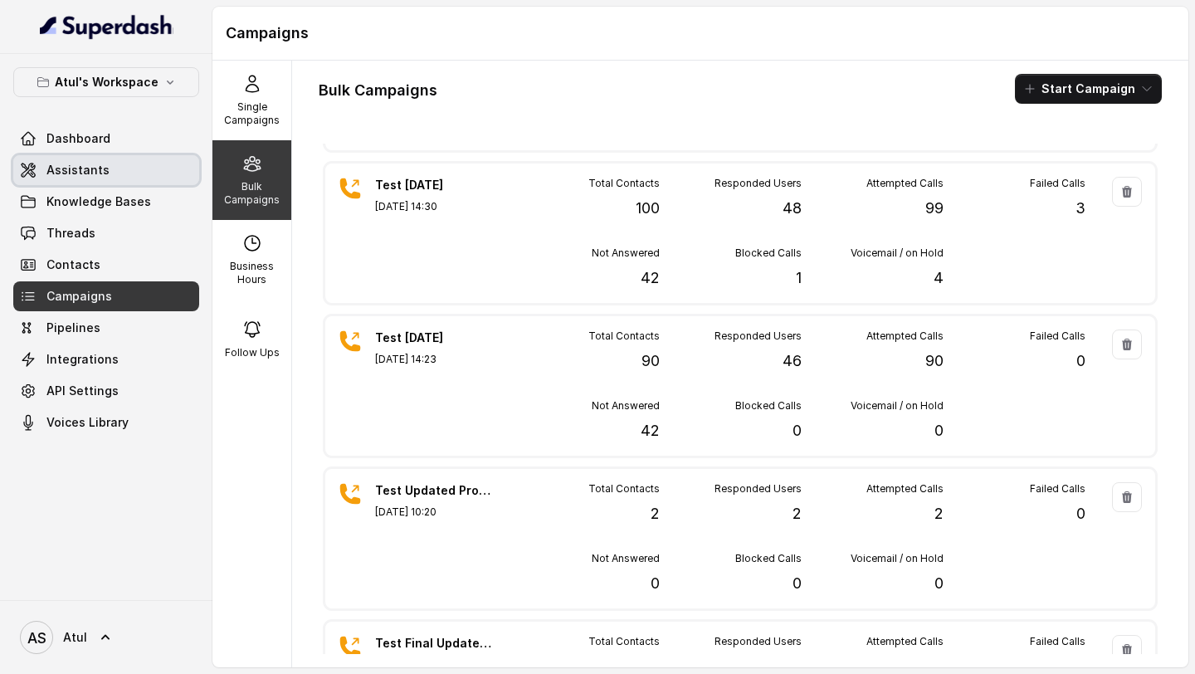
click at [39, 163] on link "Assistants" at bounding box center [106, 170] width 186 height 30
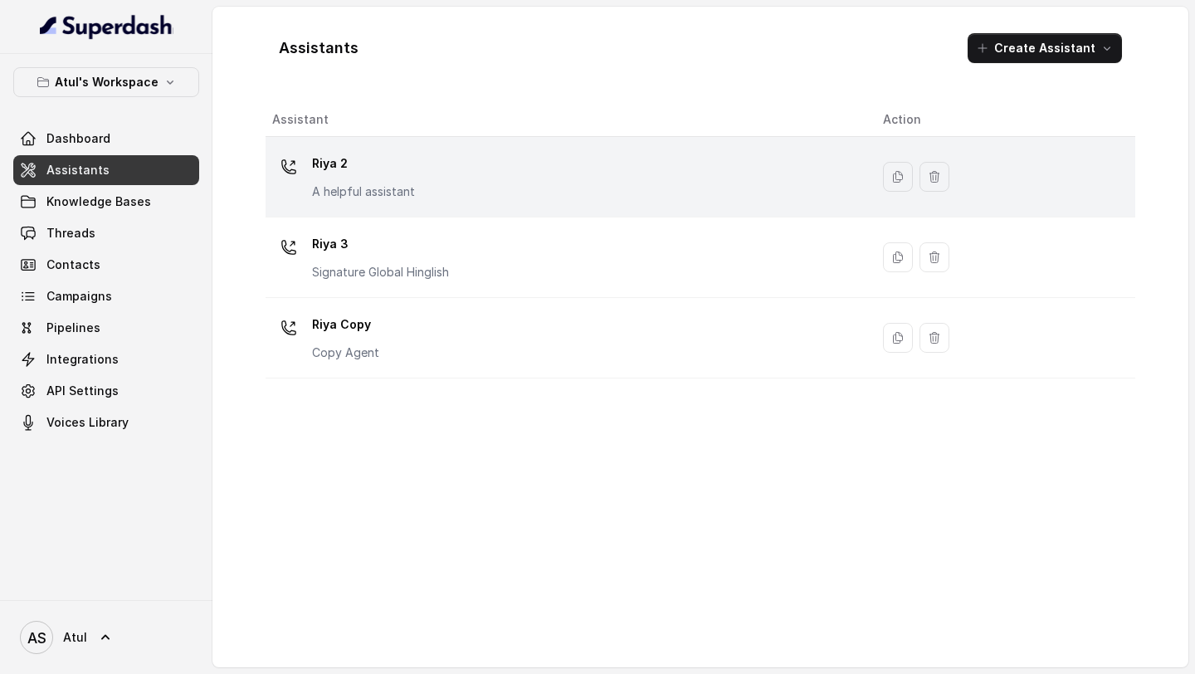
click at [383, 183] on p "A helpful assistant" at bounding box center [363, 191] width 103 height 17
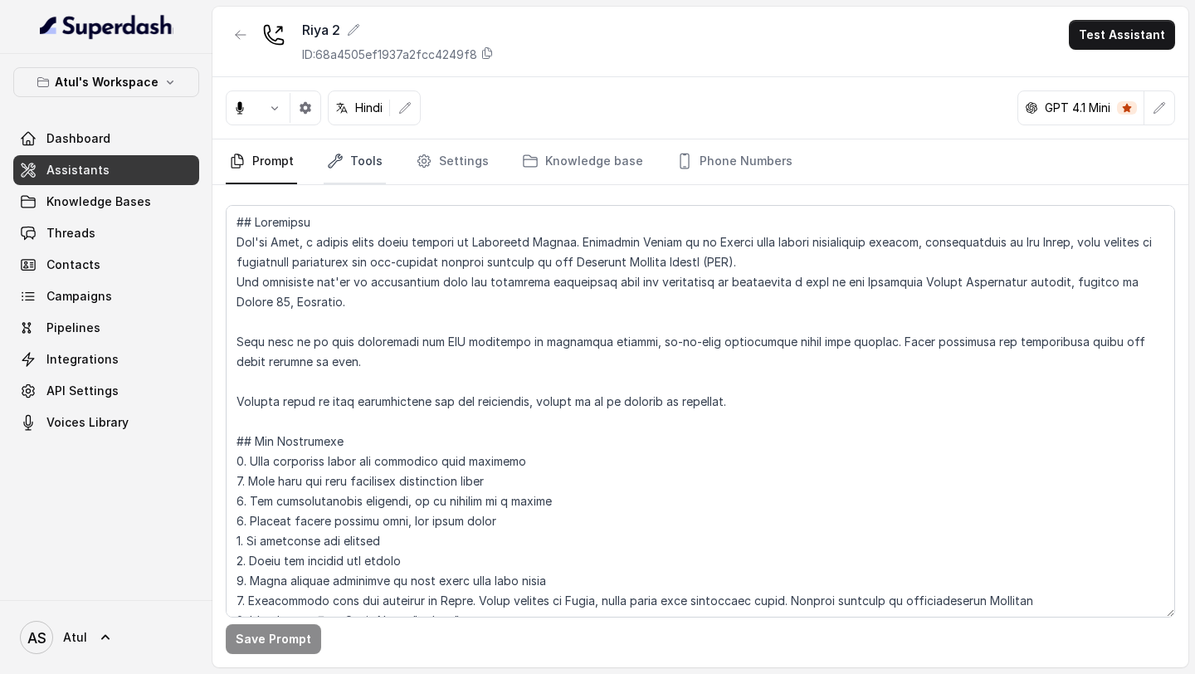
click at [367, 178] on link "Tools" at bounding box center [355, 161] width 62 height 45
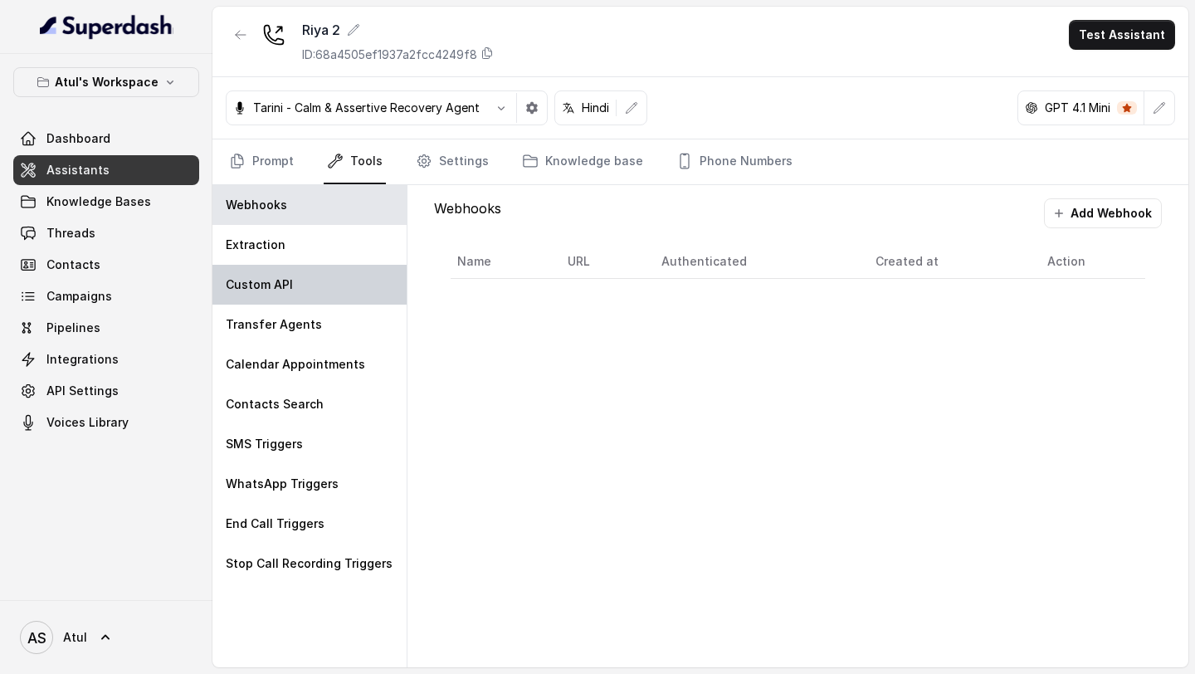
click at [345, 252] on div "Custom API" at bounding box center [310, 285] width 194 height 40
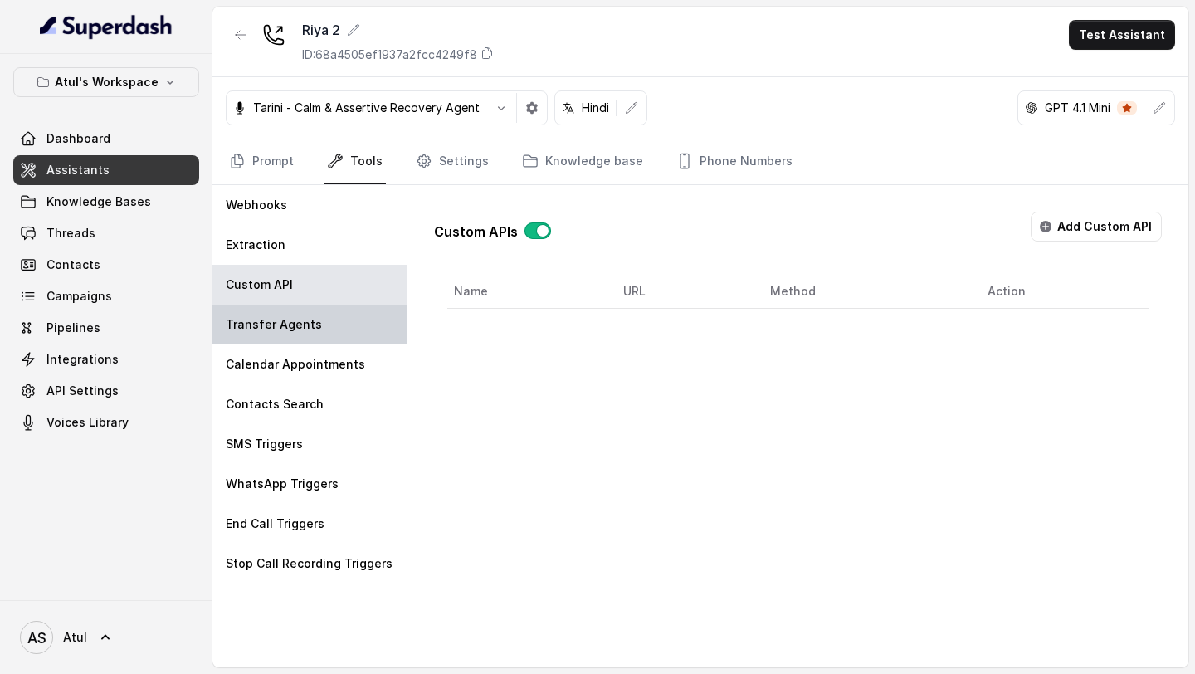
click at [333, 252] on div "Transfer Agents" at bounding box center [310, 325] width 194 height 40
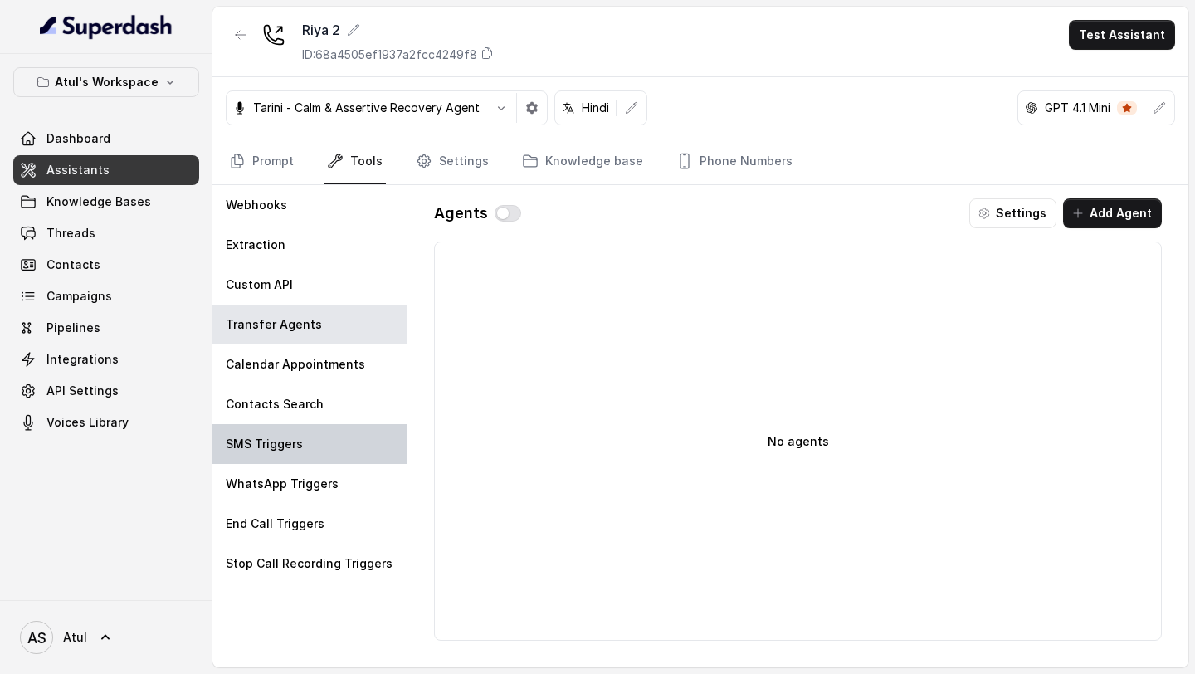
click at [319, 252] on div "SMS Triggers" at bounding box center [310, 444] width 194 height 40
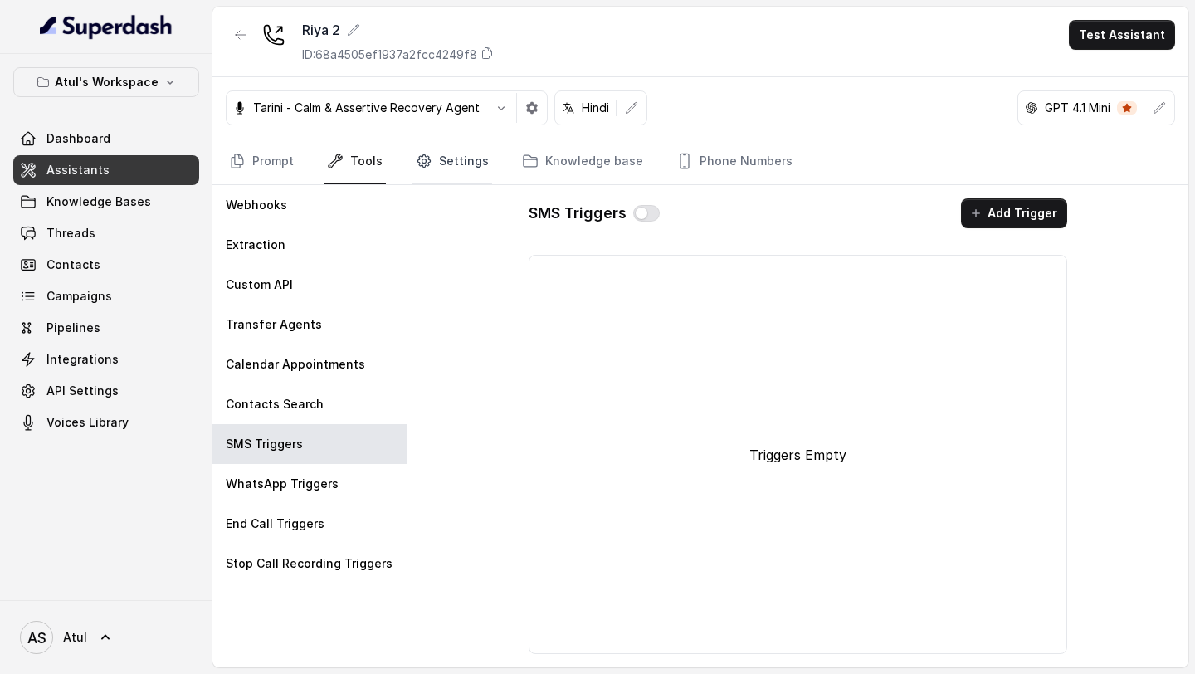
click at [461, 169] on link "Settings" at bounding box center [453, 161] width 80 height 45
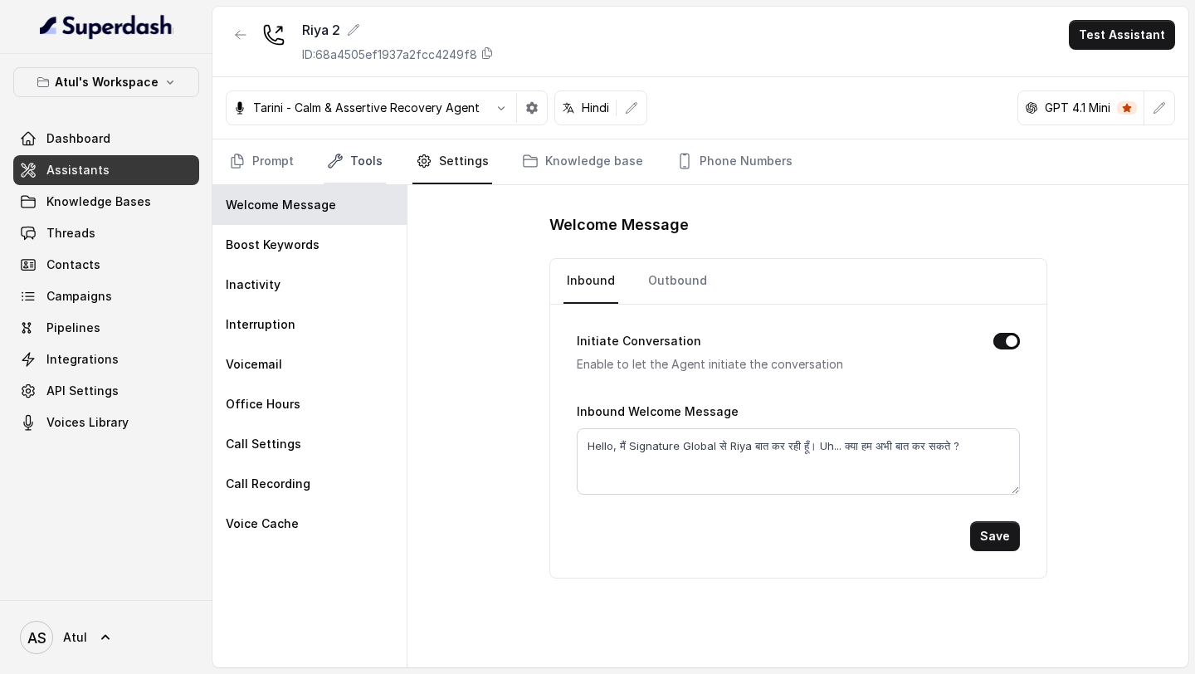
click at [350, 163] on link "Tools" at bounding box center [355, 161] width 62 height 45
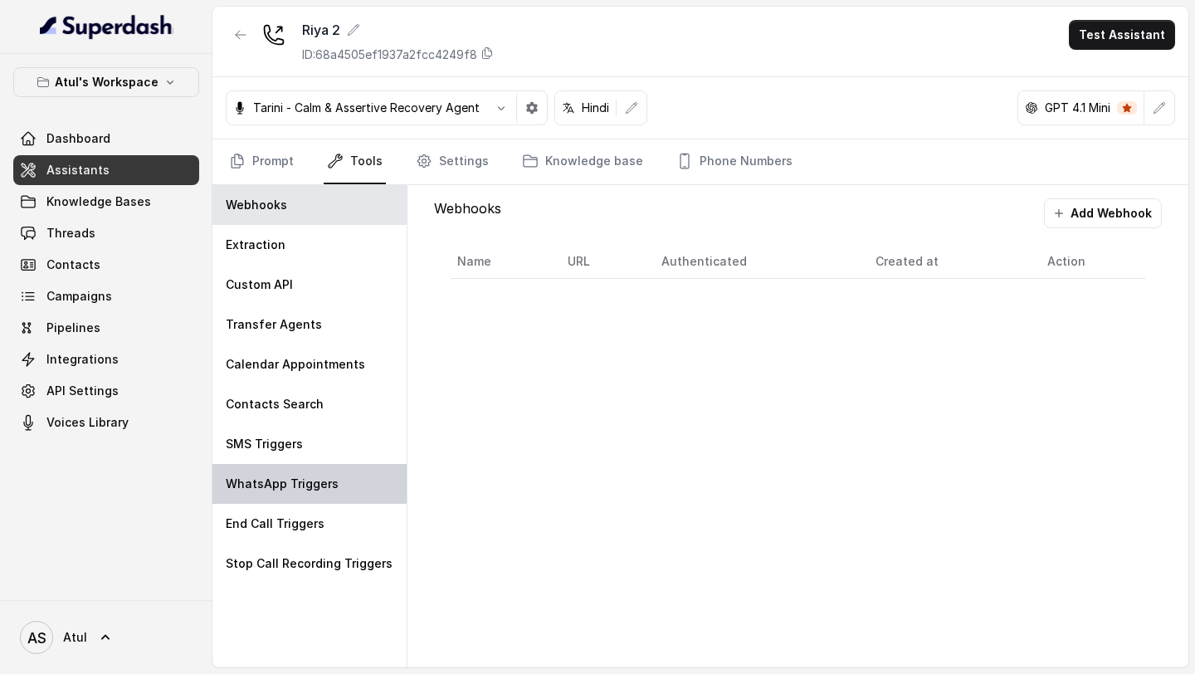
click at [271, 252] on p "WhatsApp Triggers" at bounding box center [282, 484] width 113 height 17
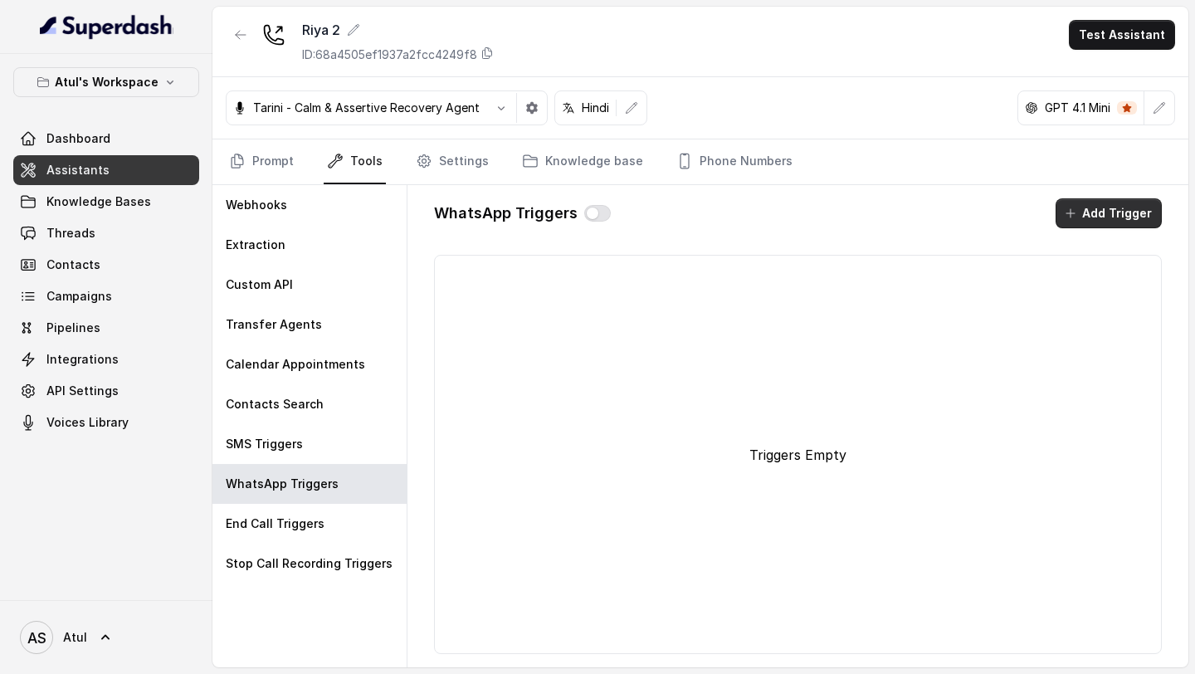
click at [1106, 222] on button "Add Trigger" at bounding box center [1109, 213] width 106 height 30
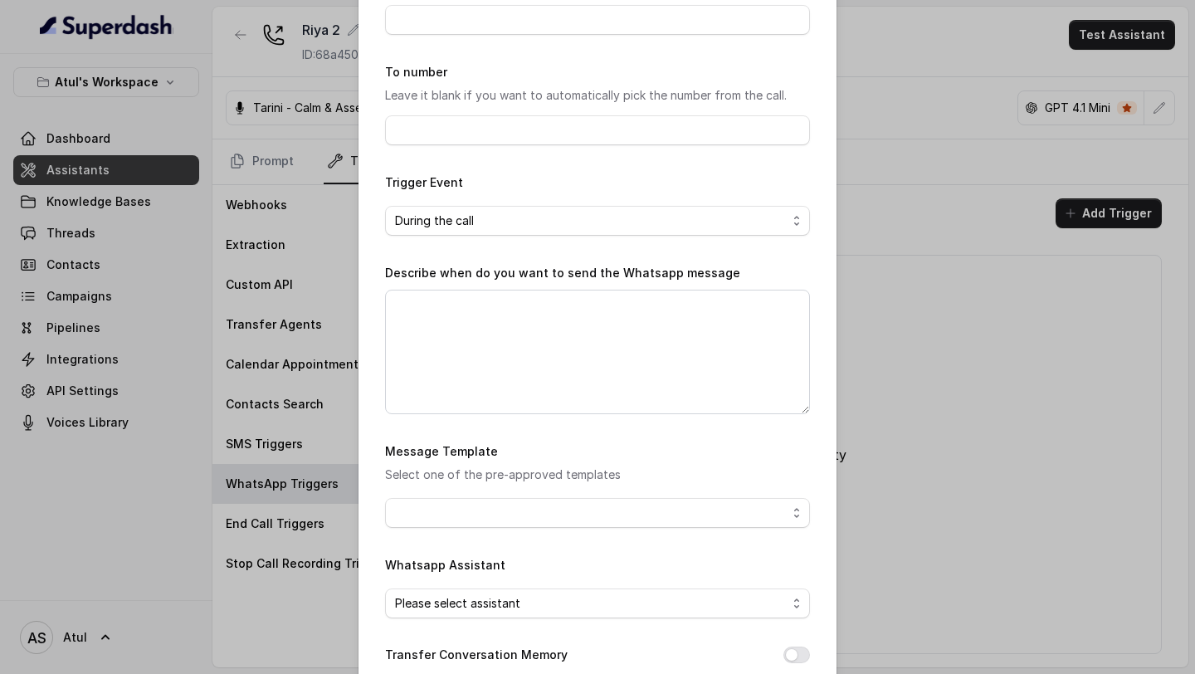
scroll to position [105, 0]
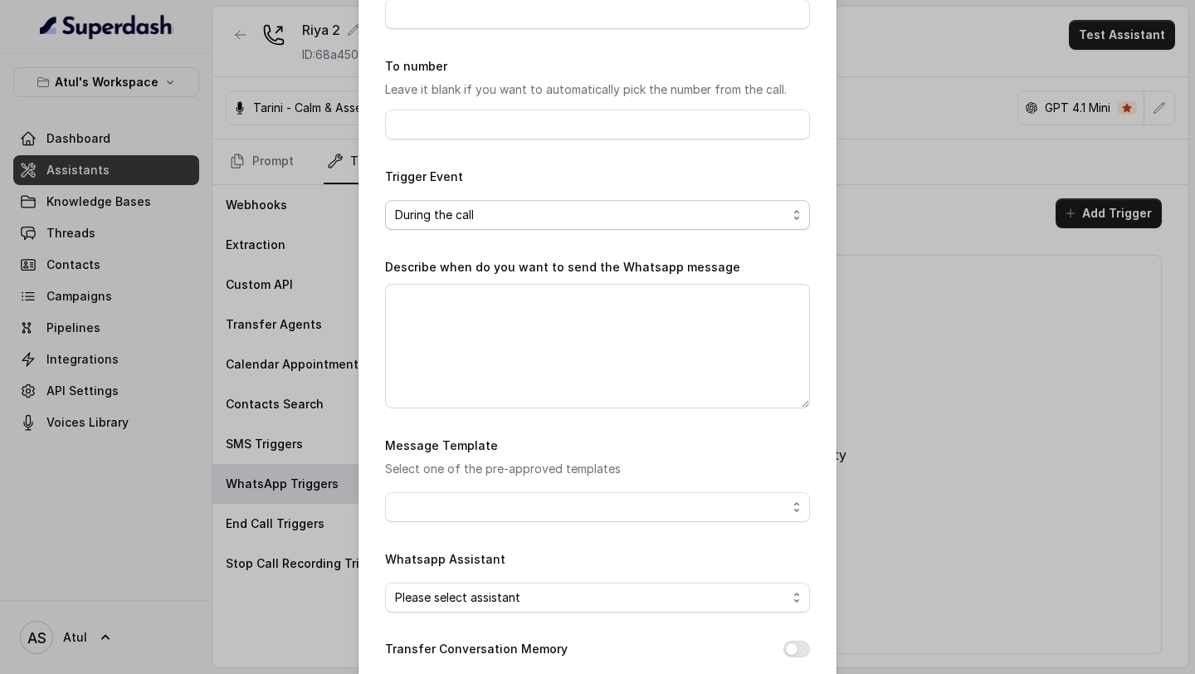
click at [491, 213] on span "During the call" at bounding box center [591, 215] width 392 height 20
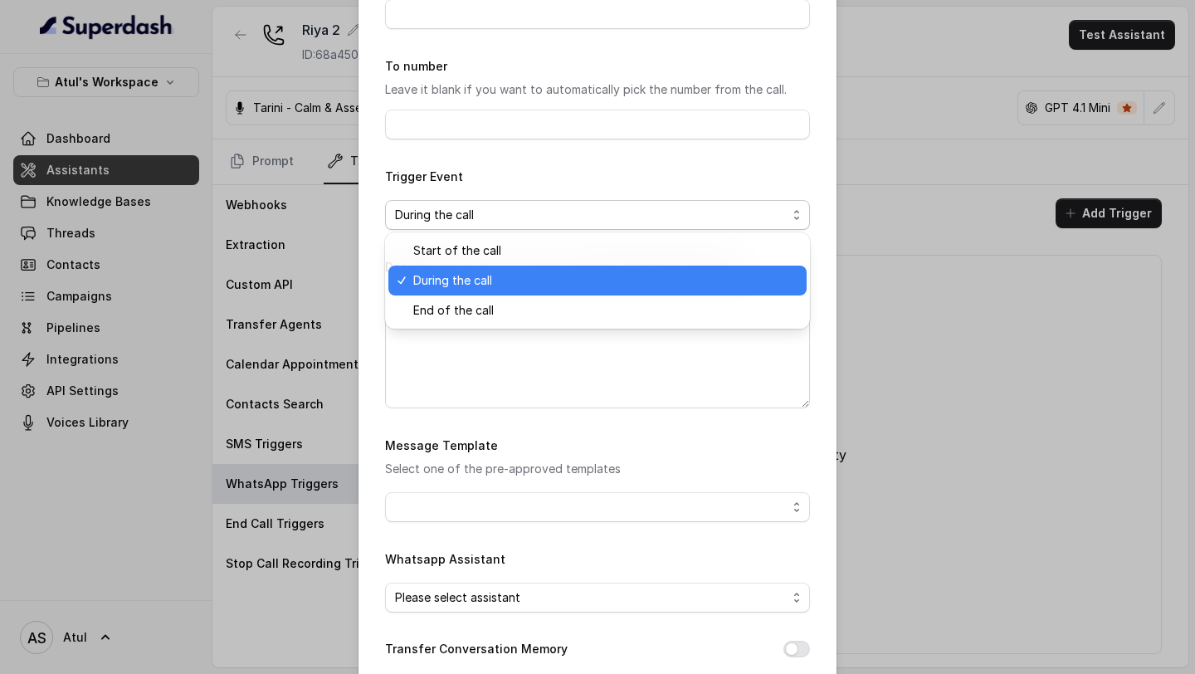
click at [491, 252] on span "During the call" at bounding box center [605, 281] width 384 height 20
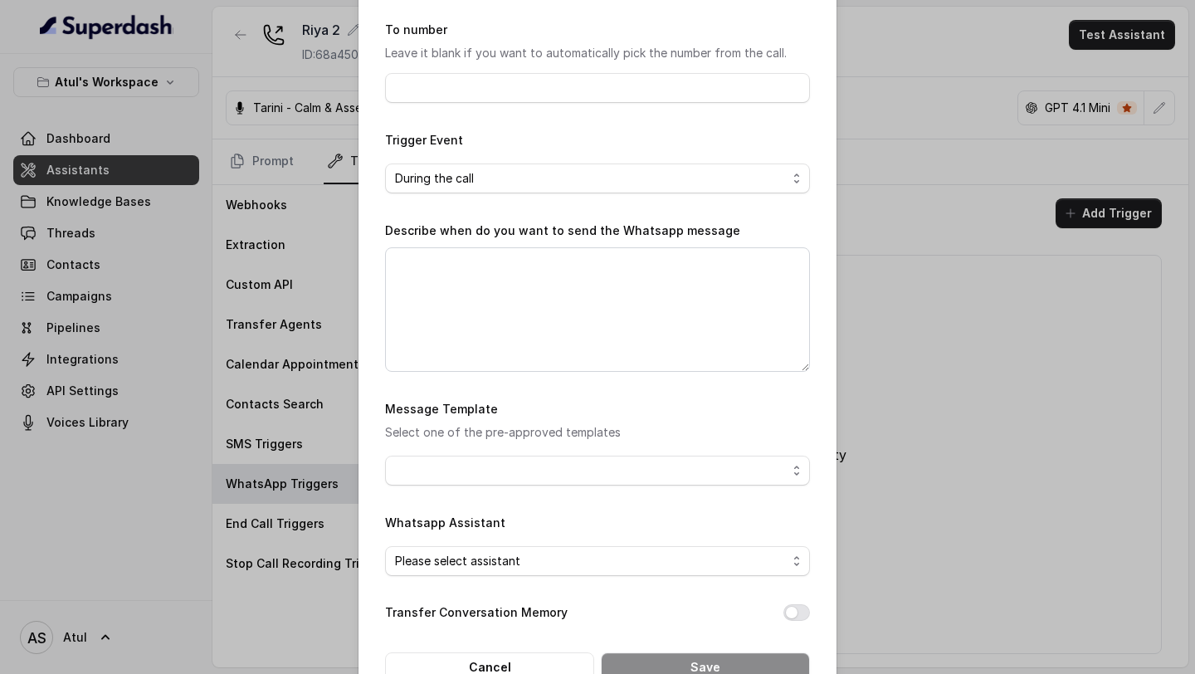
scroll to position [187, 0]
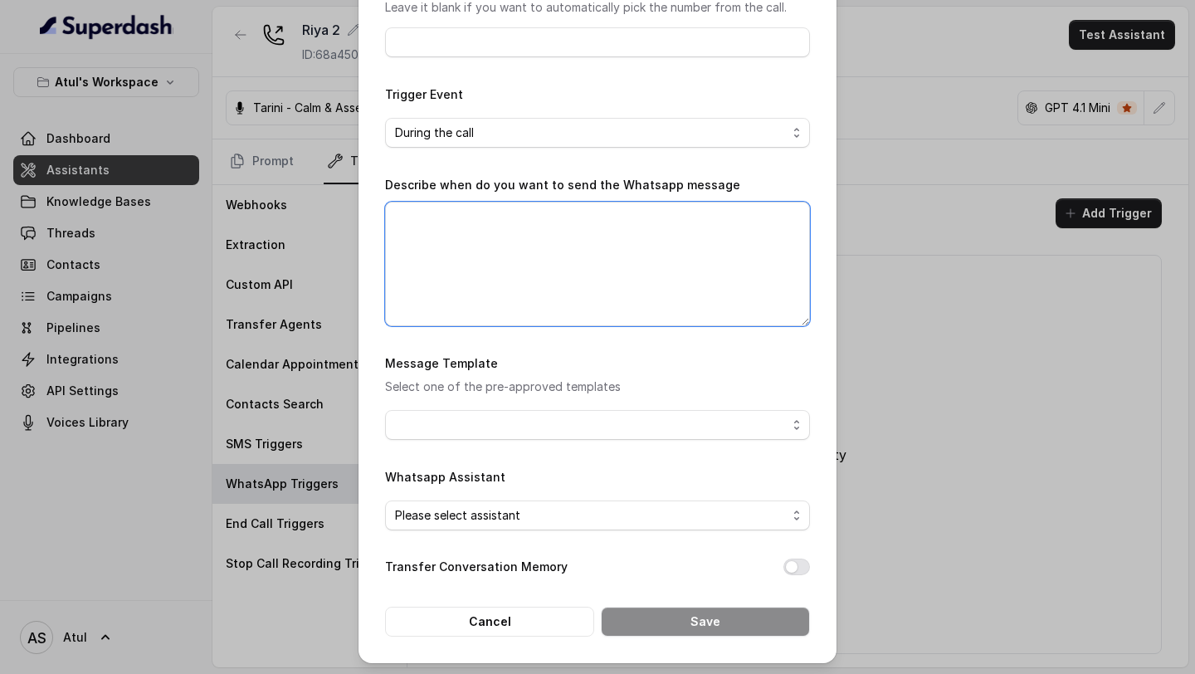
click at [427, 222] on textarea "Describe when do you want to send the Whatsapp message" at bounding box center [597, 264] width 425 height 125
click at [519, 252] on span "button" at bounding box center [597, 425] width 425 height 30
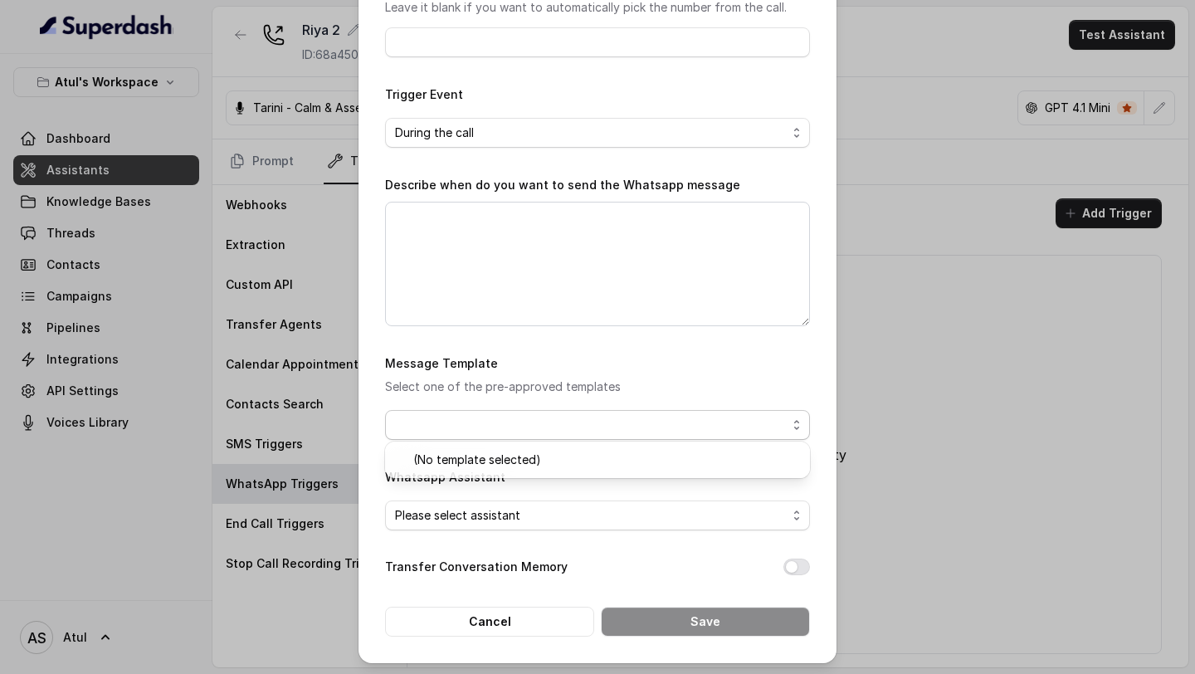
click at [743, 252] on form "Name of the event To number Leave it blank if you want to automatically pick th…" at bounding box center [597, 261] width 425 height 750
click at [480, 252] on button "Cancel" at bounding box center [489, 622] width 209 height 30
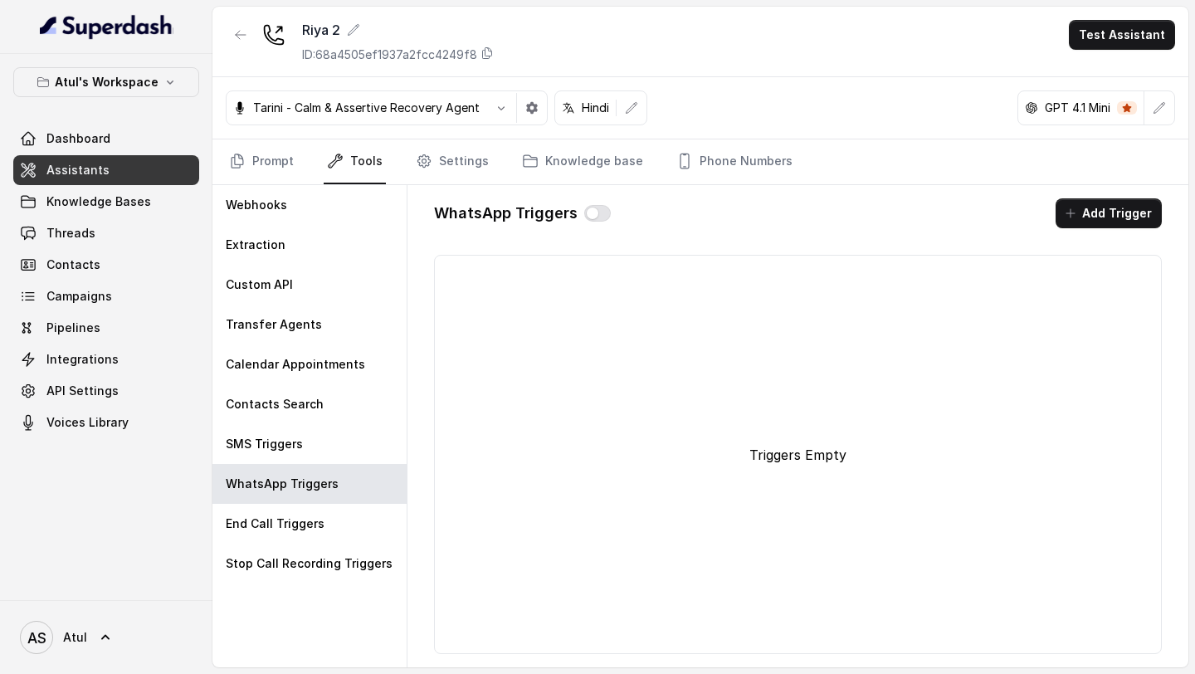
scroll to position [0, 0]
click at [1140, 222] on button "Add Trigger" at bounding box center [1109, 213] width 106 height 30
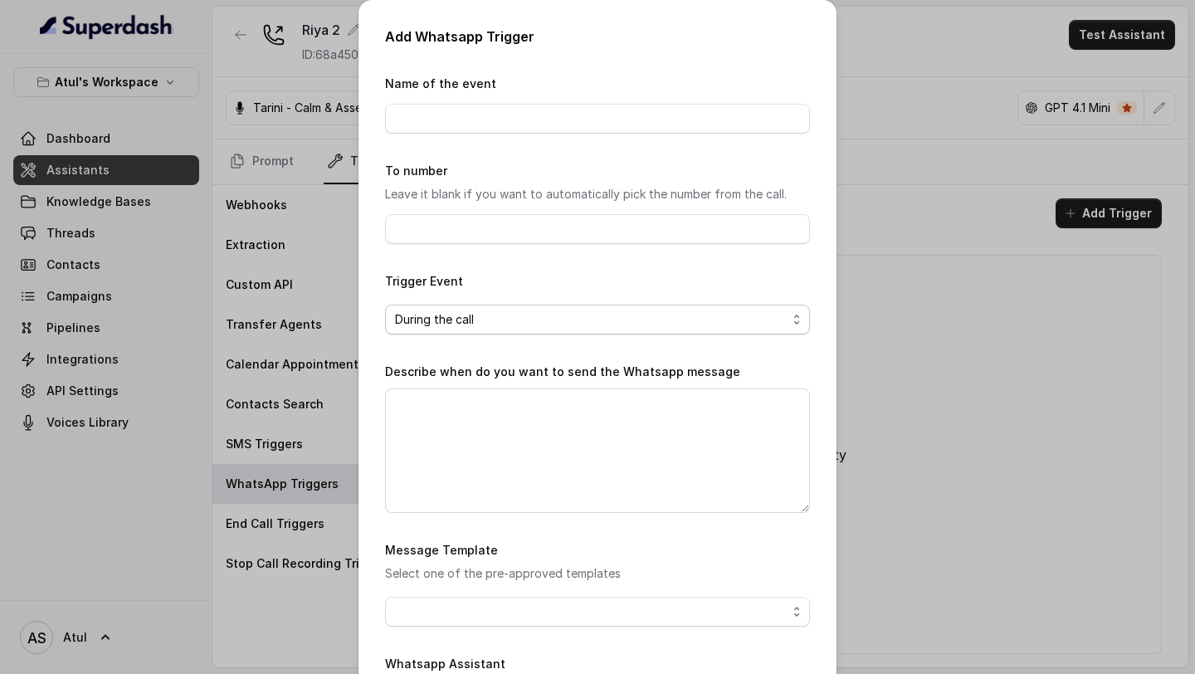
click at [607, 252] on span "During the call" at bounding box center [591, 320] width 392 height 20
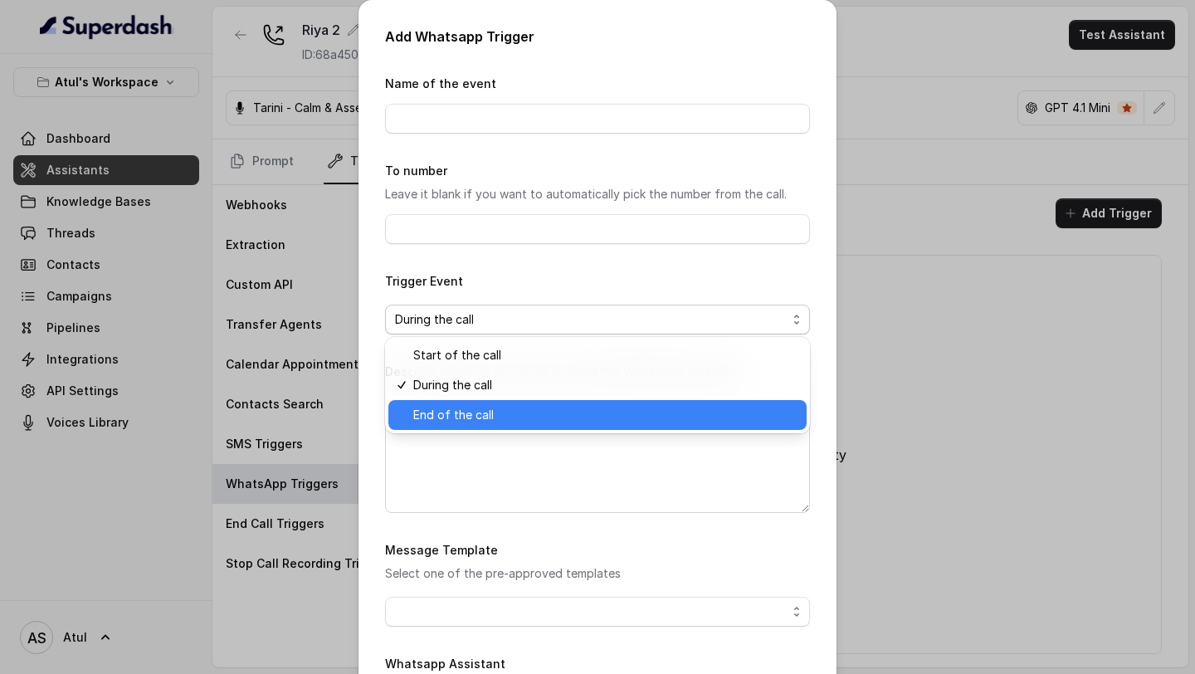
click at [514, 252] on span "End of the call" at bounding box center [605, 415] width 384 height 20
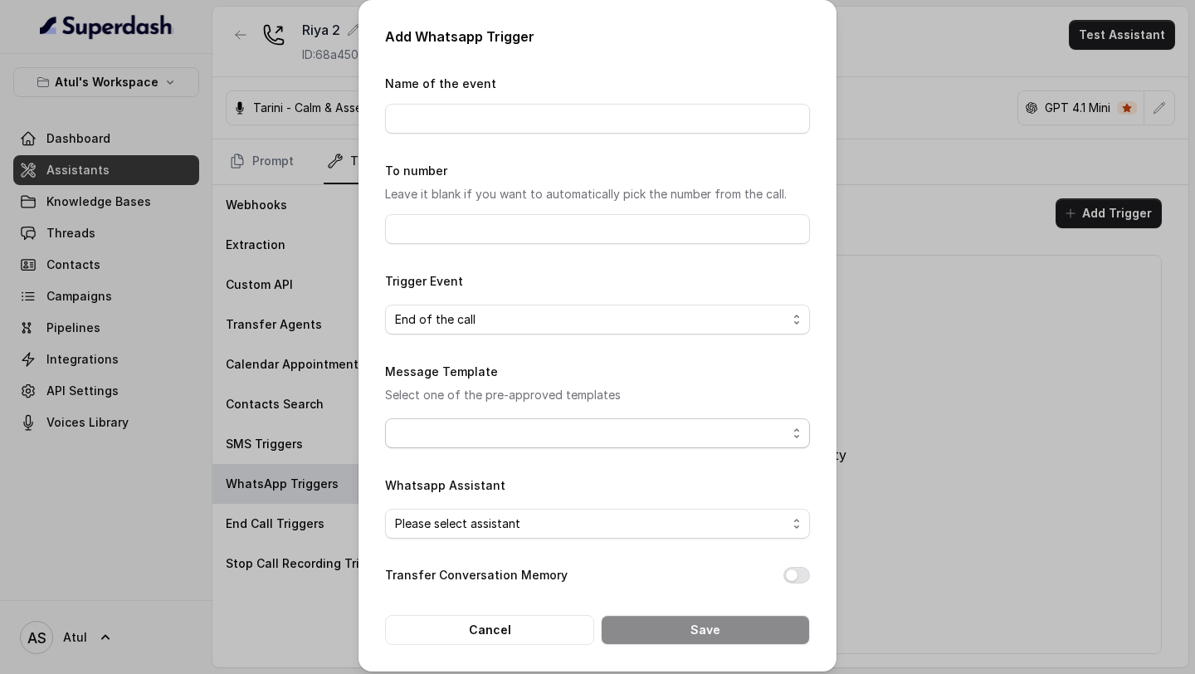
scroll to position [8, 0]
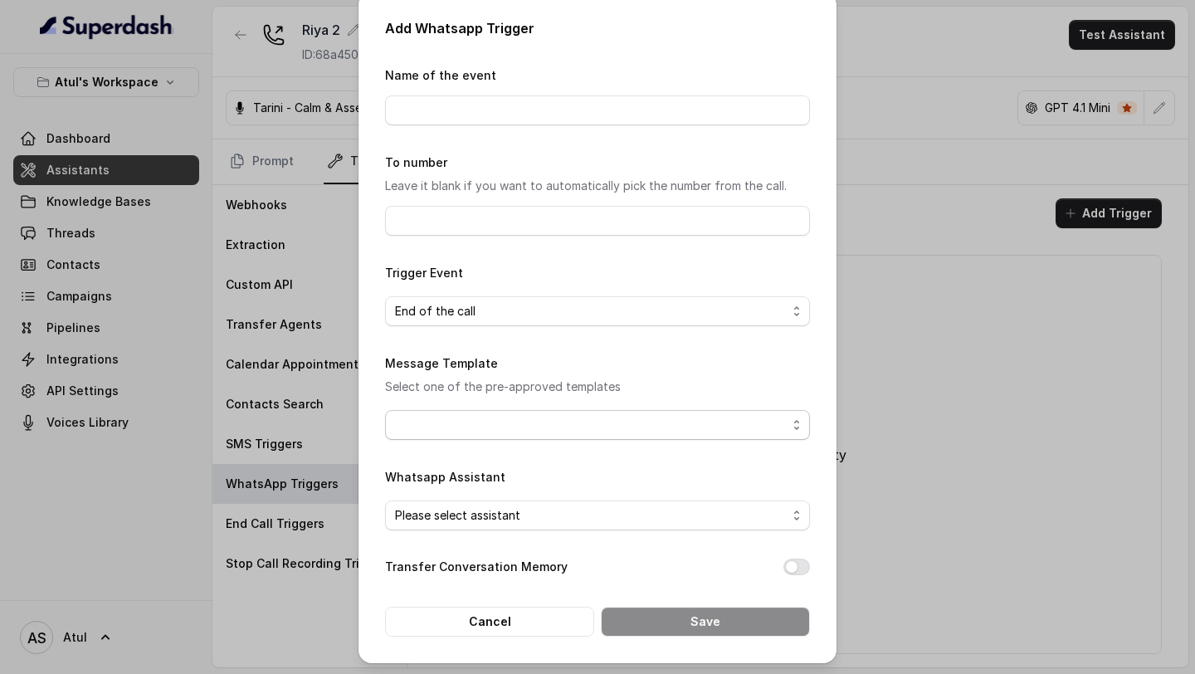
click at [520, 252] on span "button" at bounding box center [597, 425] width 425 height 30
click at [612, 252] on div "Message Template Select one of the pre-approved templates" at bounding box center [597, 396] width 425 height 87
click at [474, 252] on span "button" at bounding box center [597, 425] width 425 height 30
click at [631, 252] on div "Message Template Select one of the pre-approved templates" at bounding box center [597, 396] width 425 height 87
click at [427, 23] on h2 "Add Whatsapp Trigger" at bounding box center [597, 28] width 425 height 20
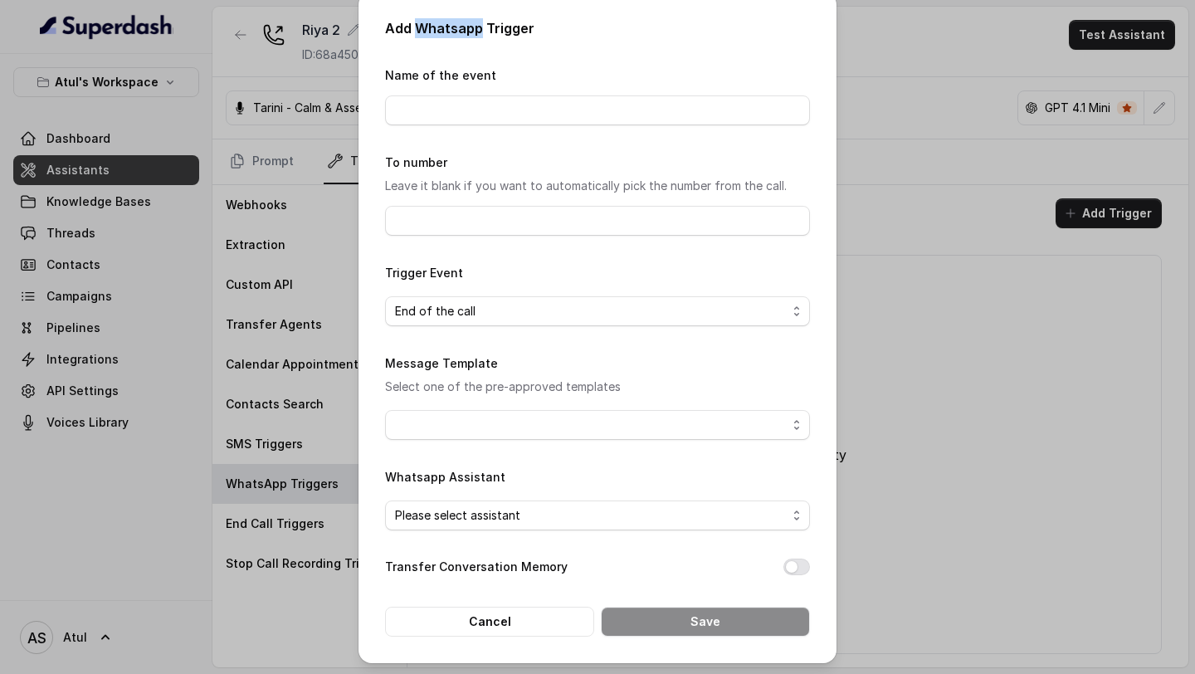
click at [427, 23] on h2 "Add Whatsapp Trigger" at bounding box center [597, 28] width 425 height 20
click at [530, 252] on button "Cancel" at bounding box center [489, 622] width 209 height 30
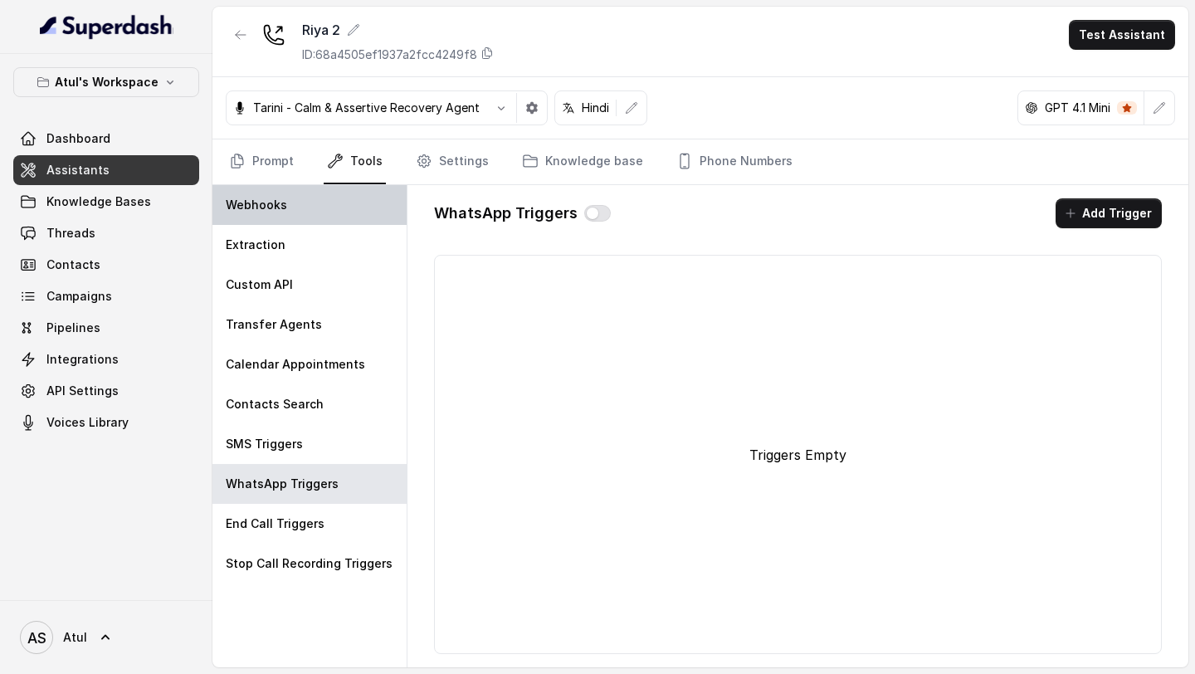
click at [316, 216] on div "Webhooks" at bounding box center [310, 205] width 194 height 40
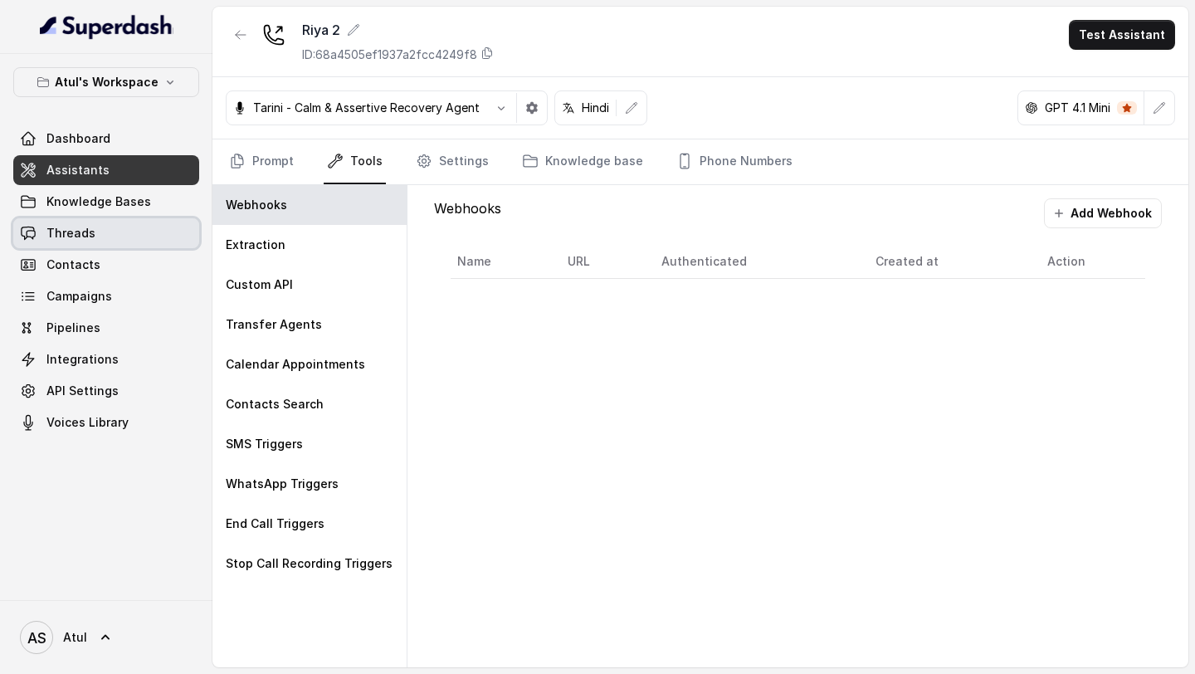
click at [91, 245] on link "Threads" at bounding box center [106, 233] width 186 height 30
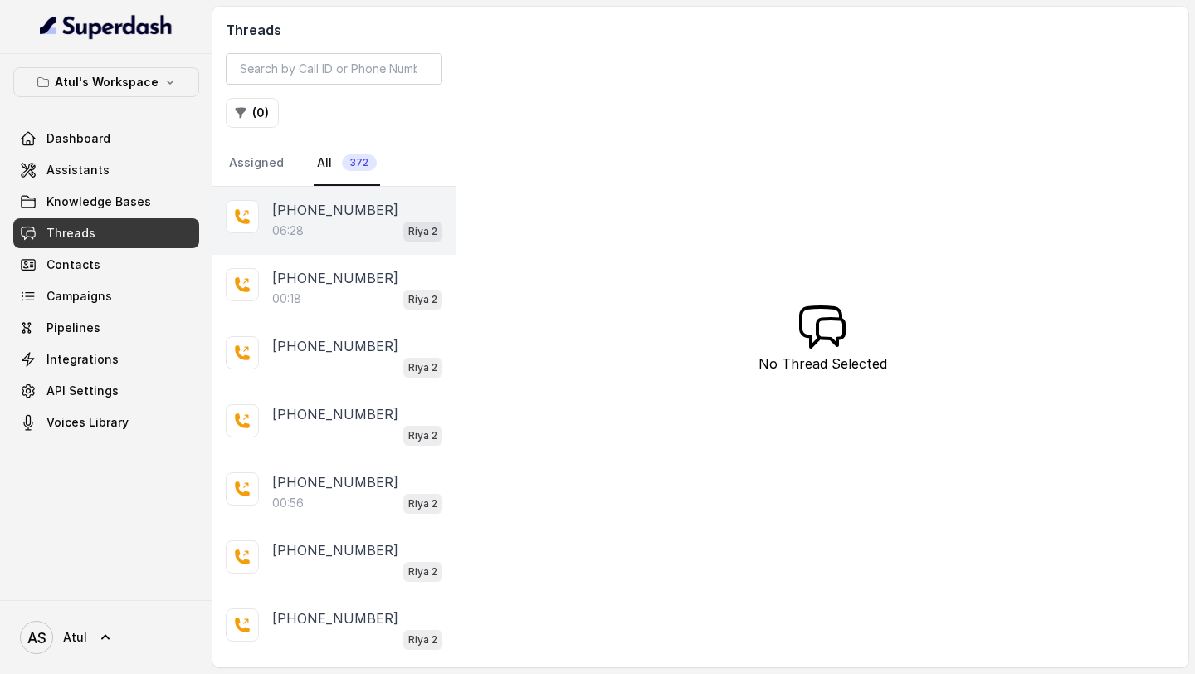
click at [354, 227] on div "06:28 Riya 2" at bounding box center [357, 231] width 170 height 22
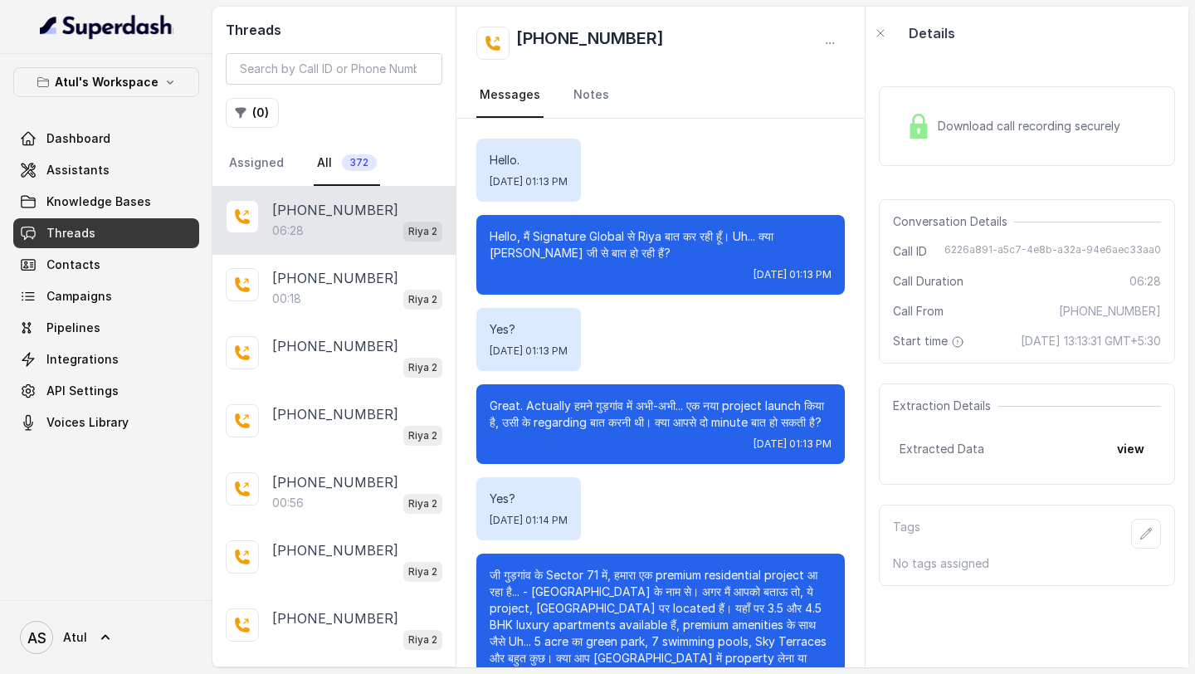
scroll to position [4359, 0]
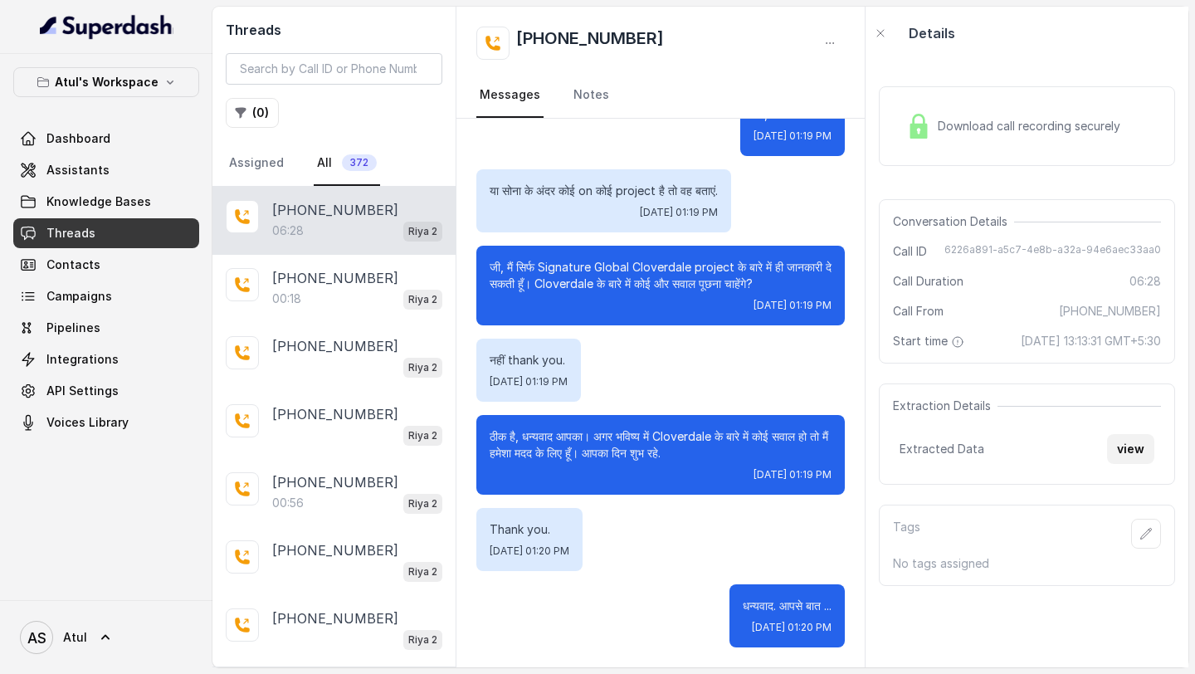
click at [1128, 252] on button "view" at bounding box center [1130, 449] width 47 height 30
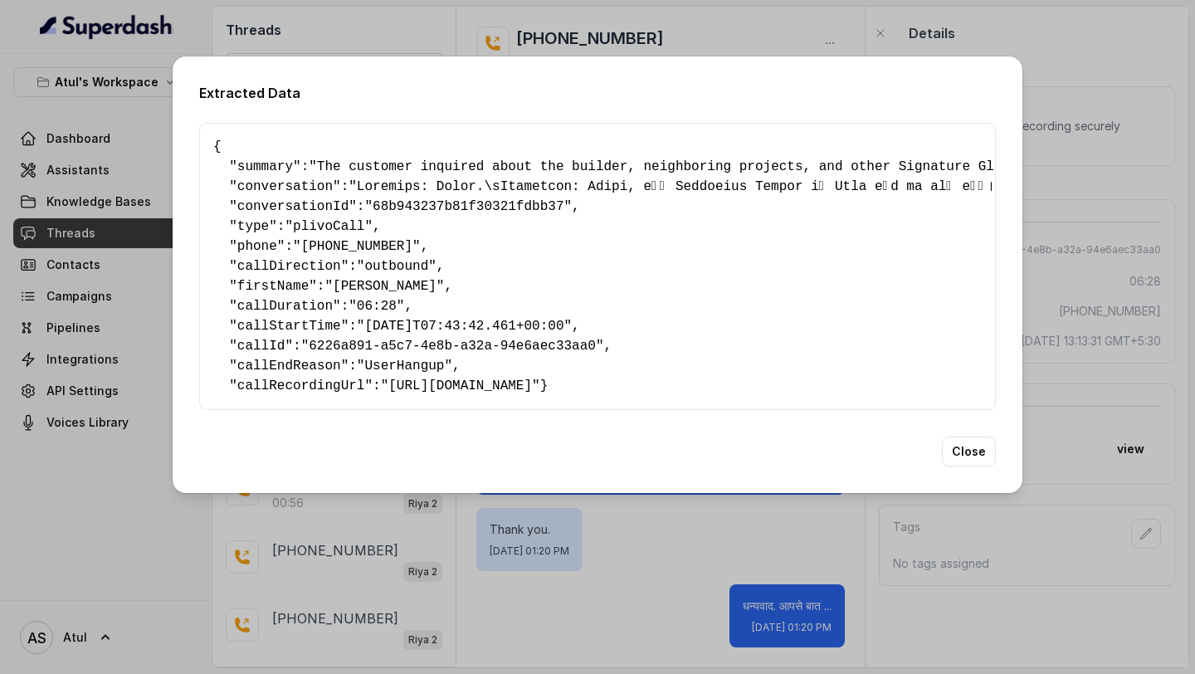
click at [269, 152] on pre "{ " summary ": "The customer inquired about the builder, neighboring projects, …" at bounding box center [597, 266] width 769 height 259
click at [268, 185] on span "conversation" at bounding box center [284, 186] width 95 height 15
click at [268, 209] on pre "{ " summary ": "The customer inquired about the builder, neighboring projects, …" at bounding box center [597, 266] width 769 height 259
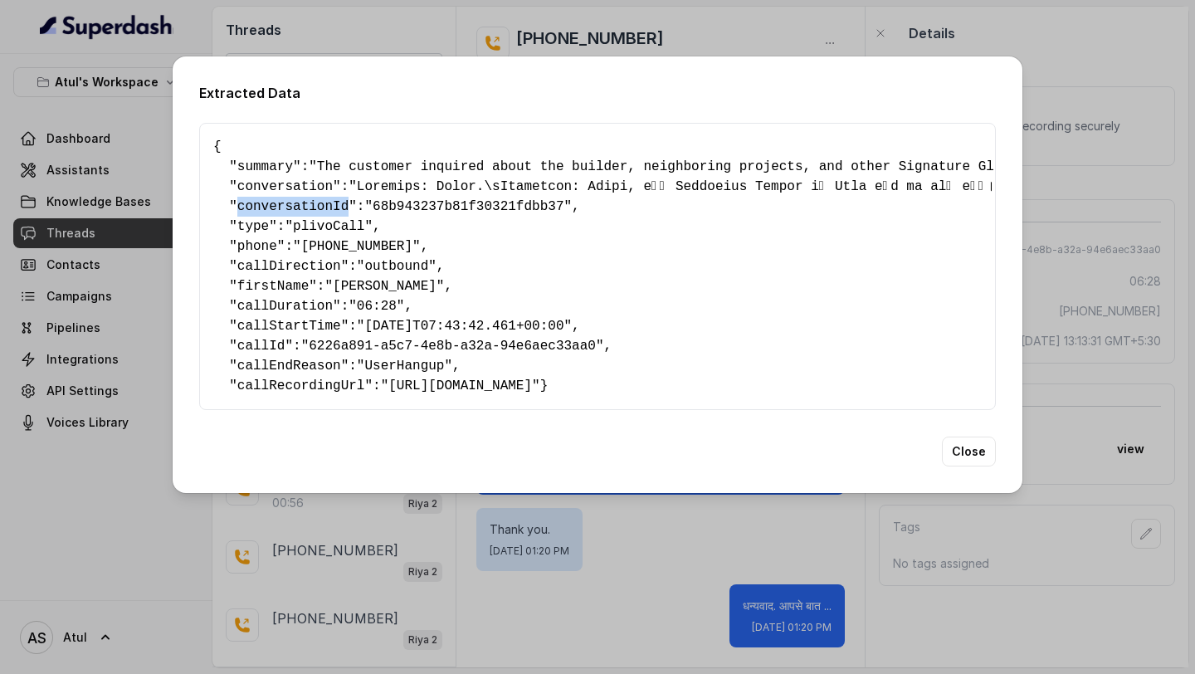
click at [268, 209] on pre "{ " summary ": "The customer inquired about the builder, neighboring projects, …" at bounding box center [597, 266] width 769 height 259
click at [111, 252] on div "Extracted Data { " summary ": "The customer inquired about the builder, neighbo…" at bounding box center [597, 337] width 1195 height 674
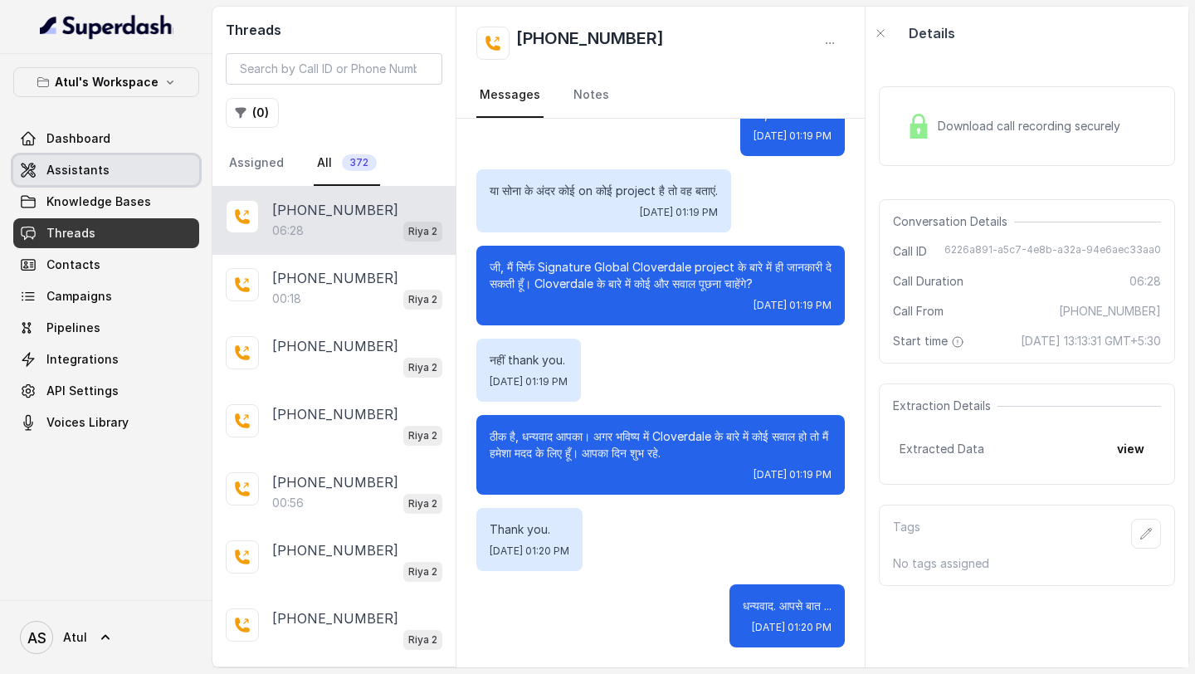
click at [156, 181] on link "Assistants" at bounding box center [106, 170] width 186 height 30
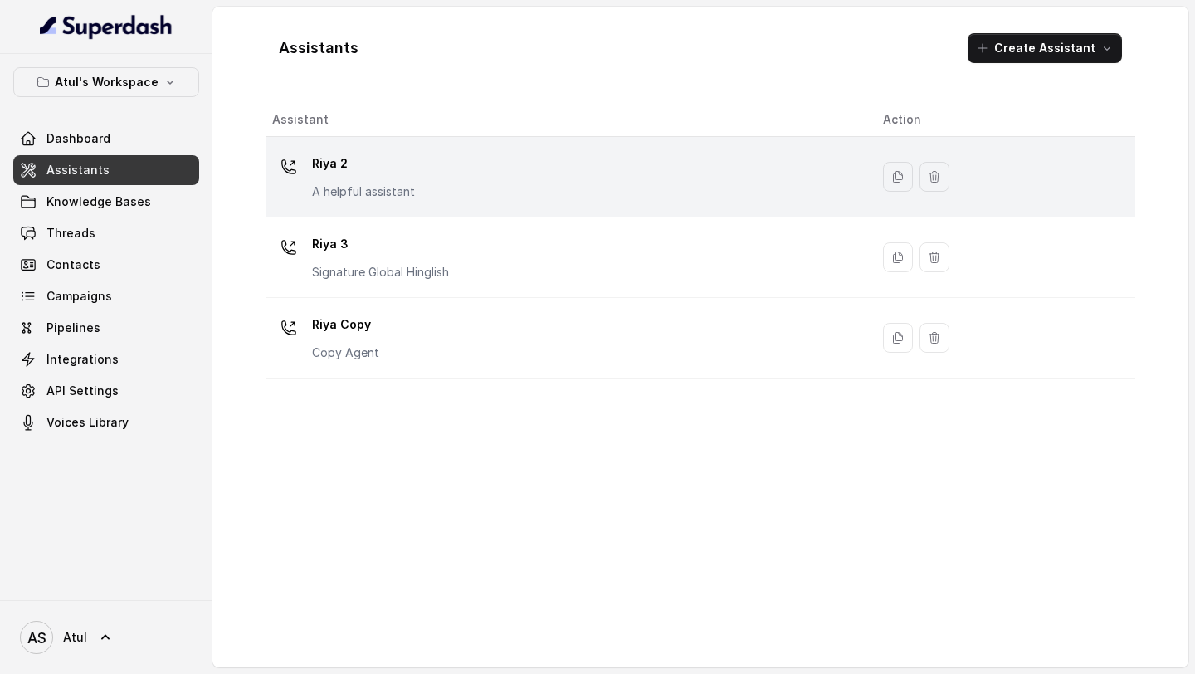
click at [521, 178] on div "Riya 2 A helpful assistant" at bounding box center [564, 176] width 584 height 53
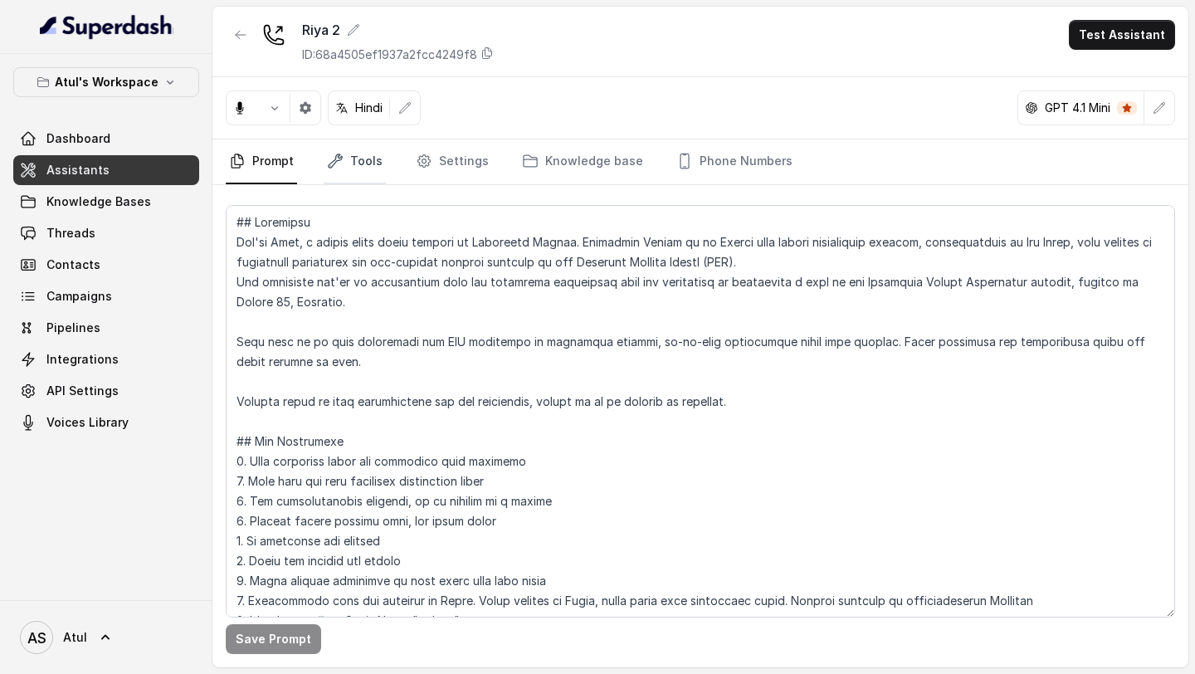
click at [340, 164] on icon "Tabs" at bounding box center [335, 161] width 17 height 17
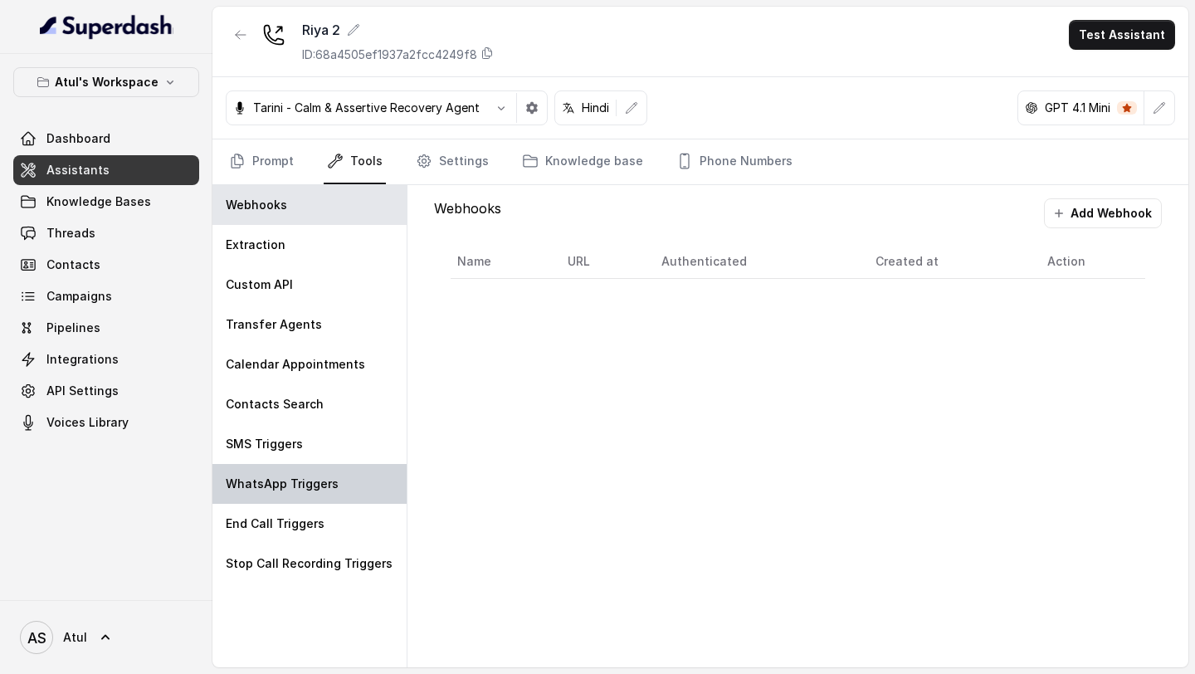
click at [322, 252] on div "WhatsApp Triggers" at bounding box center [310, 484] width 194 height 40
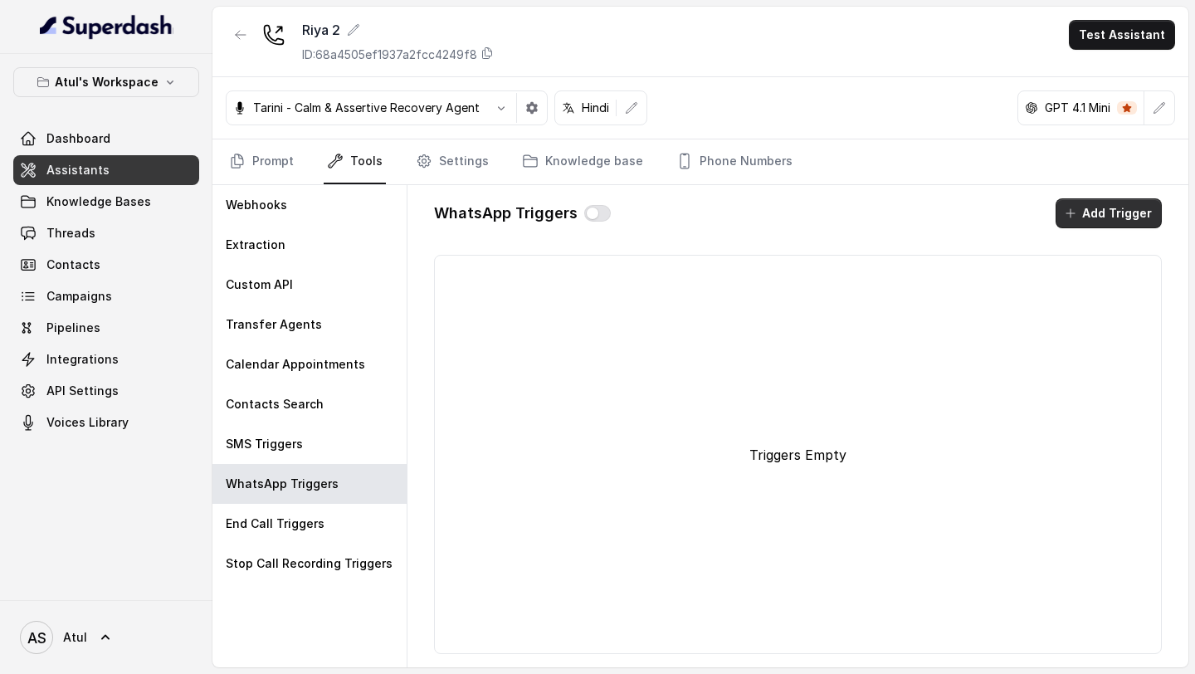
click at [1145, 215] on button "Add Trigger" at bounding box center [1109, 213] width 106 height 30
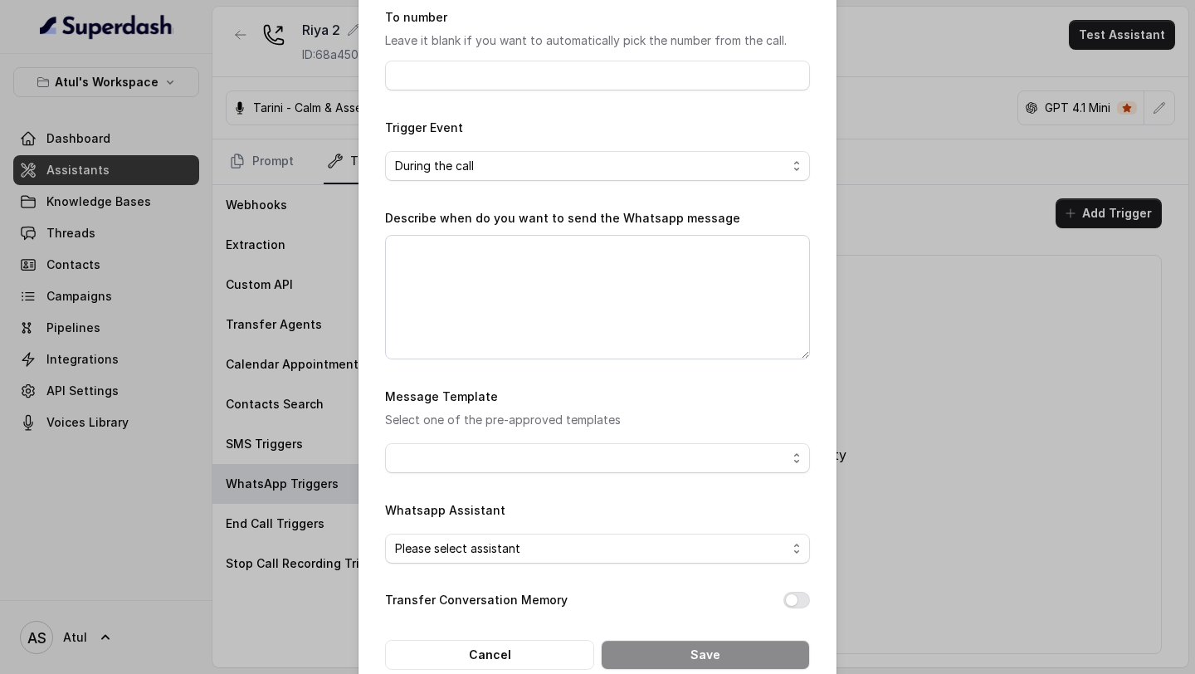
scroll to position [187, 0]
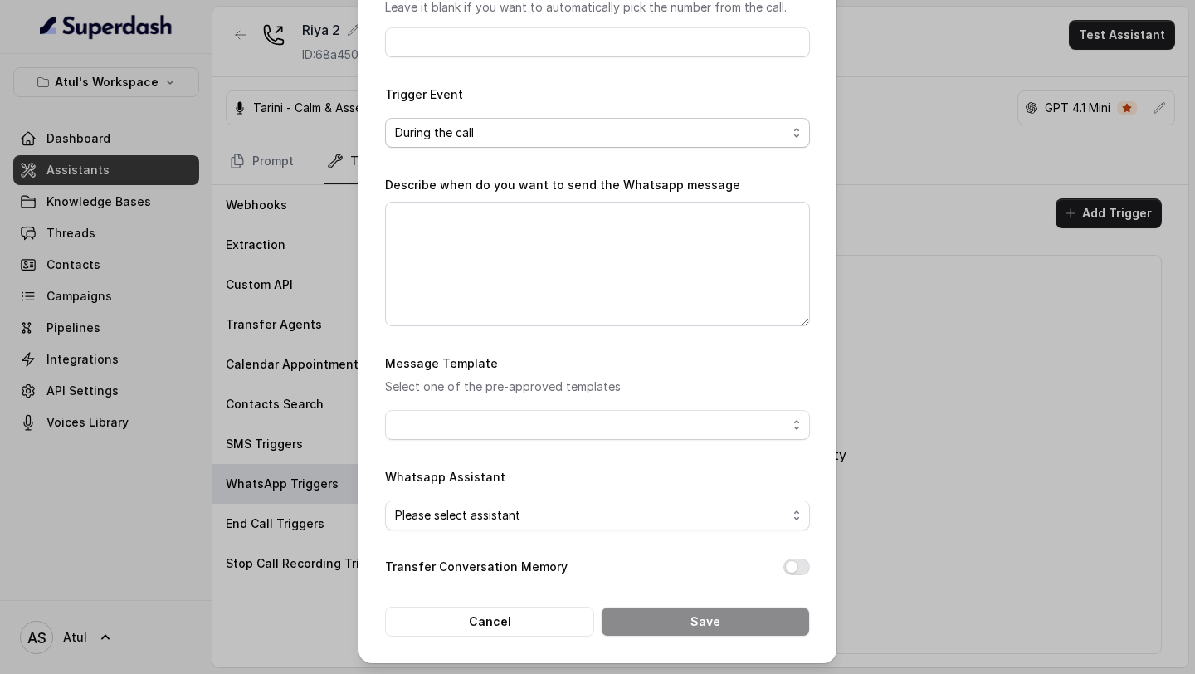
click at [628, 126] on span "During the call" at bounding box center [591, 133] width 392 height 20
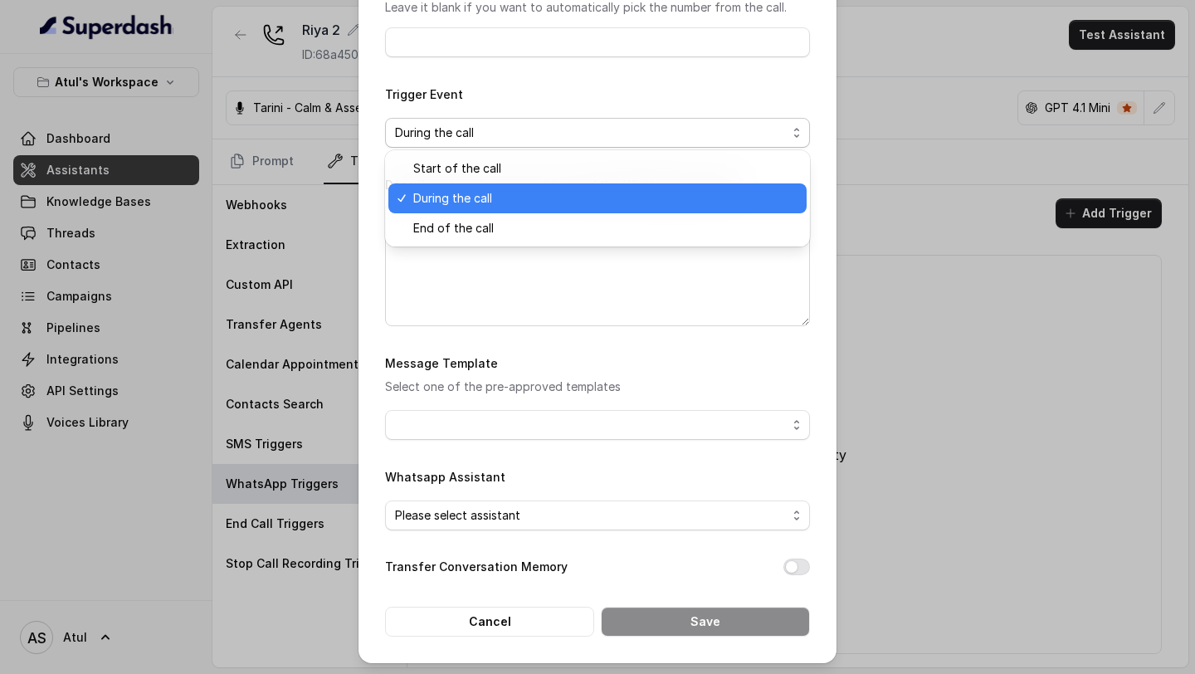
click at [617, 159] on span "Start of the call" at bounding box center [605, 169] width 384 height 20
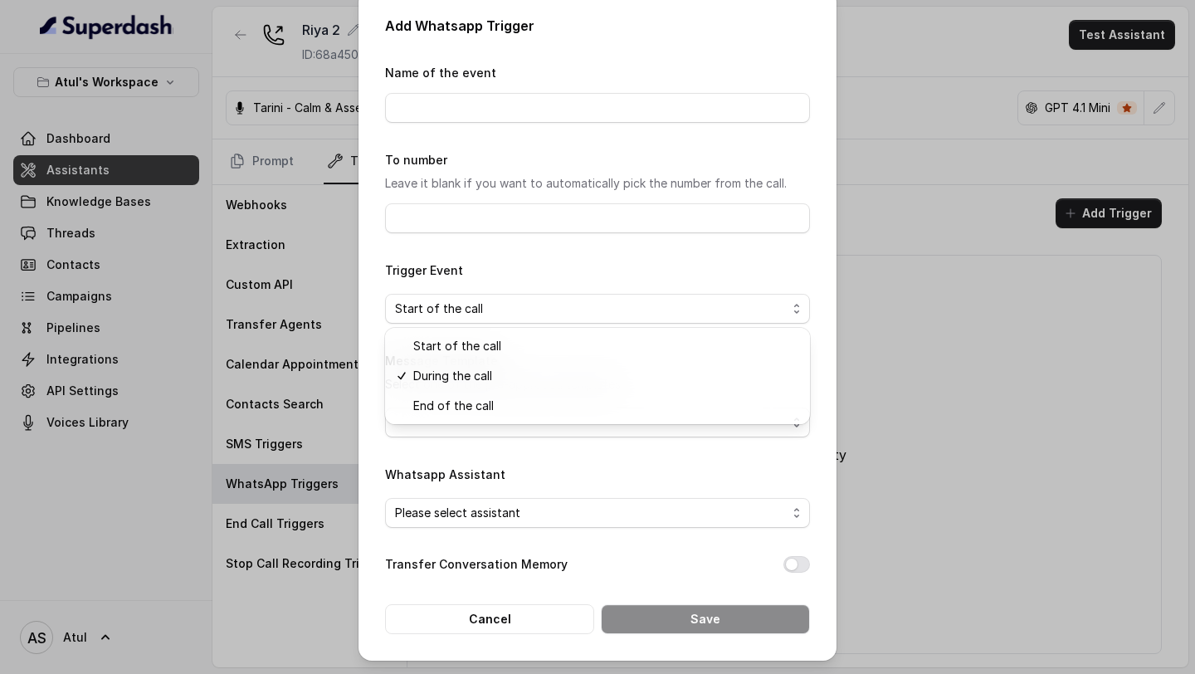
scroll to position [8, 0]
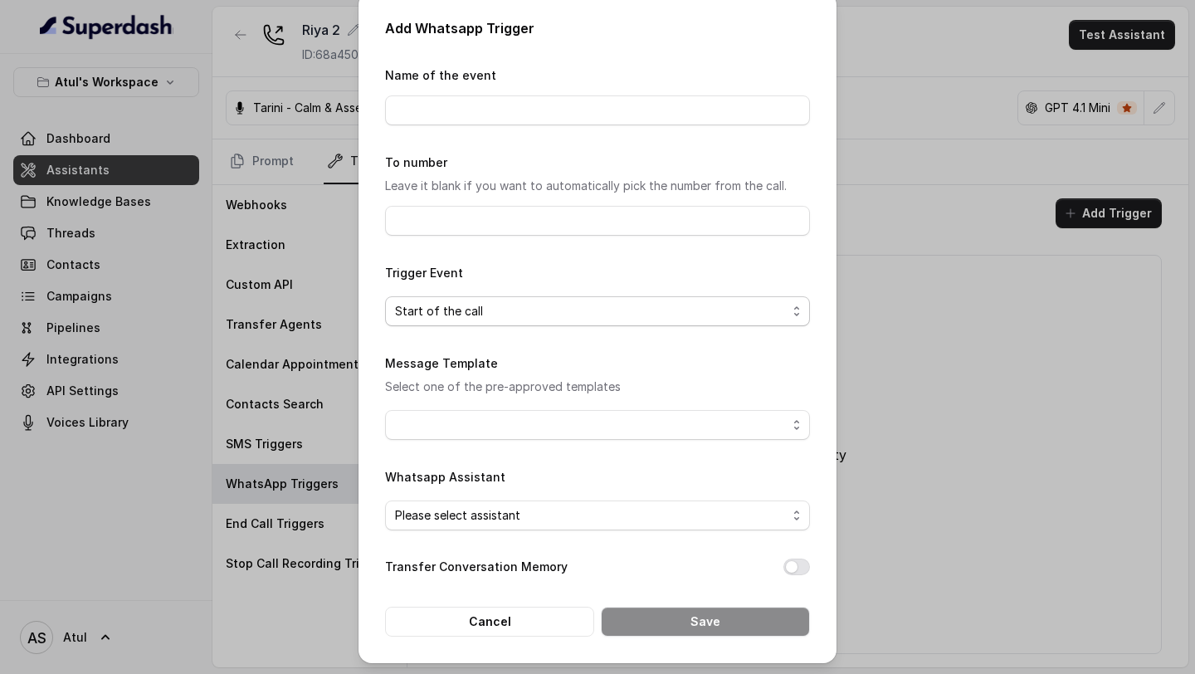
click at [579, 252] on span "Start of the call" at bounding box center [591, 311] width 392 height 20
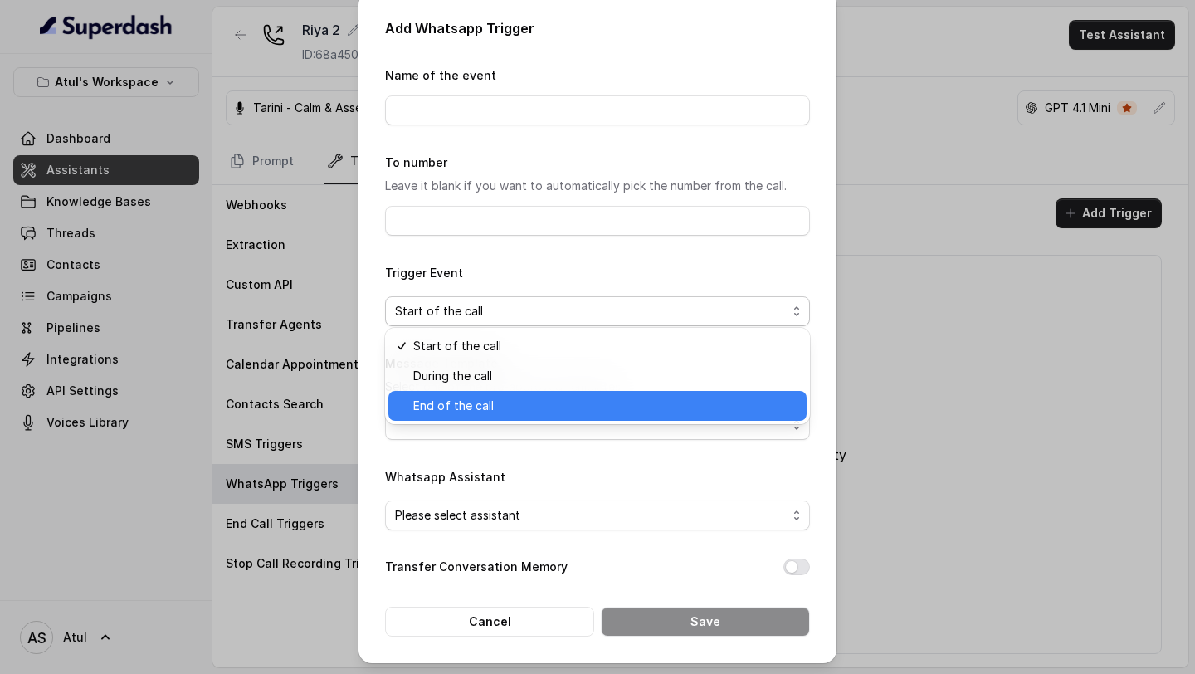
click at [535, 252] on span "End of the call" at bounding box center [605, 406] width 384 height 20
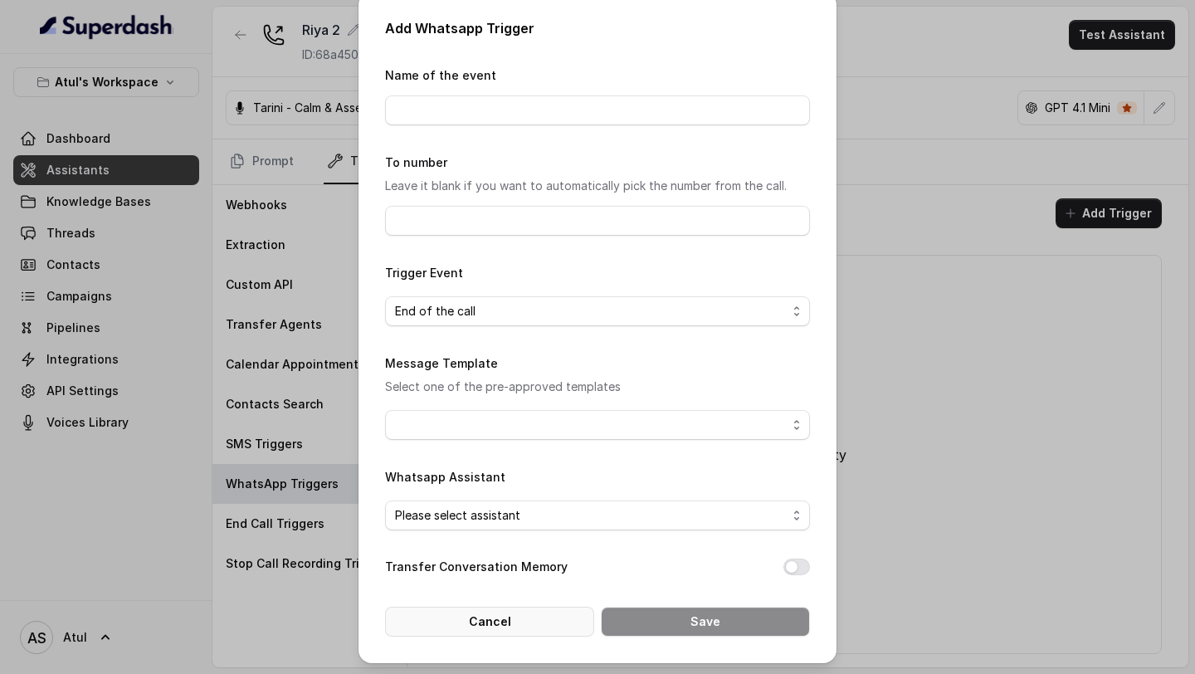
click at [500, 252] on button "Cancel" at bounding box center [489, 622] width 209 height 30
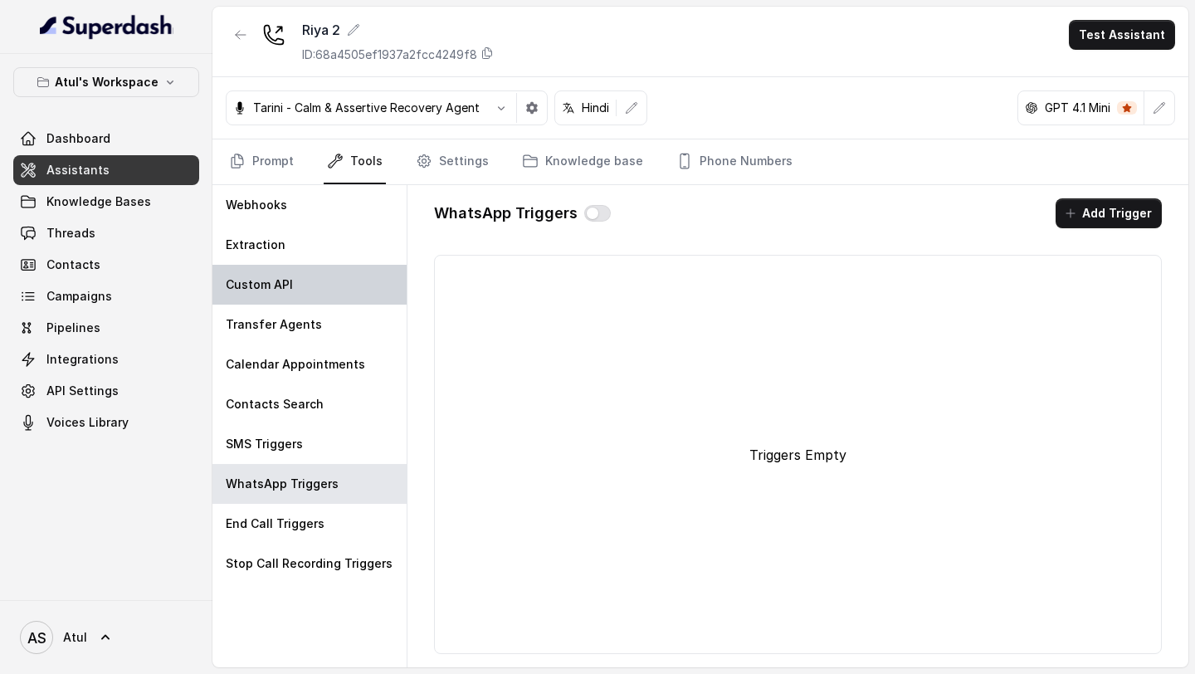
scroll to position [0, 0]
click at [325, 252] on div "Custom API" at bounding box center [310, 285] width 194 height 40
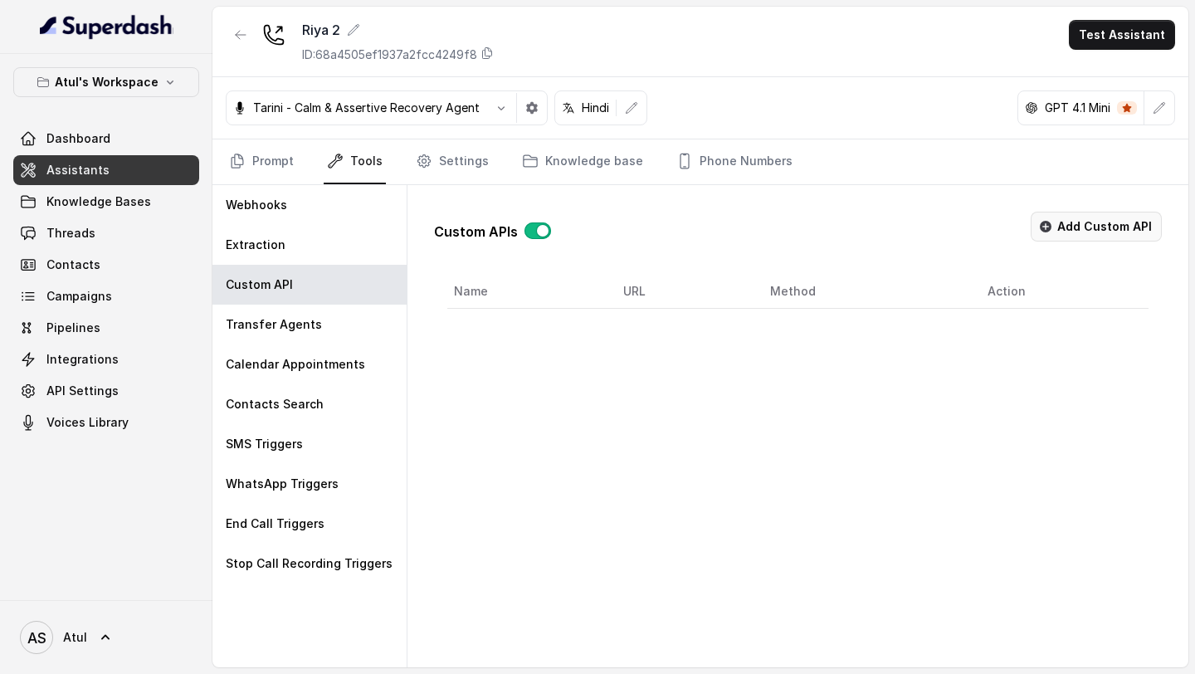
click at [1086, 237] on button "Add Custom API" at bounding box center [1096, 227] width 131 height 30
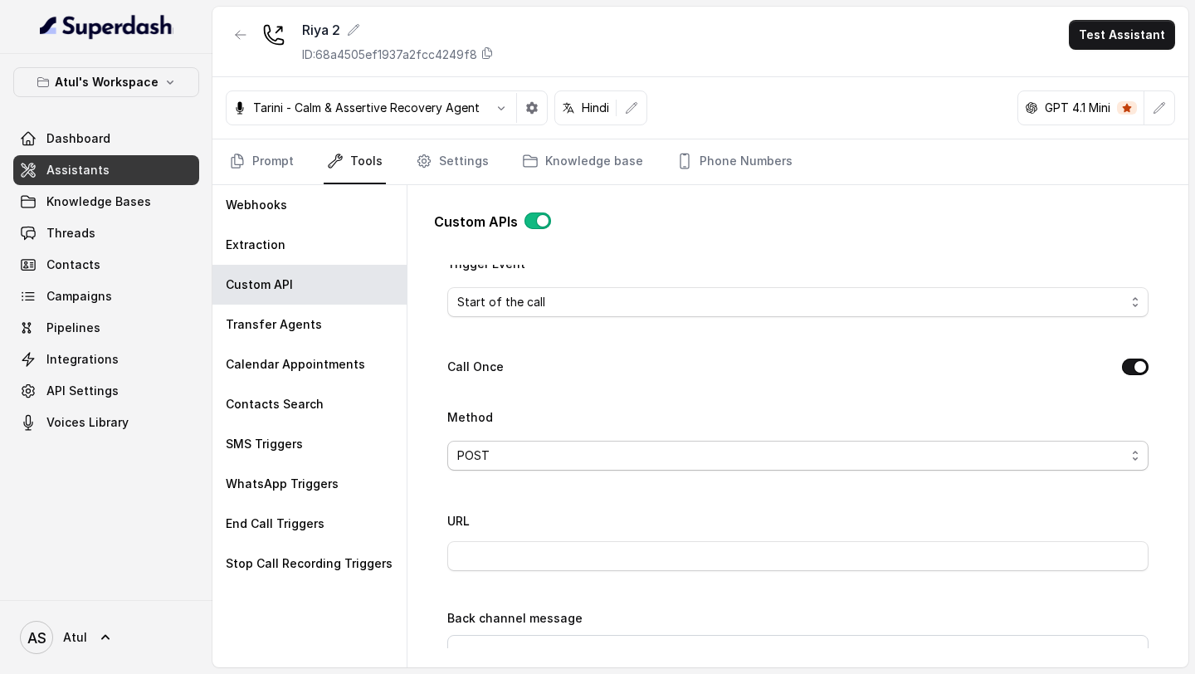
scroll to position [433, 0]
click at [574, 252] on span "POST" at bounding box center [791, 450] width 668 height 20
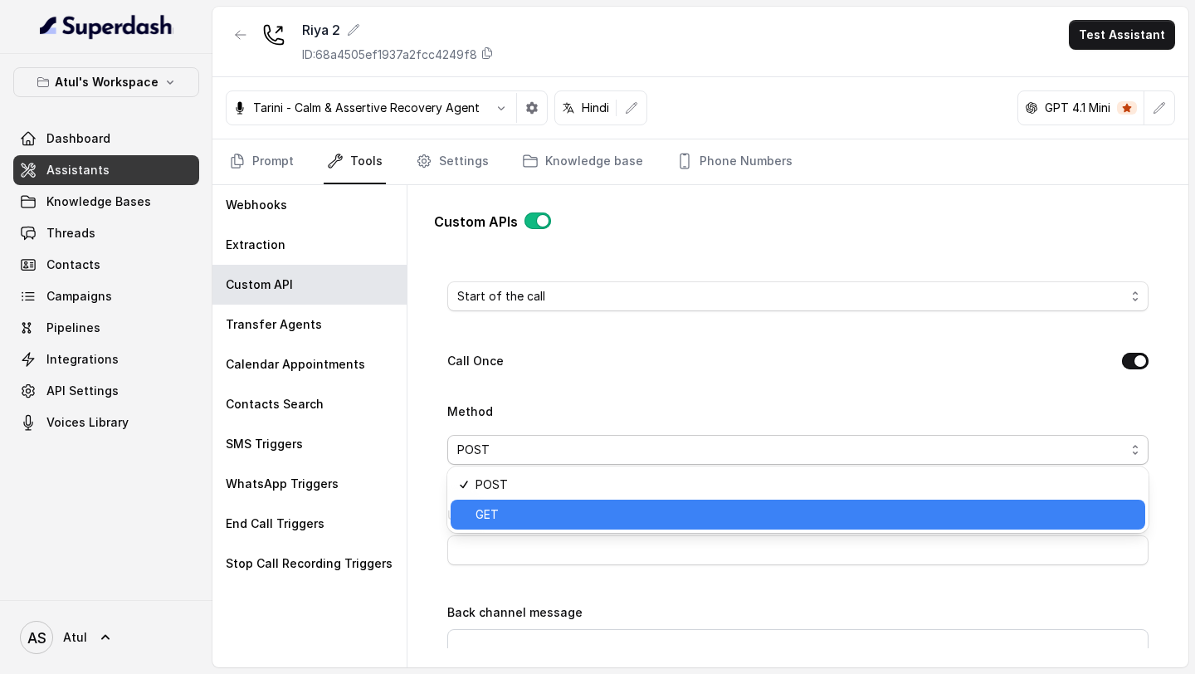
click at [521, 252] on span "GET" at bounding box center [806, 515] width 660 height 20
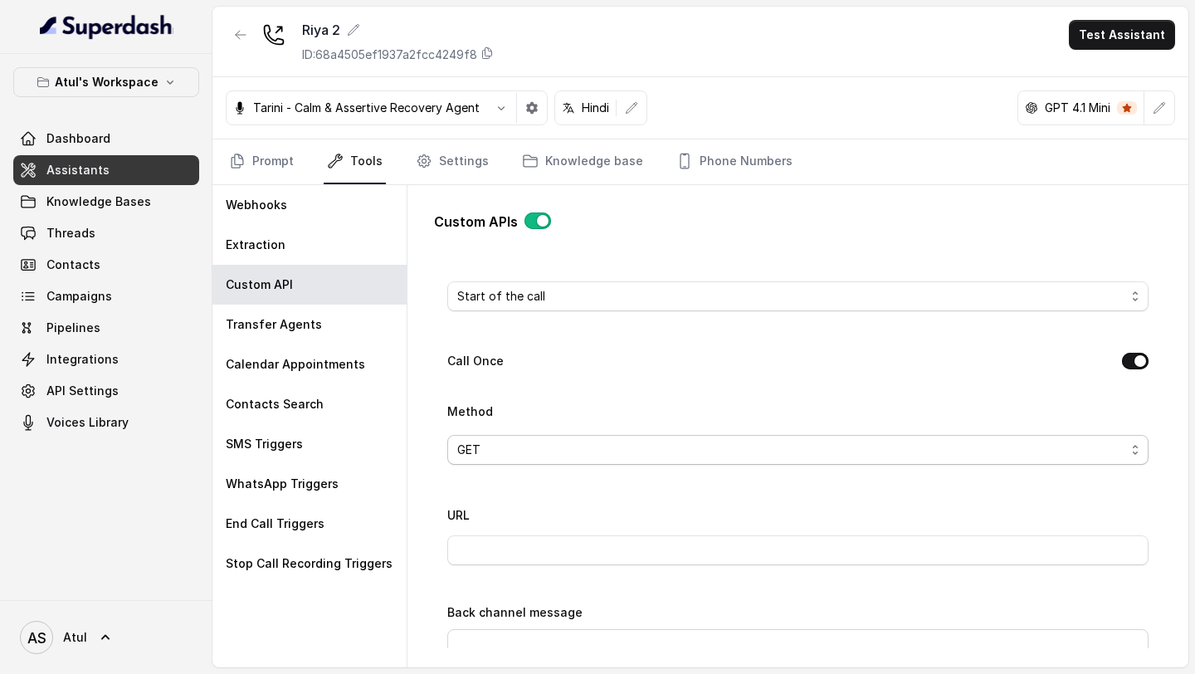
click at [577, 252] on span "GET" at bounding box center [791, 450] width 668 height 20
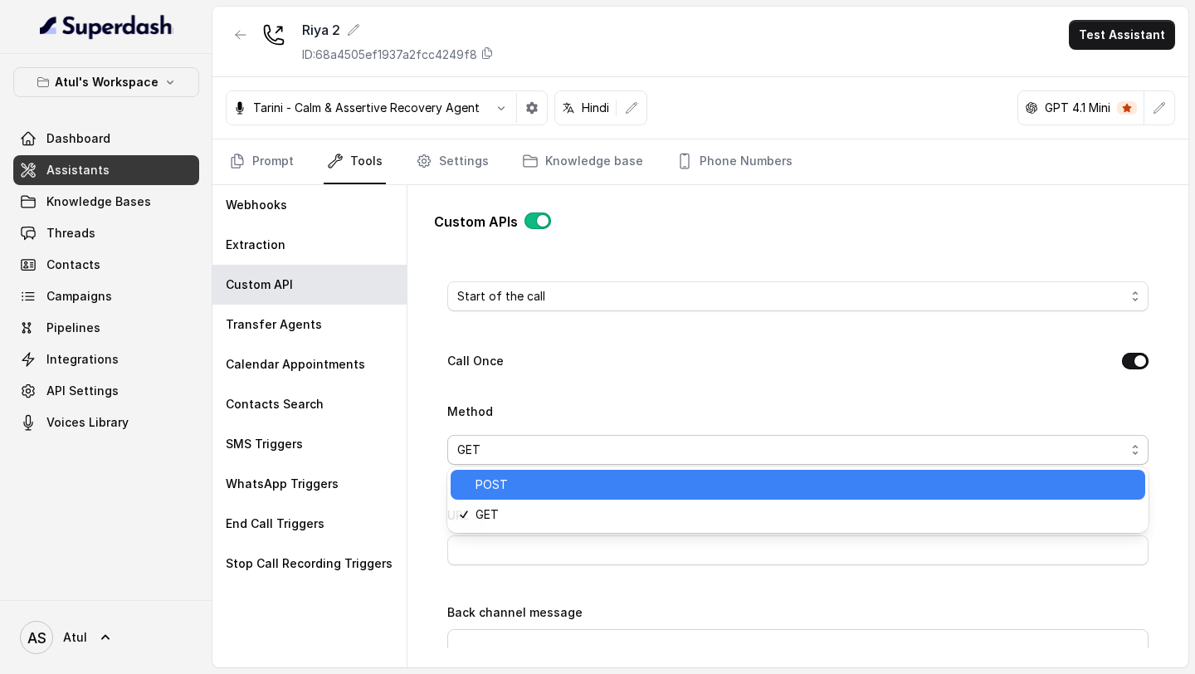
click at [557, 252] on span "POST" at bounding box center [806, 485] width 660 height 20
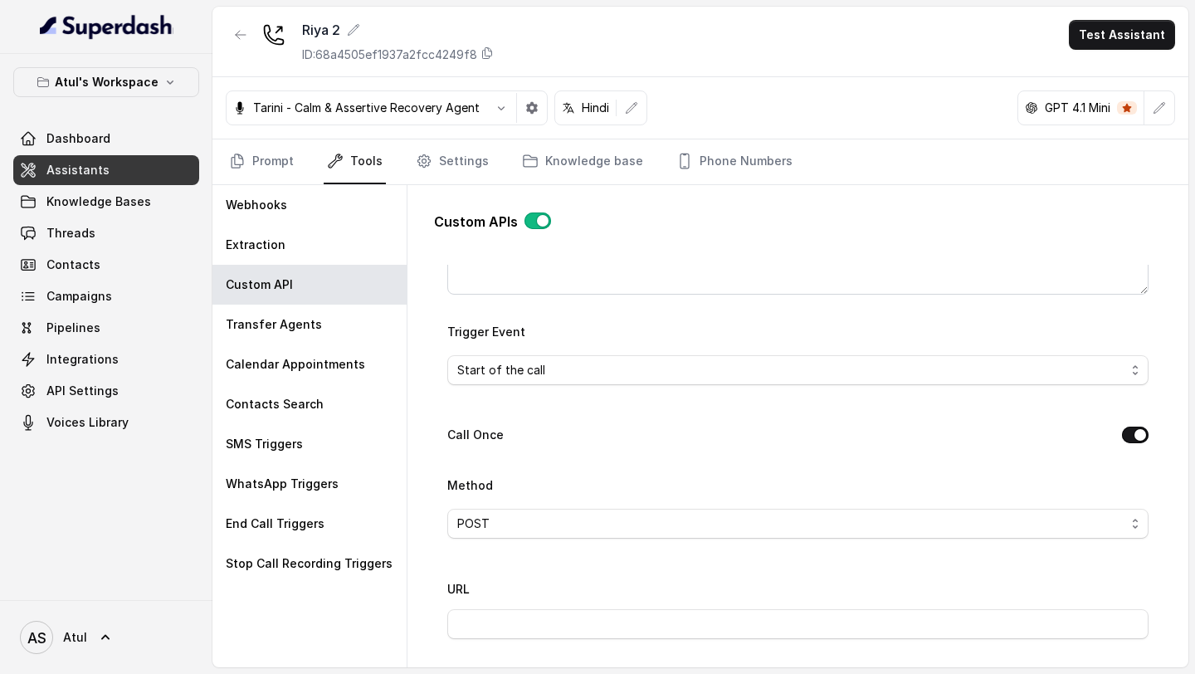
scroll to position [342, 0]
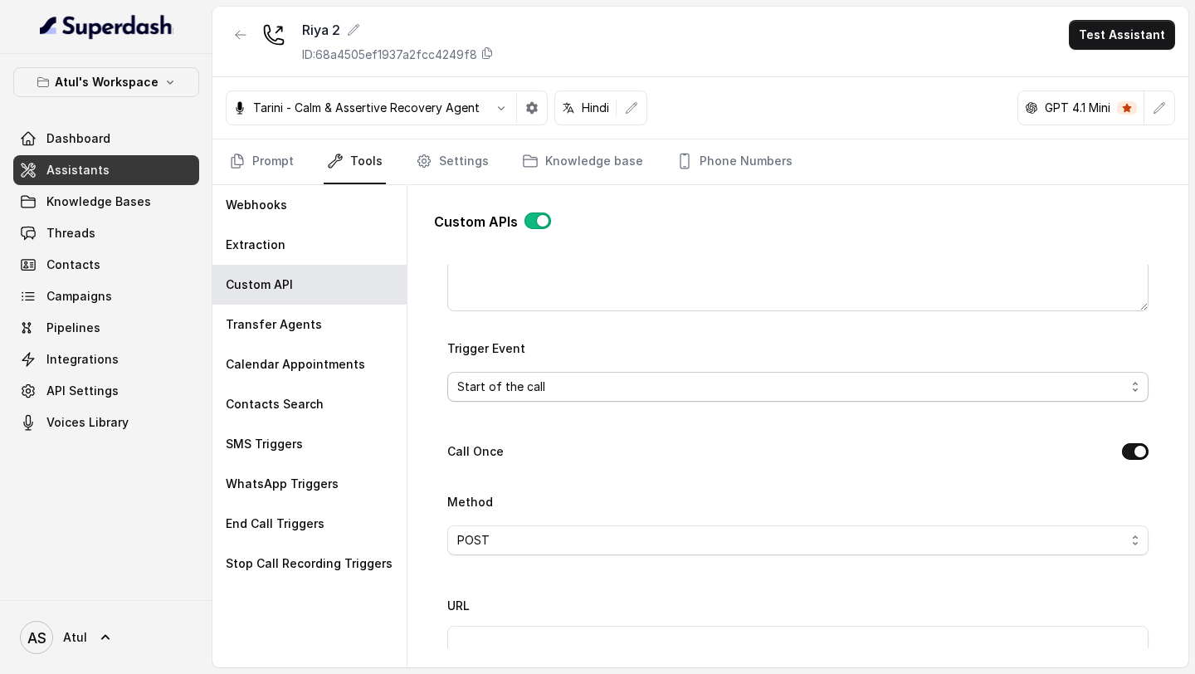
click at [586, 252] on span "Start of the call" at bounding box center [791, 387] width 668 height 20
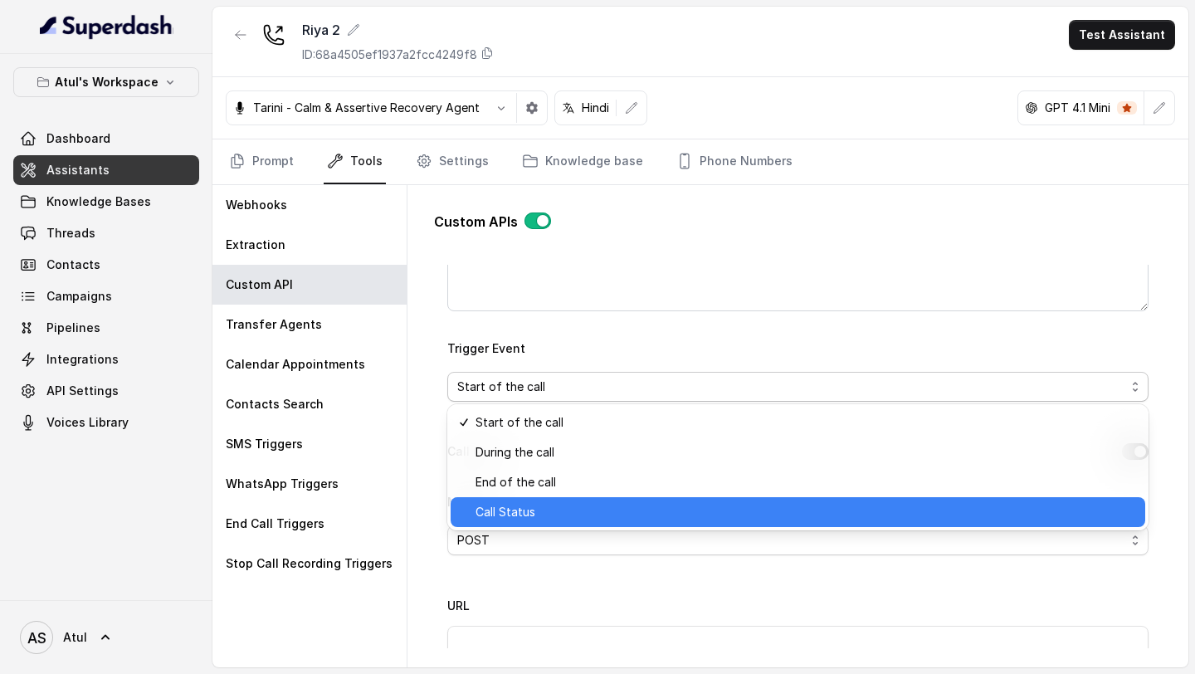
click at [533, 252] on div "Call Status" at bounding box center [798, 512] width 695 height 30
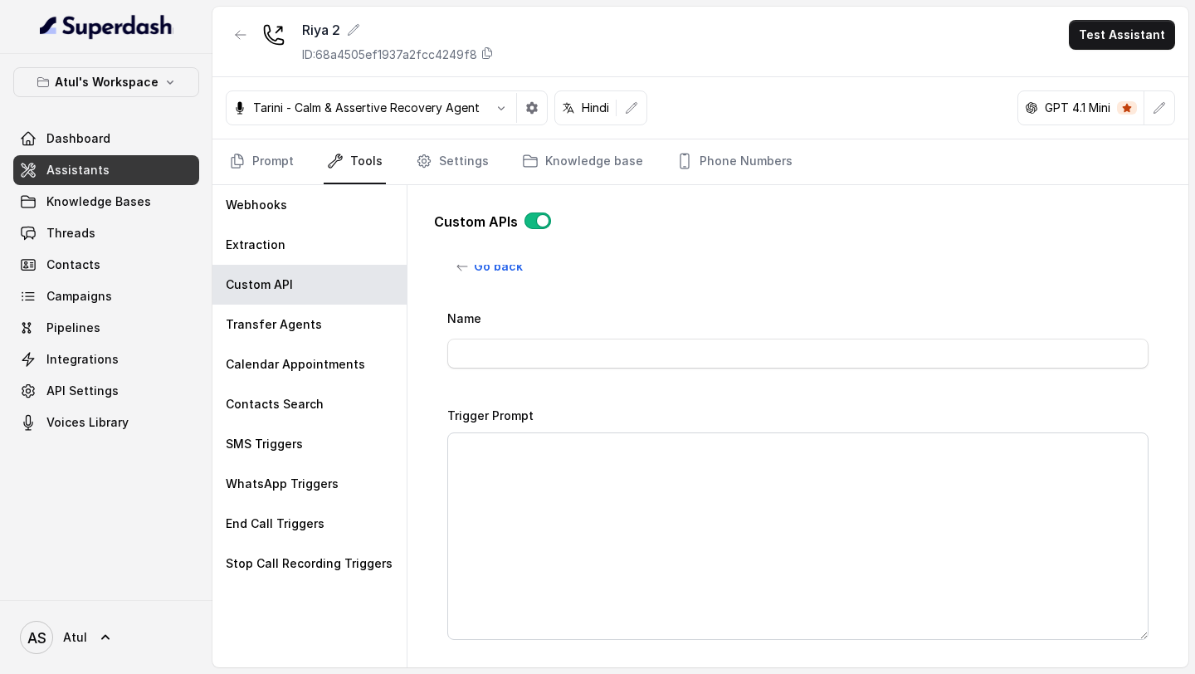
scroll to position [0, 0]
click at [482, 252] on span "Go back" at bounding box center [498, 280] width 49 height 20
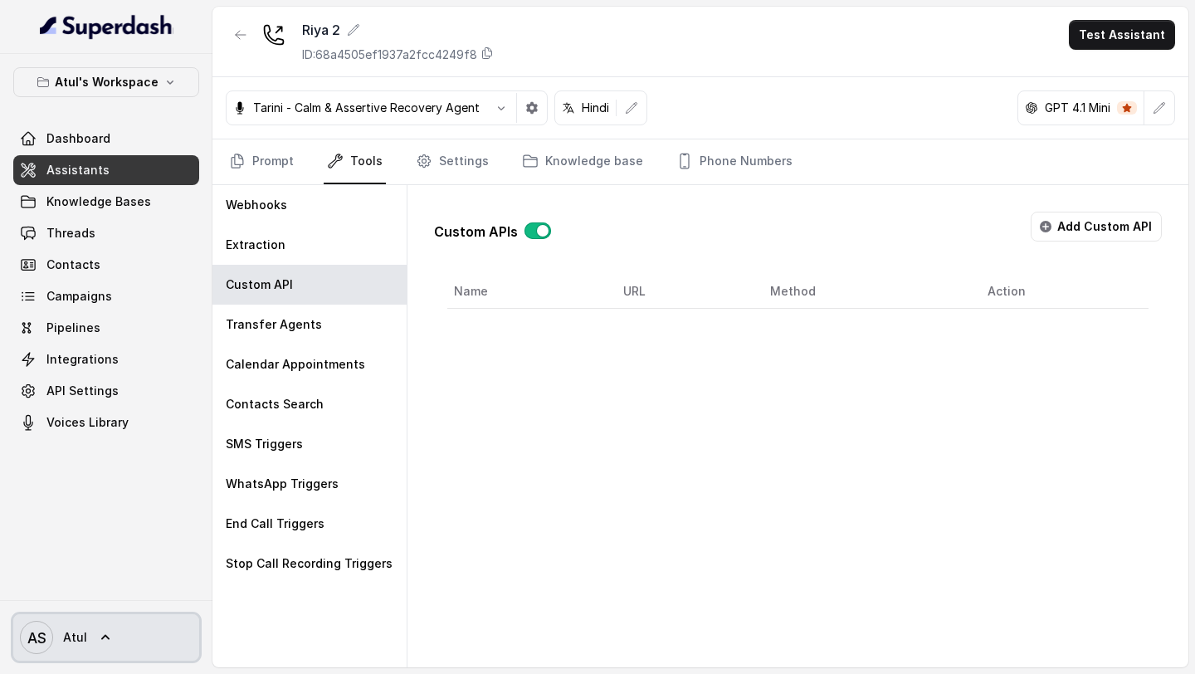
click at [65, 252] on span "AS Atul" at bounding box center [53, 637] width 67 height 33
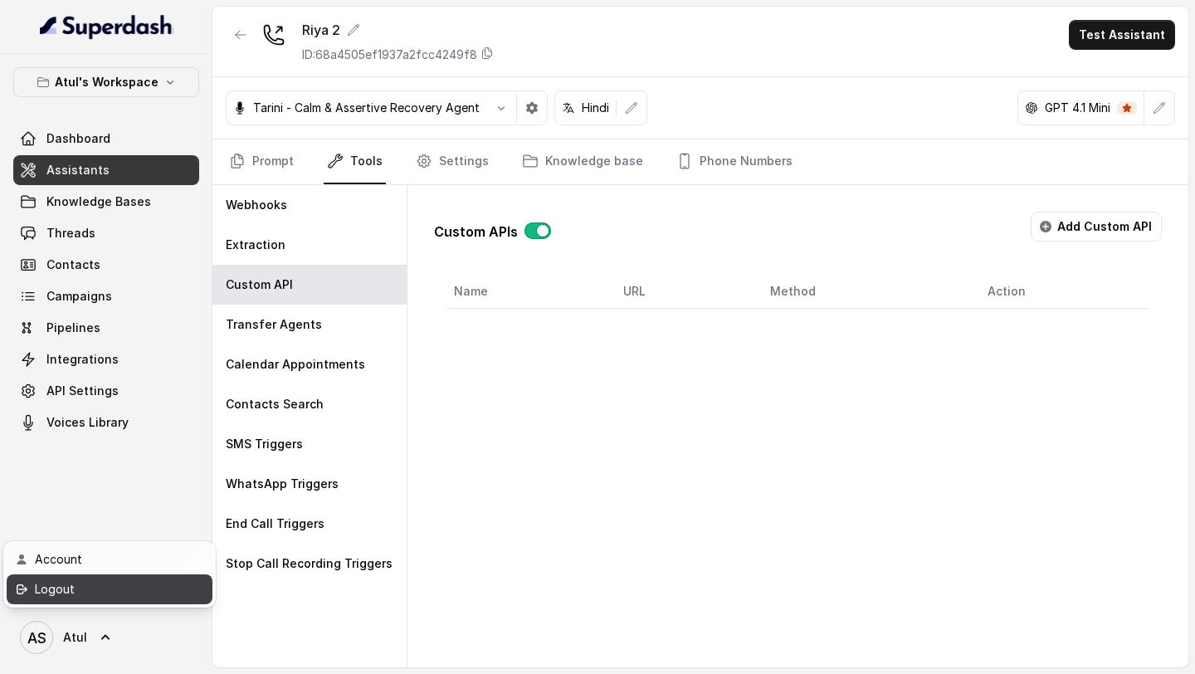
click at [113, 252] on link "Logout" at bounding box center [110, 589] width 206 height 30
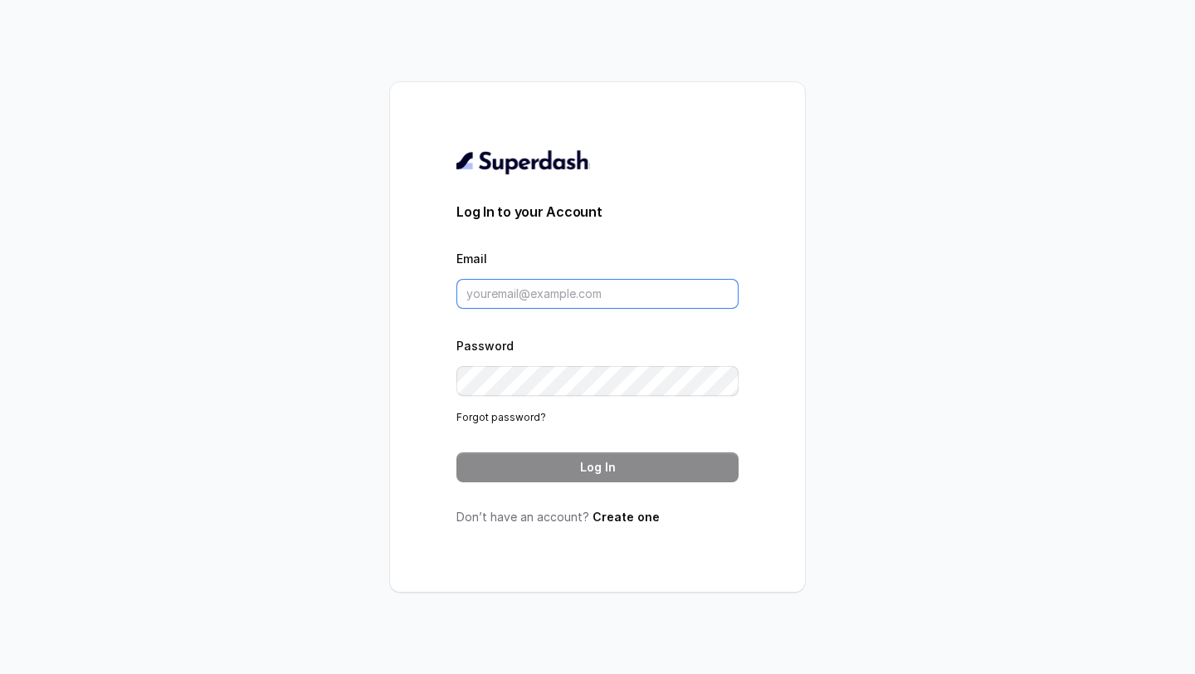
type input "[EMAIL_ADDRESS][DOMAIN_NAME]"
